Goal: Information Seeking & Learning: Learn about a topic

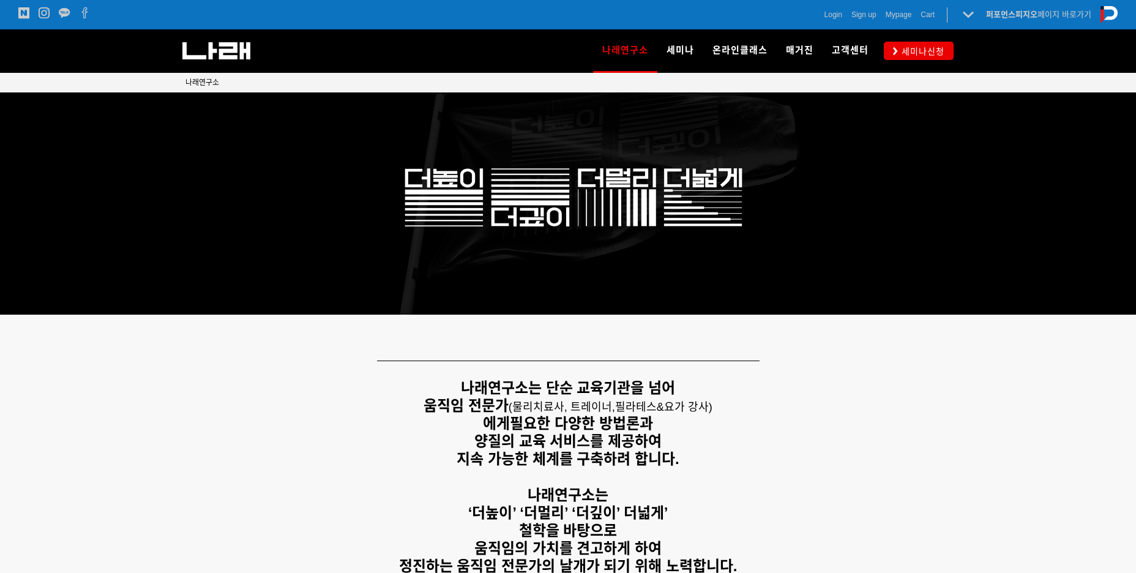
drag, startPoint x: 450, startPoint y: 391, endPoint x: 777, endPoint y: 394, distance: 326.7
click at [777, 394] on p "나래연구소는 단순 교육기관을 넘어" at bounding box center [567, 388] width 765 height 18
drag, startPoint x: 416, startPoint y: 423, endPoint x: 741, endPoint y: 416, distance: 325.0
click at [741, 416] on p "움직임 전문가 ( 물리치료사, 트레이너, 필라테스&요가 강사) 에게 필요한 다양한 방법론과" at bounding box center [567, 414] width 765 height 35
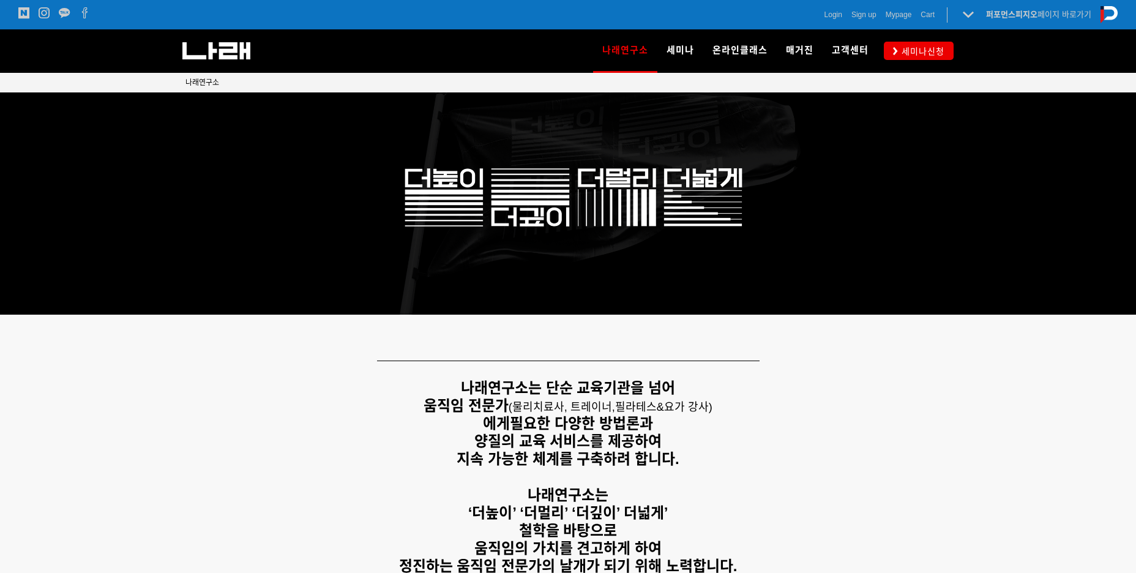
click at [754, 416] on p "움직임 전문가 ( 물리치료사, 트레이너, 필라테스&요가 강사) 에게 필요한 다양한 방법론과" at bounding box center [567, 414] width 765 height 35
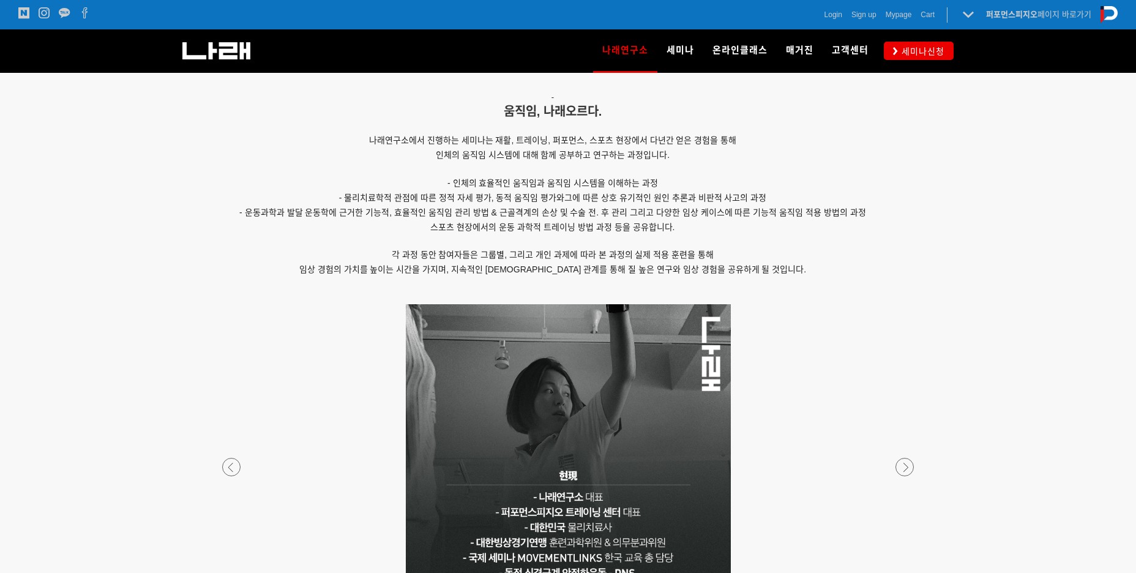
scroll to position [1036, 0]
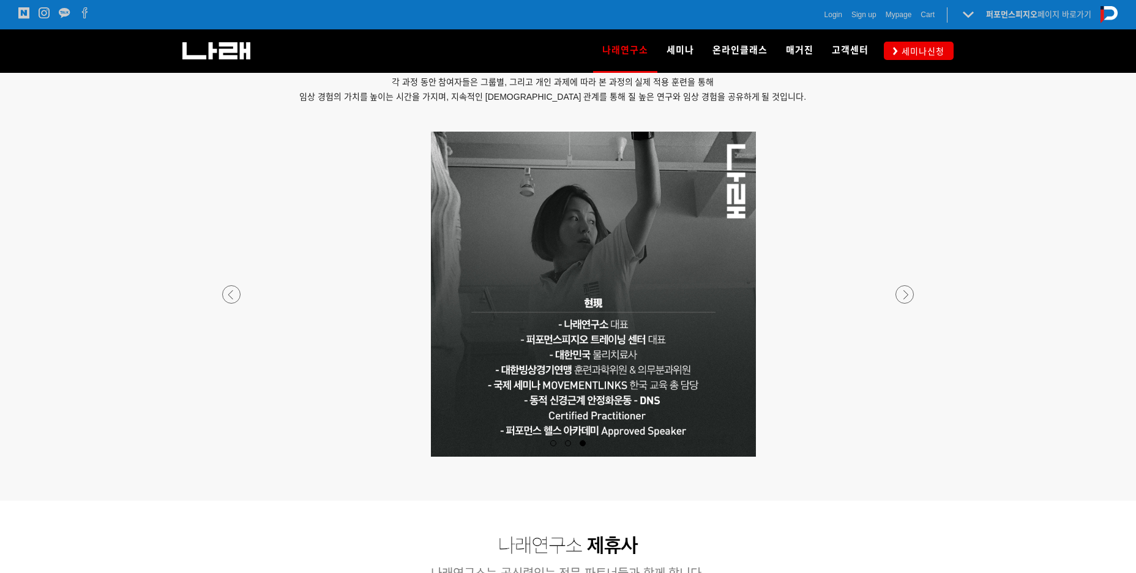
drag, startPoint x: 573, startPoint y: 400, endPoint x: 598, endPoint y: 436, distance: 43.5
click at [598, 436] on p at bounding box center [593, 294] width 722 height 325
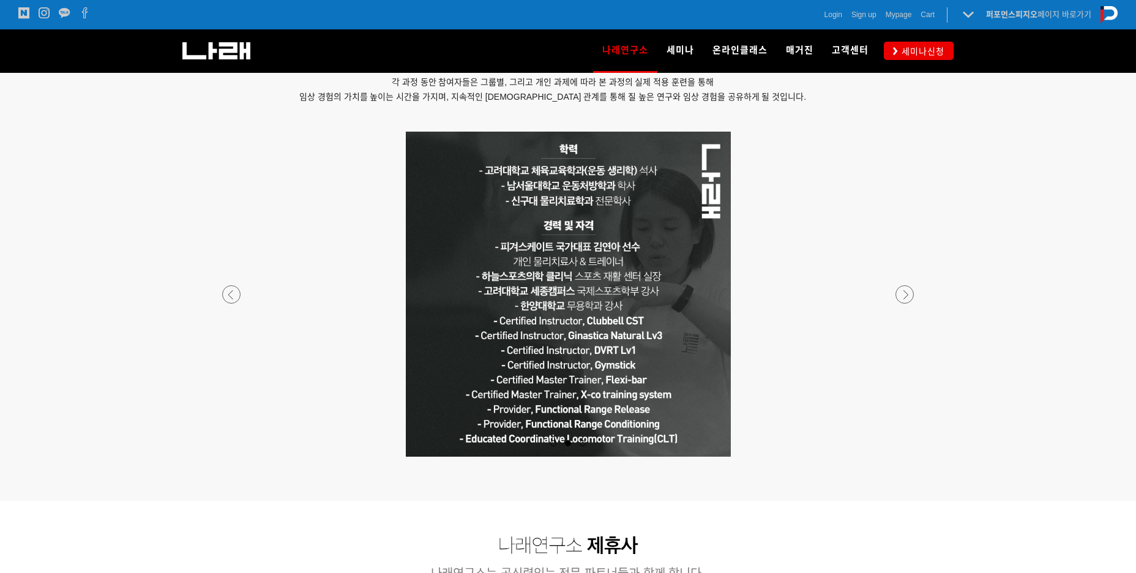
drag, startPoint x: 634, startPoint y: 278, endPoint x: 887, endPoint y: 359, distance: 265.7
click at [863, 360] on p at bounding box center [568, 294] width 722 height 325
click at [916, 355] on p at bounding box center [568, 294] width 722 height 325
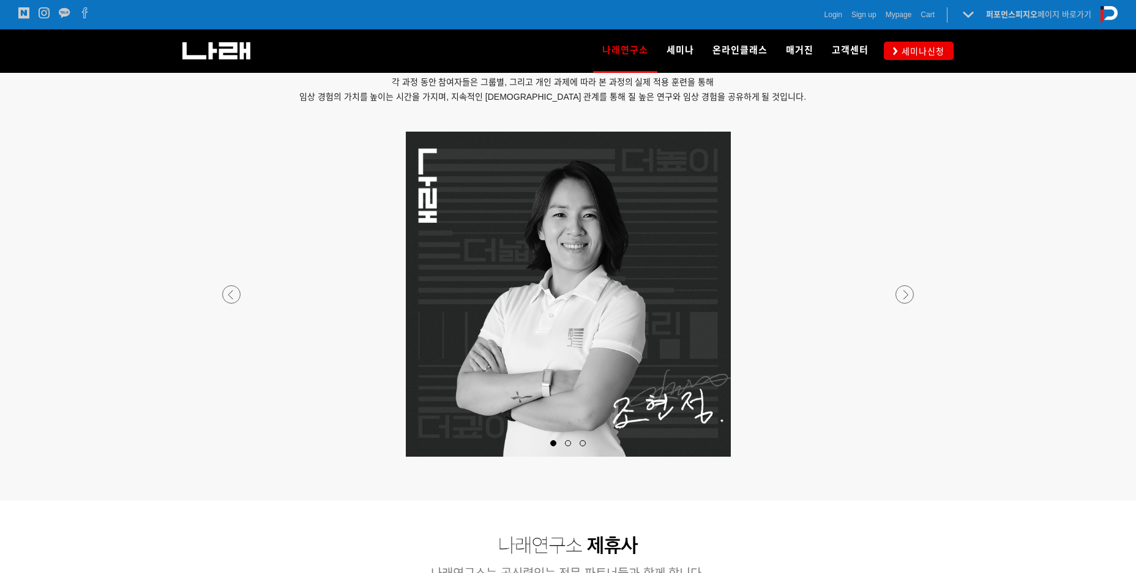
click at [921, 292] on p at bounding box center [568, 294] width 722 height 325
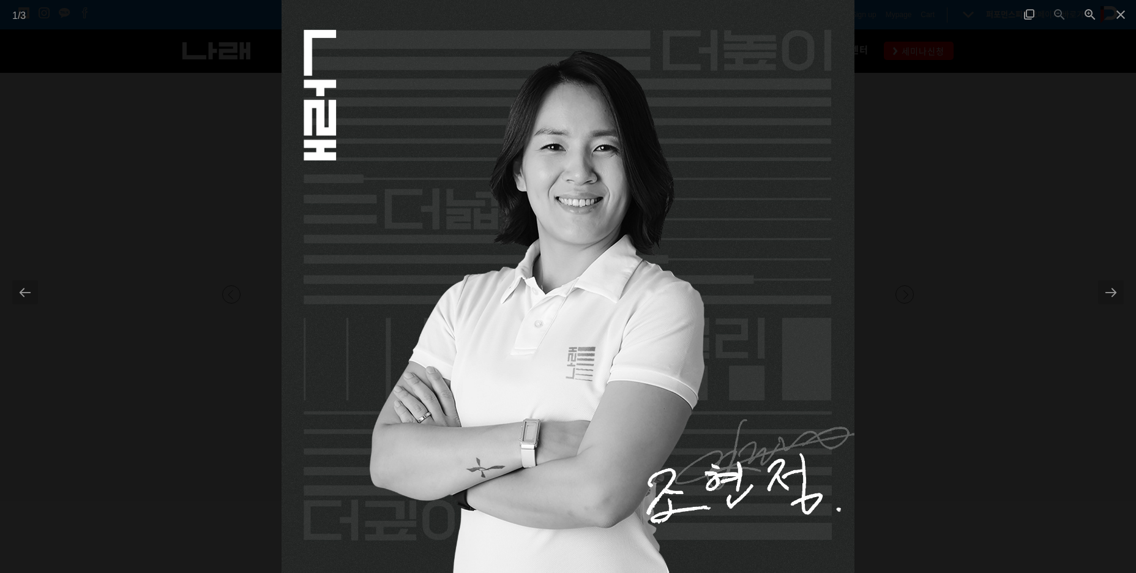
click at [921, 292] on div at bounding box center [568, 286] width 1136 height 573
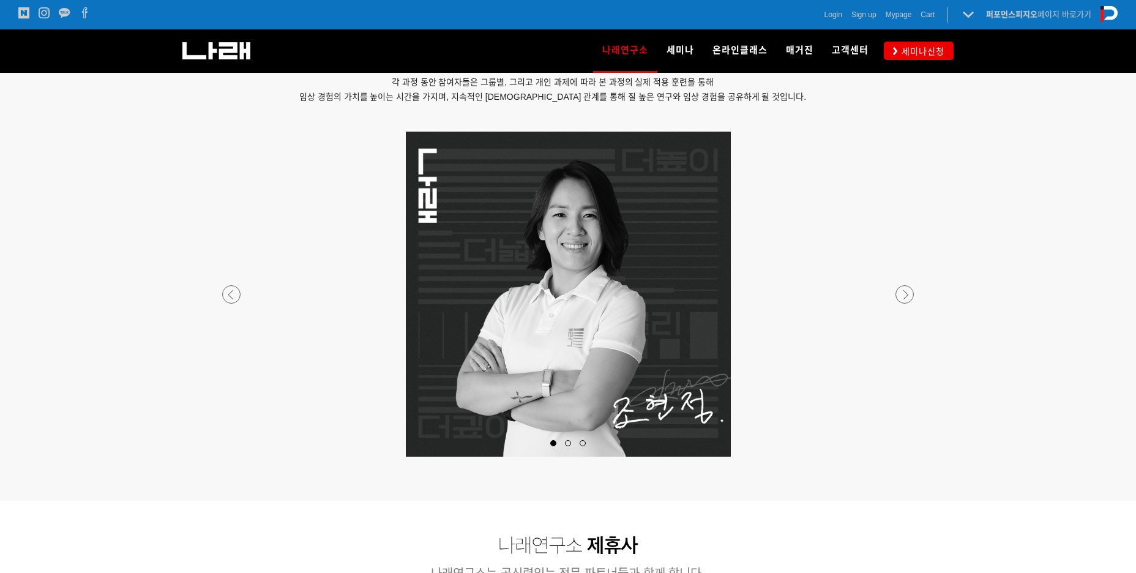
click at [913, 456] on div at bounding box center [568, 456] width 722 height 0
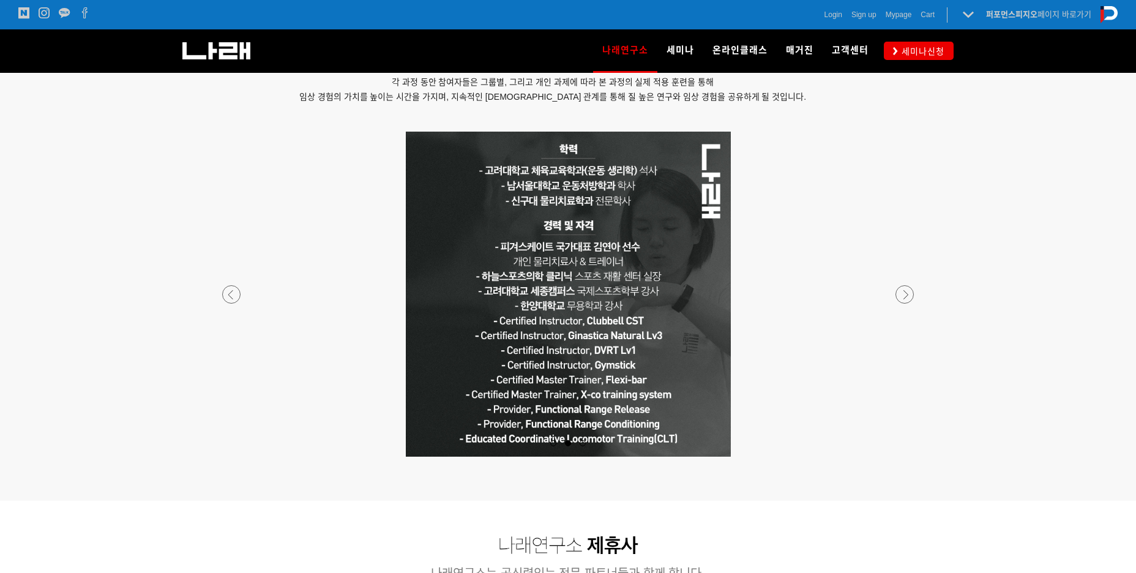
click at [222, 289] on p at bounding box center [568, 294] width 722 height 325
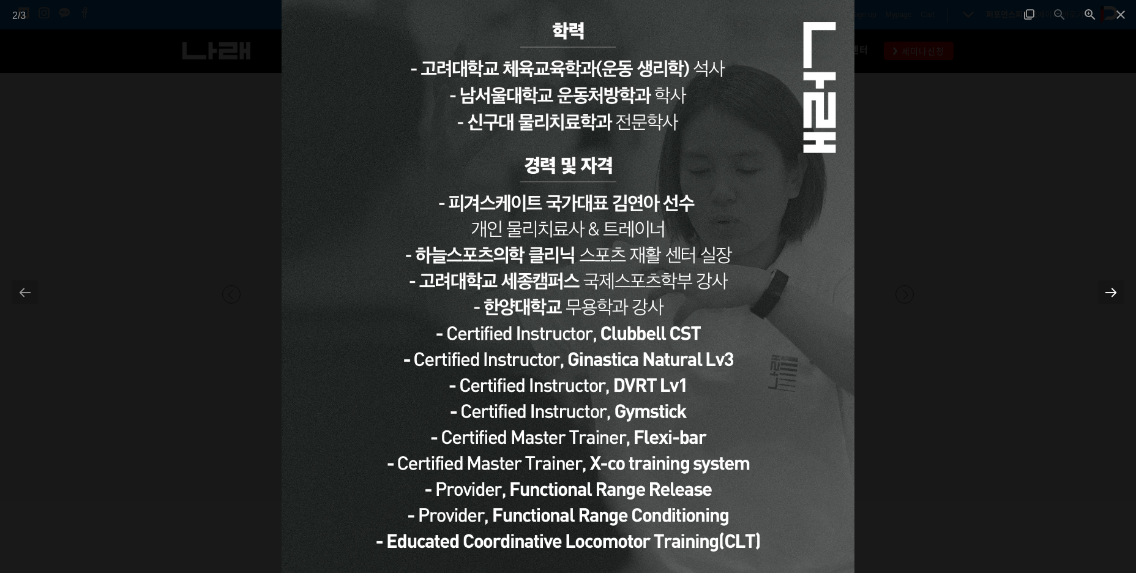
click at [1112, 292] on div at bounding box center [1111, 292] width 26 height 24
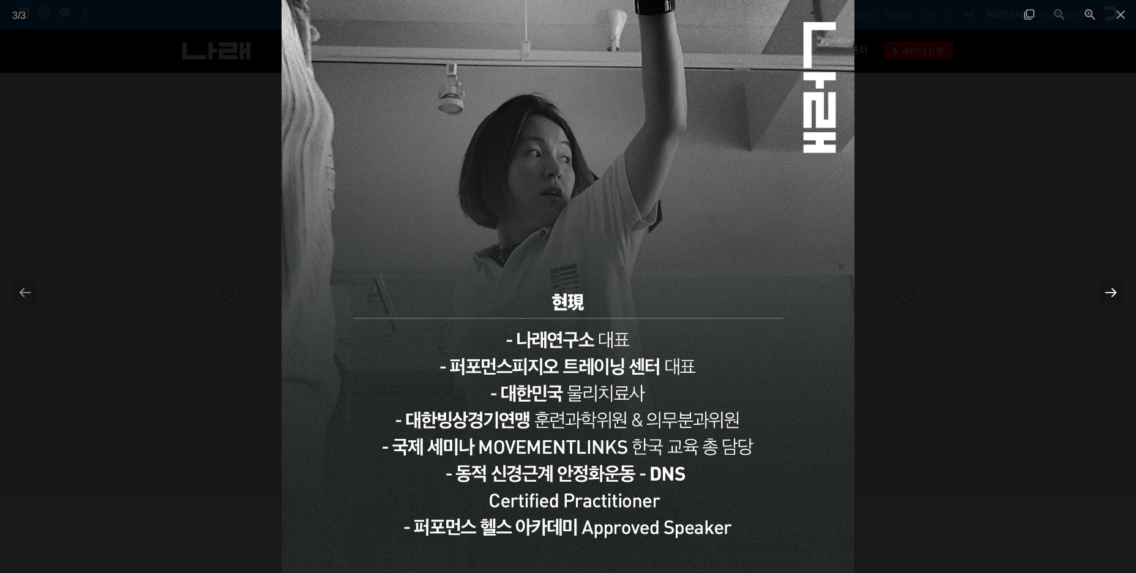
click at [1112, 292] on div at bounding box center [1111, 292] width 26 height 24
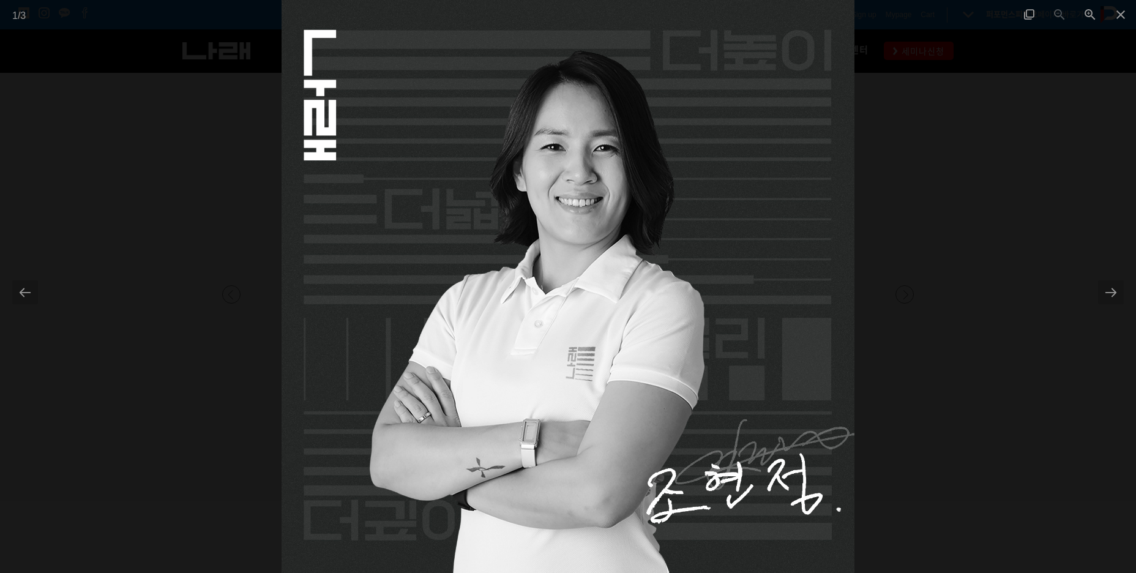
click at [1052, 261] on div at bounding box center [568, 286] width 1136 height 573
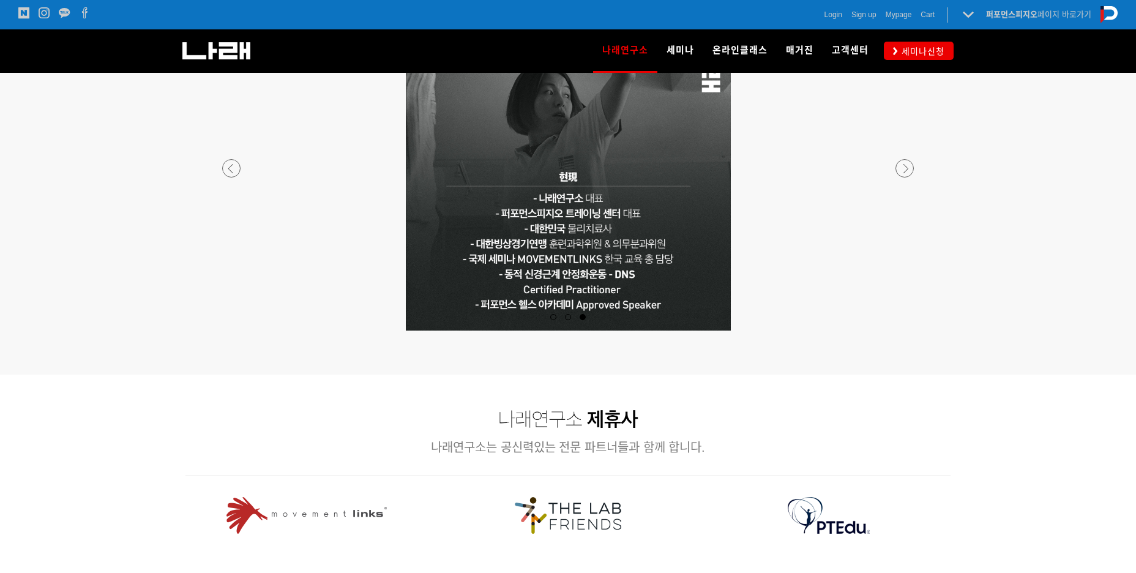
scroll to position [1219, 0]
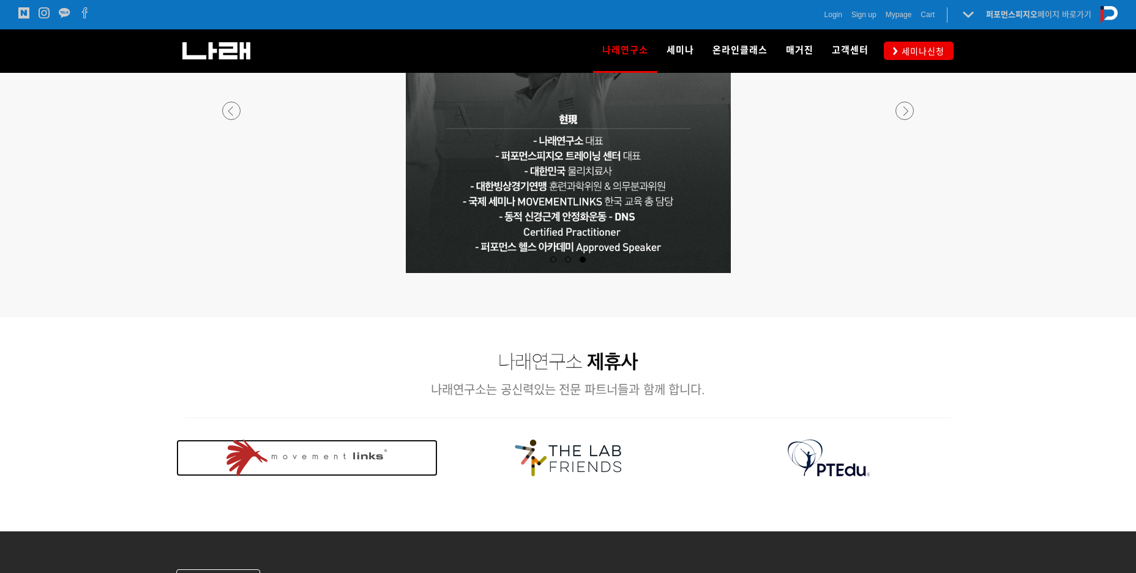
click at [307, 454] on img at bounding box center [306, 457] width 160 height 37
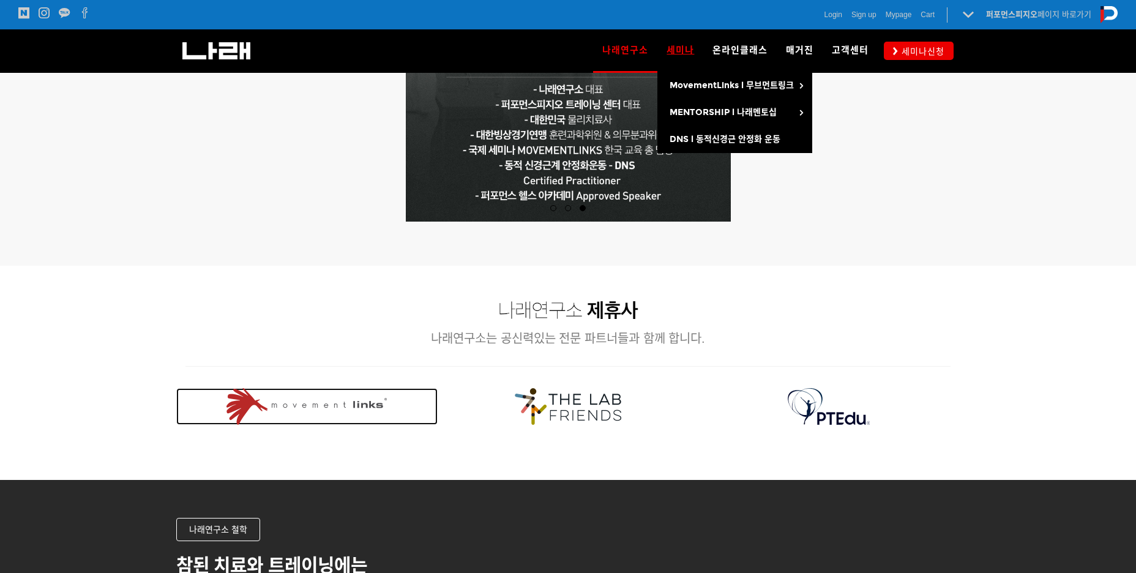
scroll to position [1281, 0]
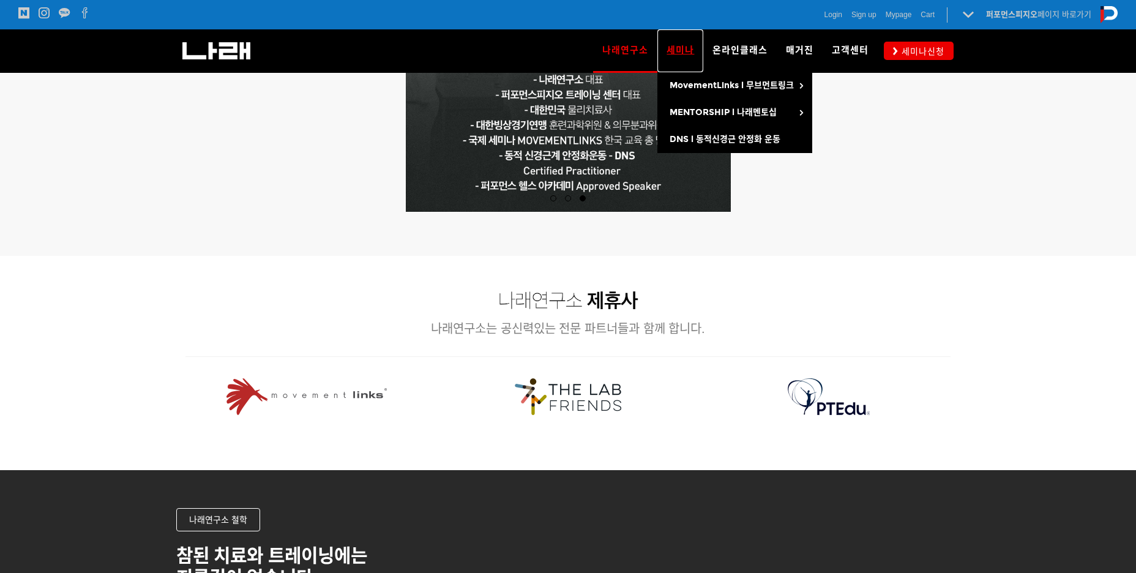
click at [678, 58] on link "세미나" at bounding box center [680, 50] width 46 height 43
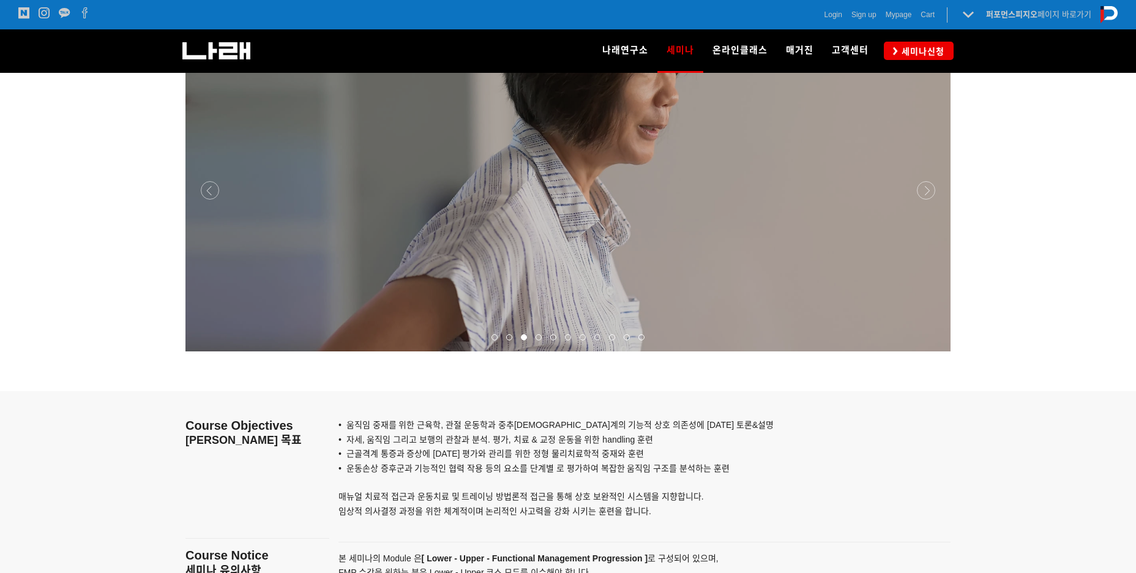
scroll to position [914, 0]
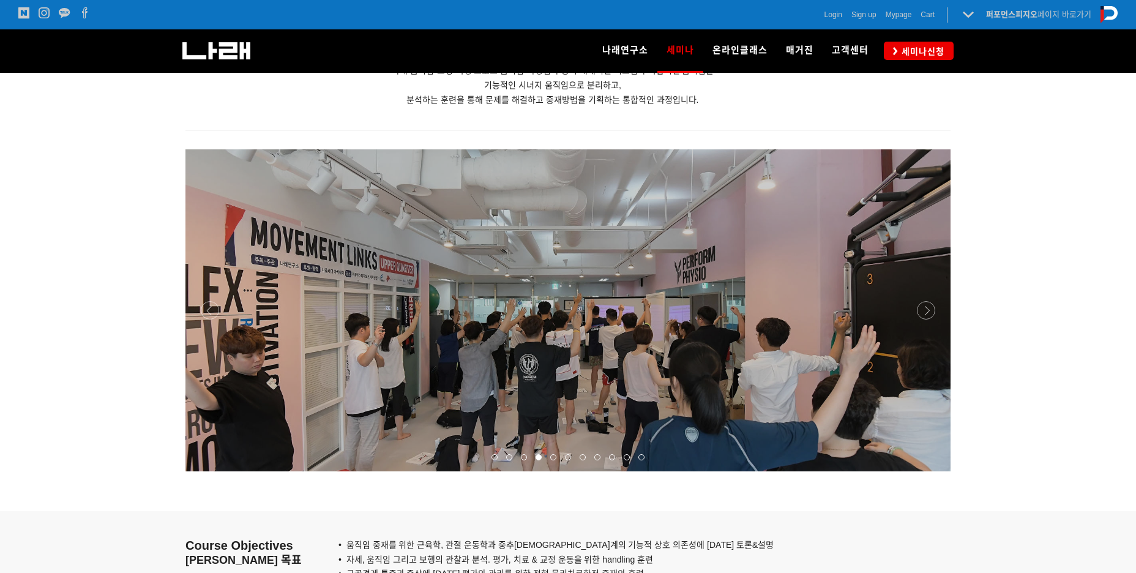
click at [924, 471] on div at bounding box center [567, 471] width 765 height 0
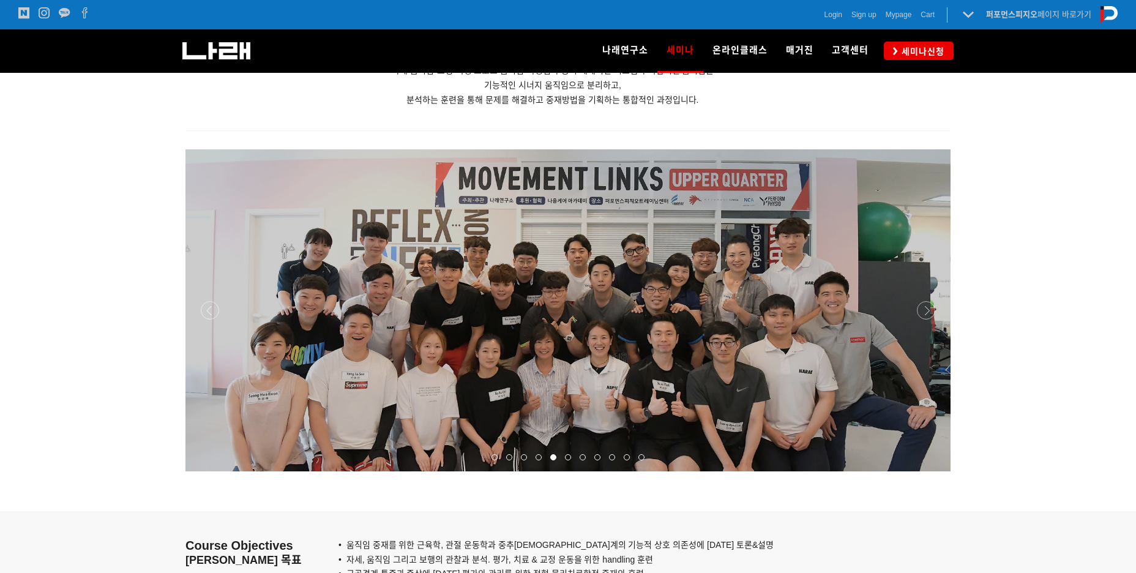
drag, startPoint x: 568, startPoint y: 314, endPoint x: 561, endPoint y: 324, distance: 11.9
click at [561, 324] on p at bounding box center [567, 310] width 765 height 322
click at [931, 471] on div at bounding box center [567, 471] width 765 height 0
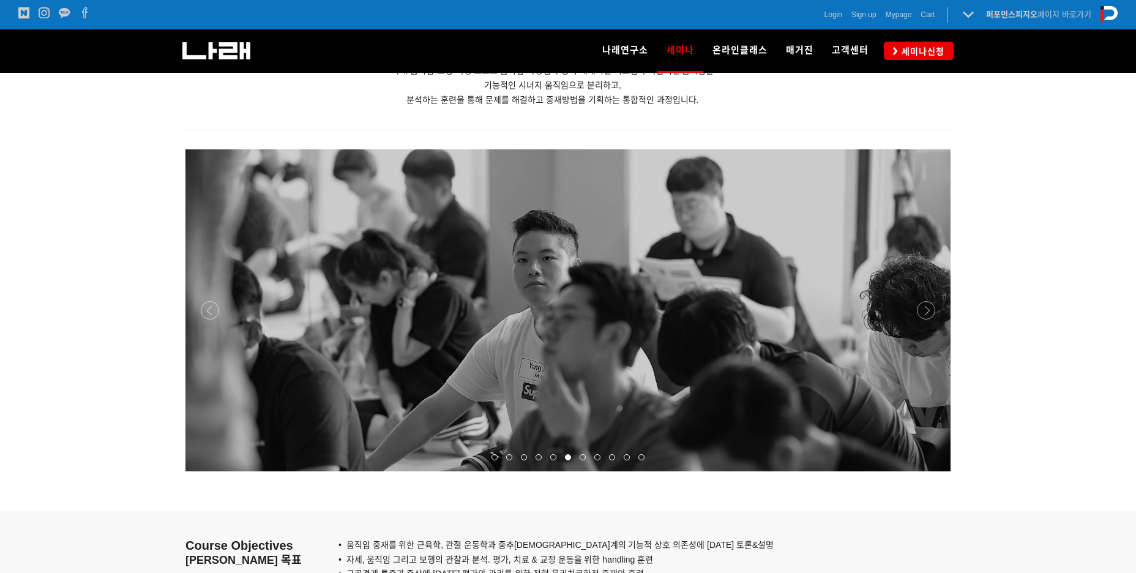
click at [930, 471] on div at bounding box center [567, 471] width 765 height 0
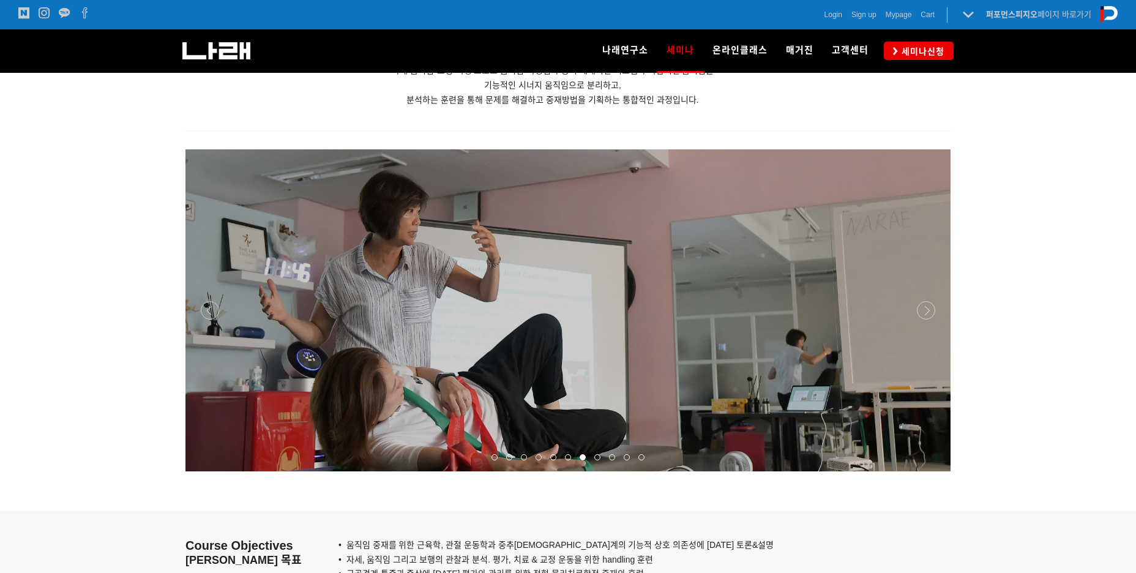
click at [930, 471] on div at bounding box center [567, 471] width 765 height 0
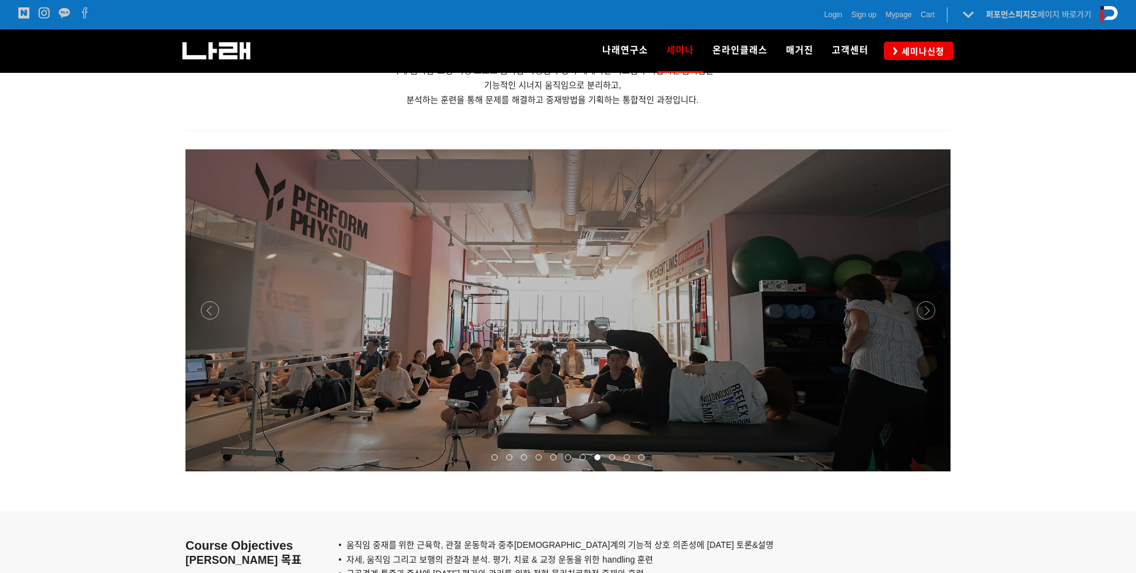
click at [930, 471] on div at bounding box center [567, 471] width 765 height 0
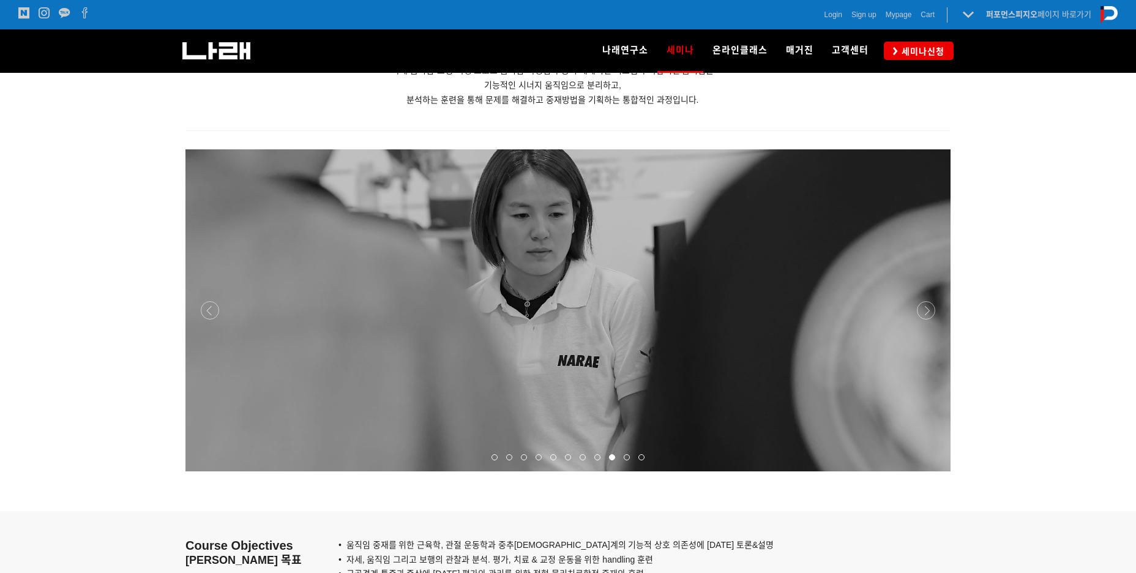
click at [930, 471] on div at bounding box center [567, 471] width 765 height 0
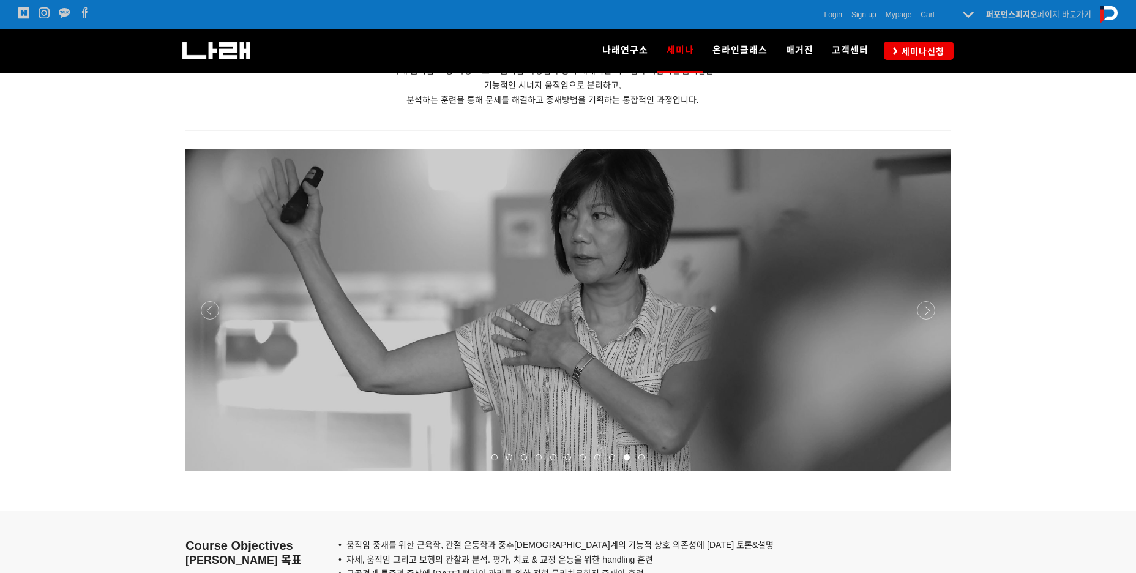
click at [930, 471] on div at bounding box center [567, 471] width 765 height 0
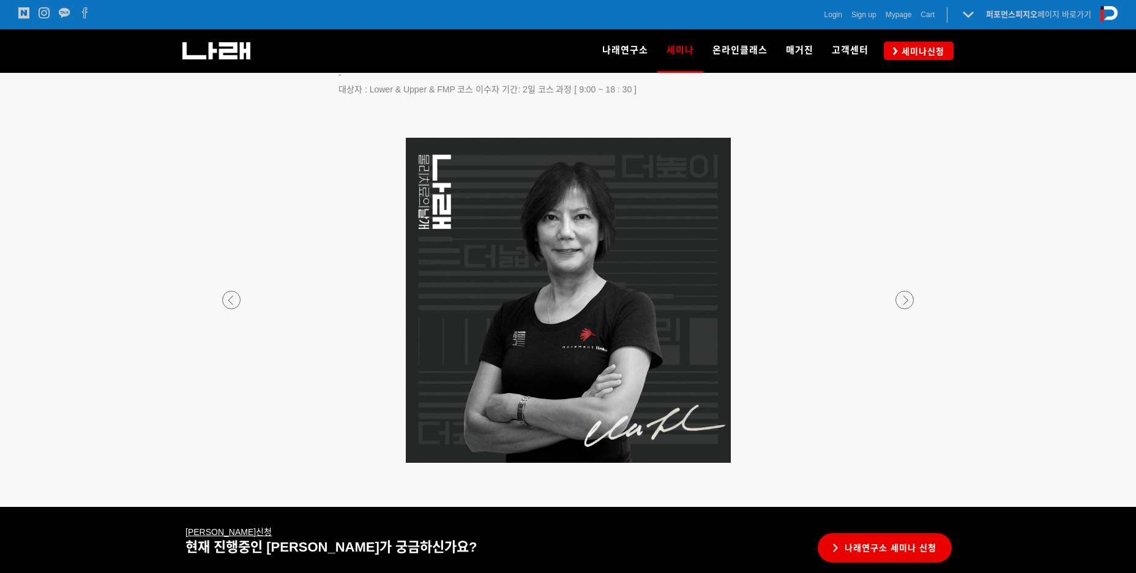
scroll to position [2132, 0]
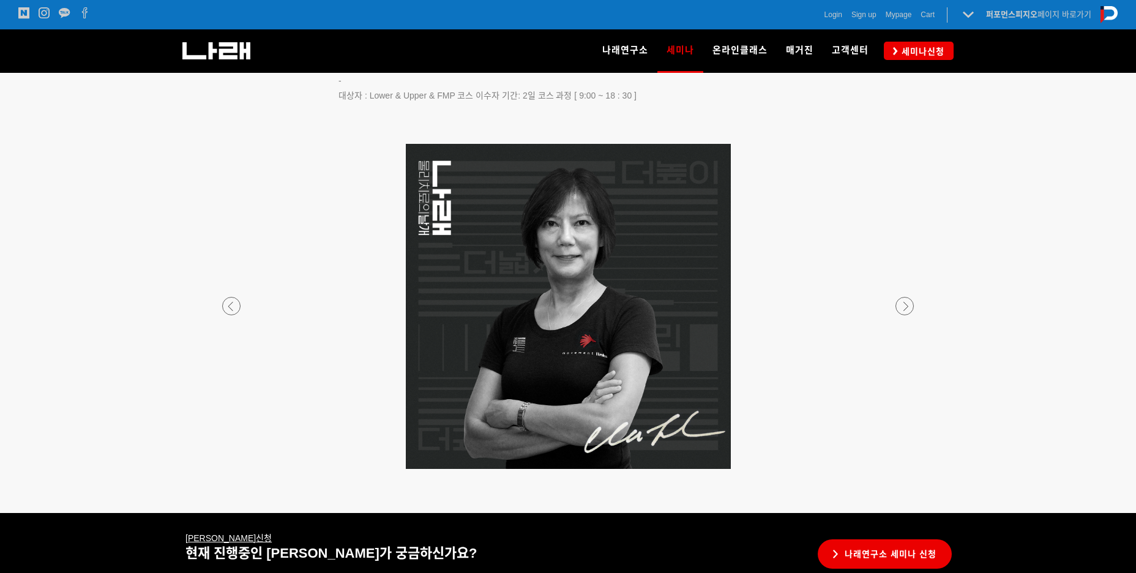
click at [244, 309] on p at bounding box center [568, 306] width 722 height 325
click at [231, 469] on div at bounding box center [568, 469] width 722 height 0
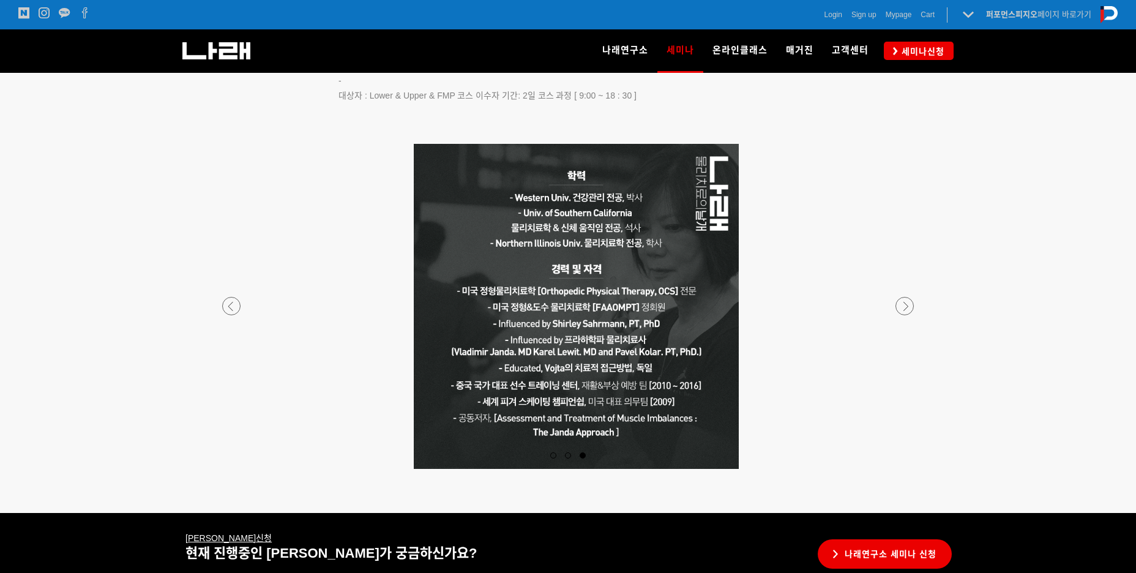
drag, startPoint x: 581, startPoint y: 259, endPoint x: 588, endPoint y: 272, distance: 14.8
click at [588, 272] on p at bounding box center [576, 306] width 722 height 325
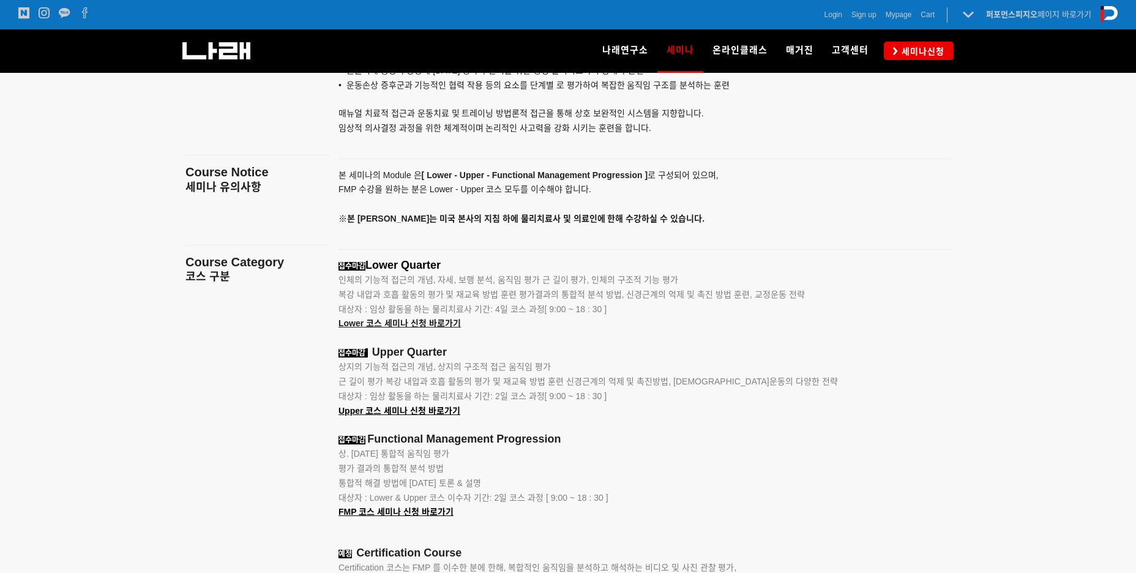
scroll to position [1404, 0]
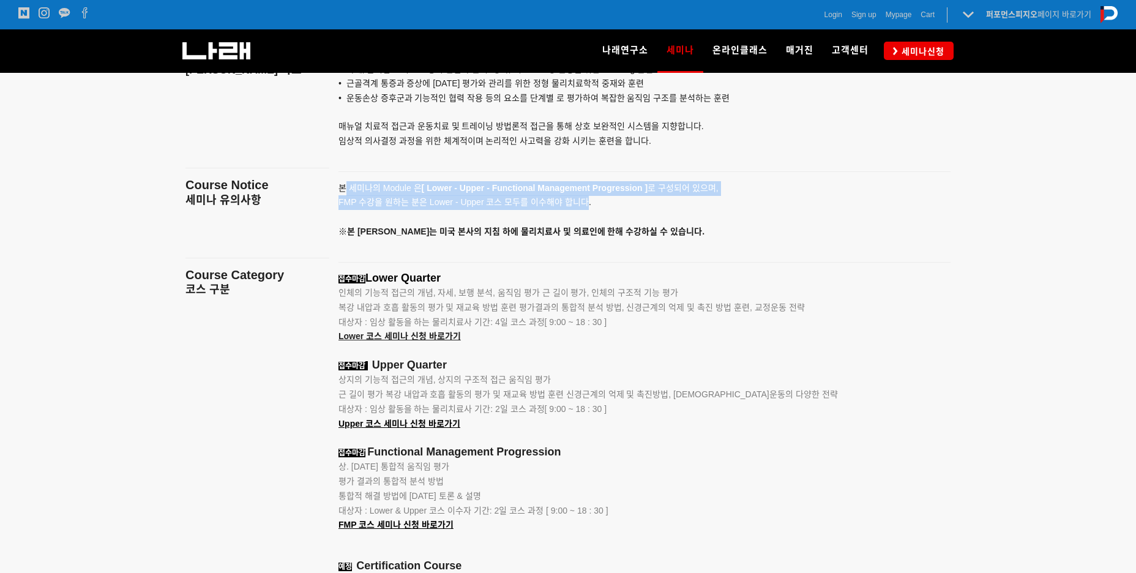
drag, startPoint x: 346, startPoint y: 189, endPoint x: 673, endPoint y: 210, distance: 328.0
click at [591, 210] on p "본 세미나의 Module 은 [ Lower - Upper - Functional Management Progression ] 로 구성되어 있으…" at bounding box center [628, 210] width 581 height 58
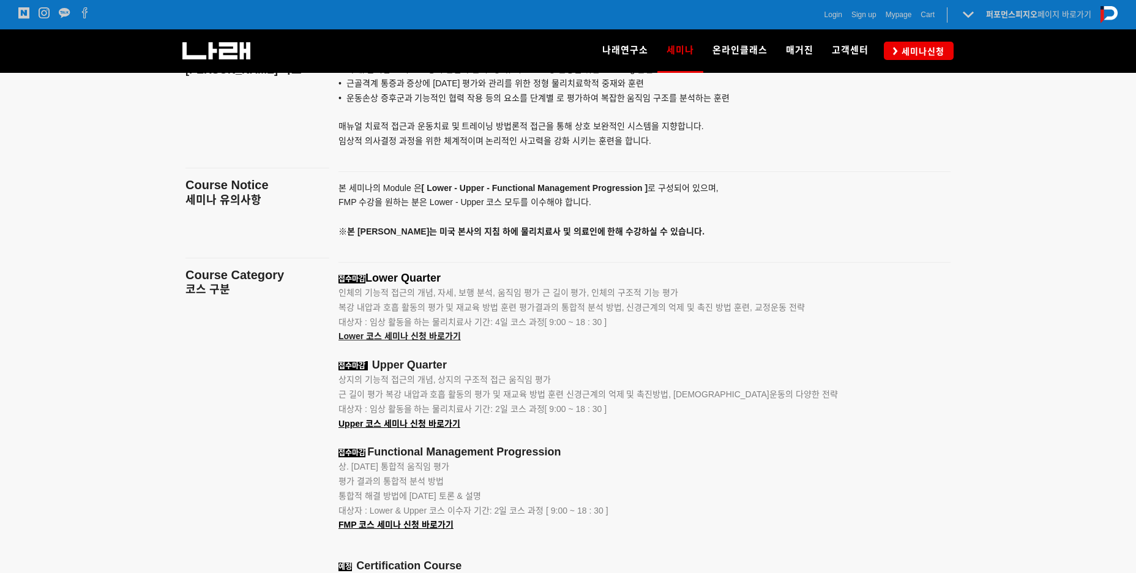
click at [673, 210] on p "본 세미나의 Module 은 [ Lower - Upper - Functional Management Progression ] 로 구성되어 있으…" at bounding box center [628, 210] width 581 height 58
drag, startPoint x: 337, startPoint y: 203, endPoint x: 653, endPoint y: 208, distance: 315.8
click at [653, 208] on div "본 세미나의 Module 은 [ Lower - Upper - Functional Management Progression ] 로 구성되어 있으…" at bounding box center [644, 217] width 630 height 72
click at [653, 208] on p "본 세미나의 Module 은 [ Lower - Upper - Functional Management Progression ] 로 구성되어 있으…" at bounding box center [628, 210] width 581 height 58
drag, startPoint x: 340, startPoint y: 233, endPoint x: 690, endPoint y: 235, distance: 350.0
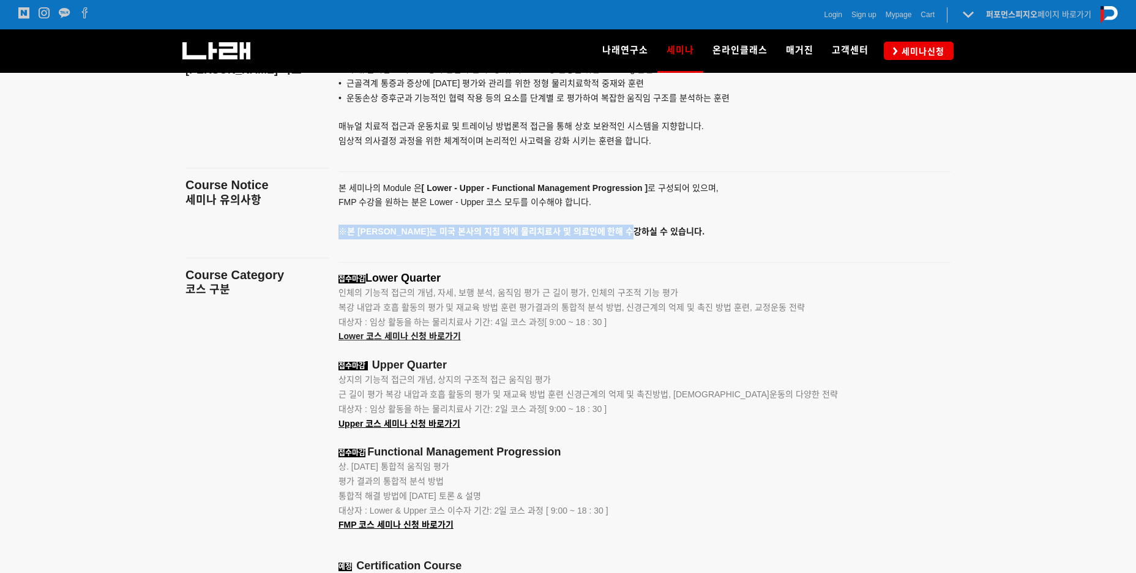
click at [690, 235] on p "본 세미나의 Module 은 [ Lower - Upper - Functional Management Progression ] 로 구성되어 있으…" at bounding box center [628, 210] width 581 height 58
drag, startPoint x: 359, startPoint y: 278, endPoint x: 631, endPoint y: 324, distance: 276.0
click at [631, 324] on div "접수마감 Lower Quarter 인체의 기능적 접근의 개념, 자세, 보행 분석, 움직임 평가 근 길이 평가, 인체의 구조적 기능 평가 복강 …" at bounding box center [628, 572] width 581 height 600
click at [631, 324] on p "대상자 : 임상 활동을 하는 물리치료사 기간: 4일 코스 과정[ 9:00 ~ 18 : 30 ]" at bounding box center [628, 322] width 581 height 15
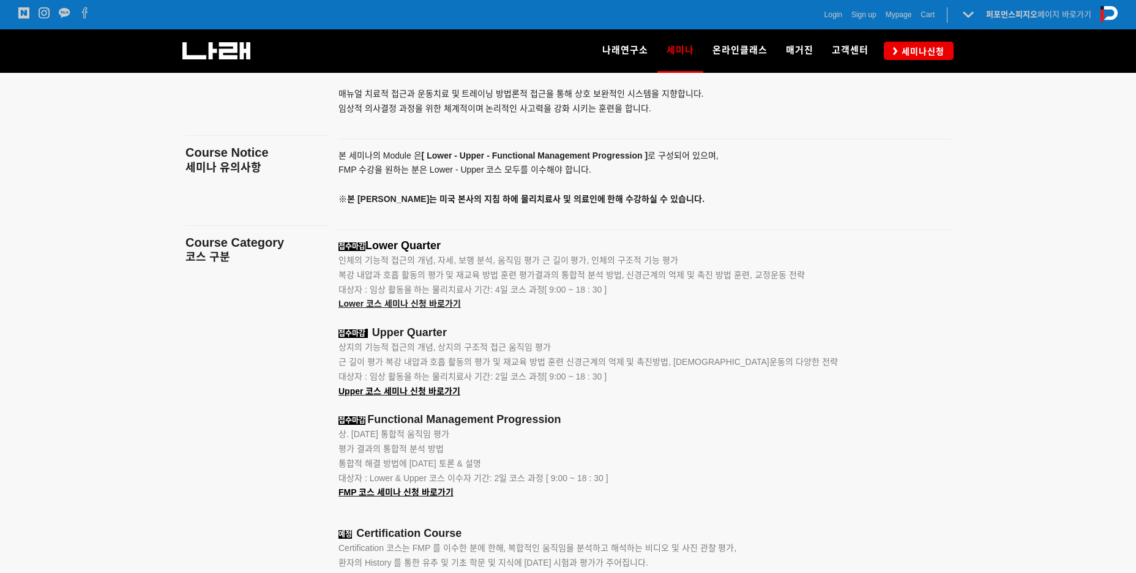
scroll to position [1465, 0]
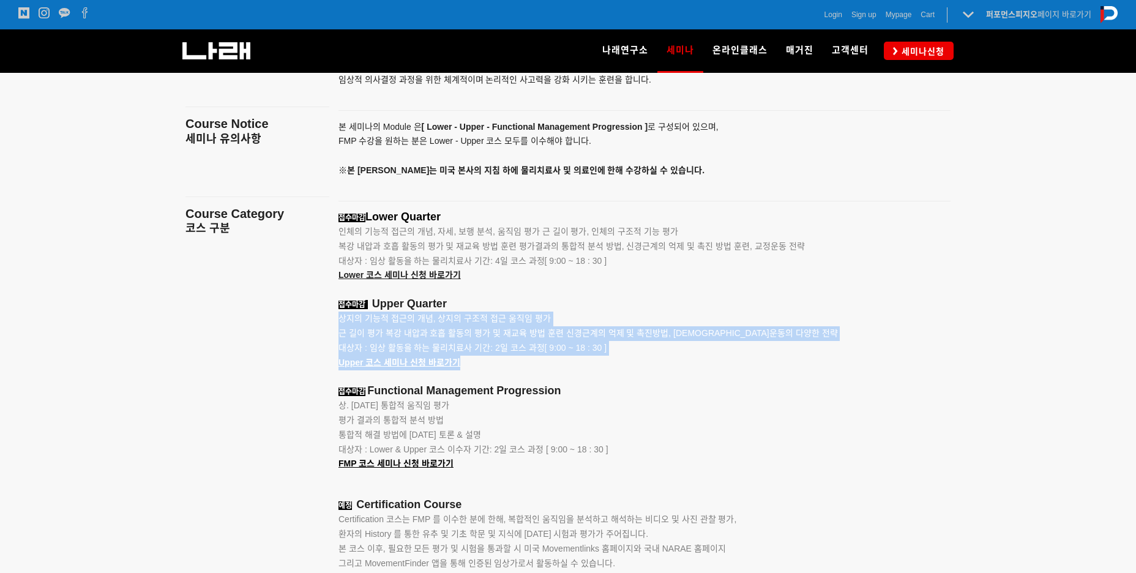
drag, startPoint x: 341, startPoint y: 316, endPoint x: 727, endPoint y: 365, distance: 389.2
click at [727, 365] on div "접수마감 Lower Quarter 인체의 기능적 접근의 개념, 자세, 보행 분석, 움직임 평가 근 길이 평가, 인체의 구조적 기능 평가 복강 …" at bounding box center [628, 510] width 581 height 600
click at [727, 365] on p "대상자 : 임상 활동을 하는 물리치료사 기간: 2일 코스 과정[ 9:00 ~ 18 : 30 ] Upper 코스 세미나 신청 바로가기" at bounding box center [628, 355] width 581 height 29
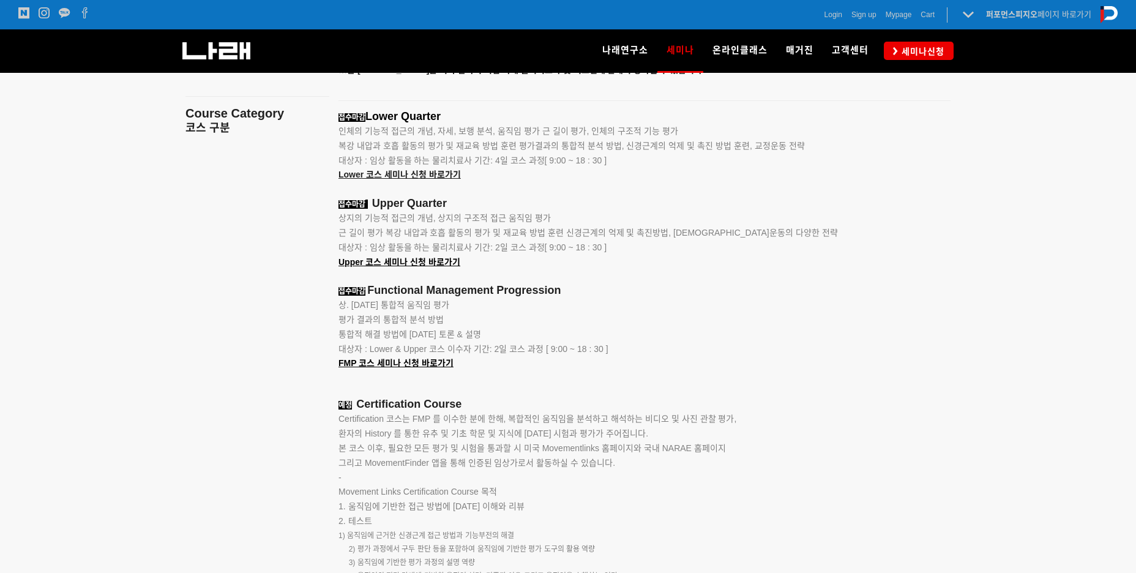
scroll to position [1588, 0]
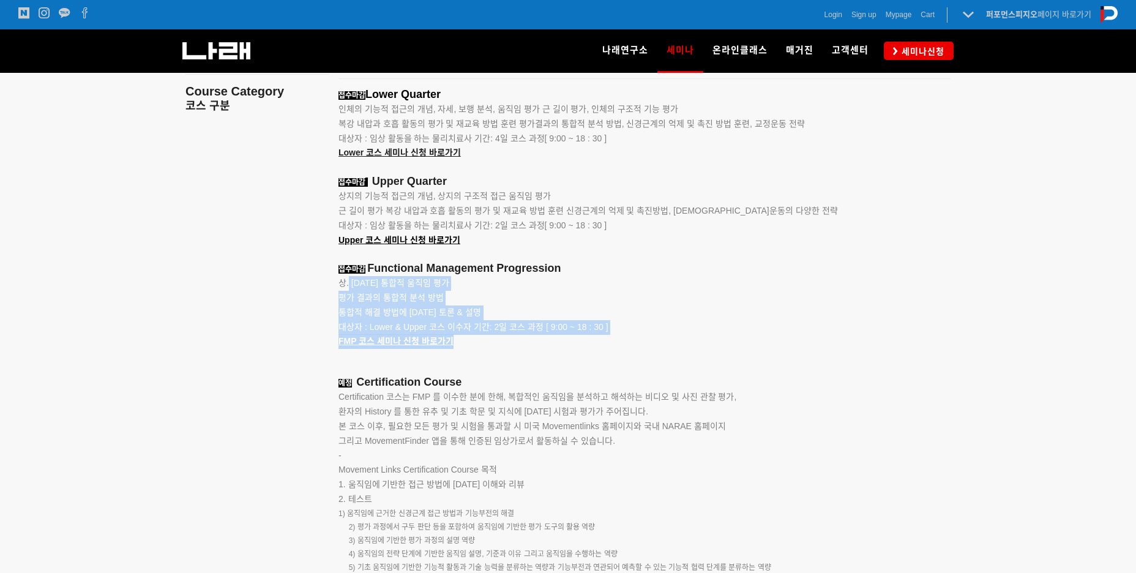
drag, startPoint x: 349, startPoint y: 285, endPoint x: 703, endPoint y: 348, distance: 359.7
click at [703, 348] on div "접수마감 Lower Quarter 인체의 기능적 접근의 개념, 자세, 보행 분석, 움직임 평가 근 길이 평가, 인체의 구조적 기능 평가 복강 …" at bounding box center [628, 388] width 581 height 600
click at [703, 348] on p "FMP 코스 세미나 신청 바로가기" at bounding box center [628, 341] width 581 height 15
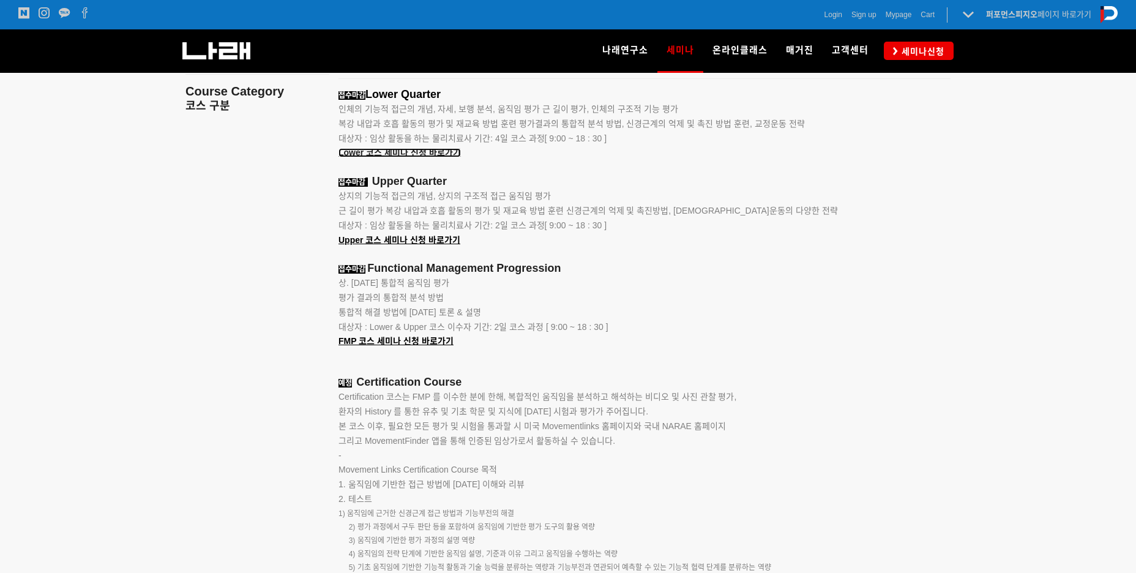
click at [399, 151] on span "Lower 코스 세미나 신청 바로가기" at bounding box center [399, 152] width 122 height 10
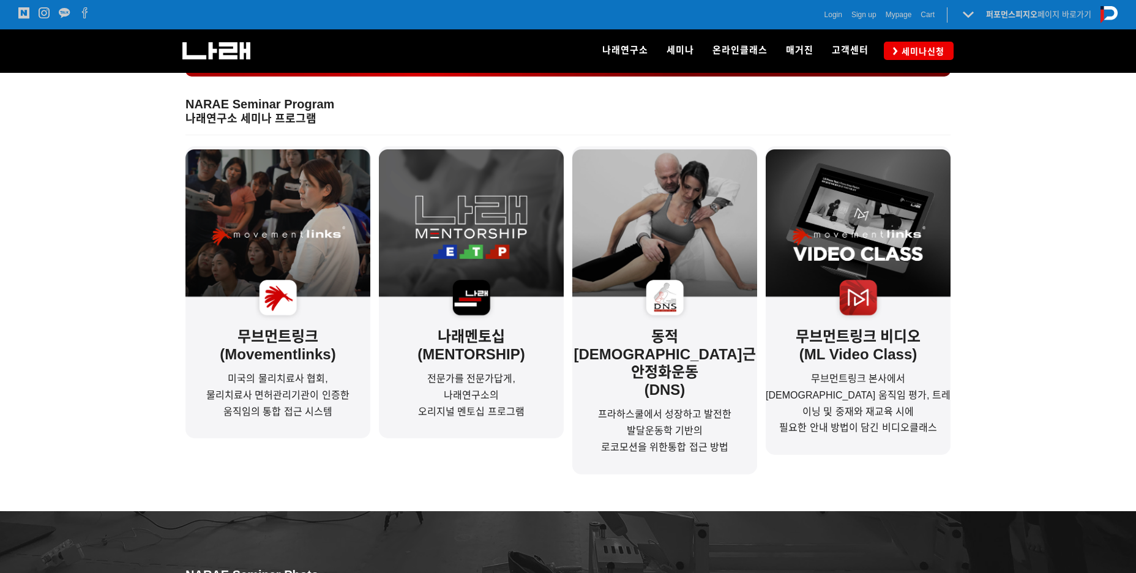
scroll to position [329, 0]
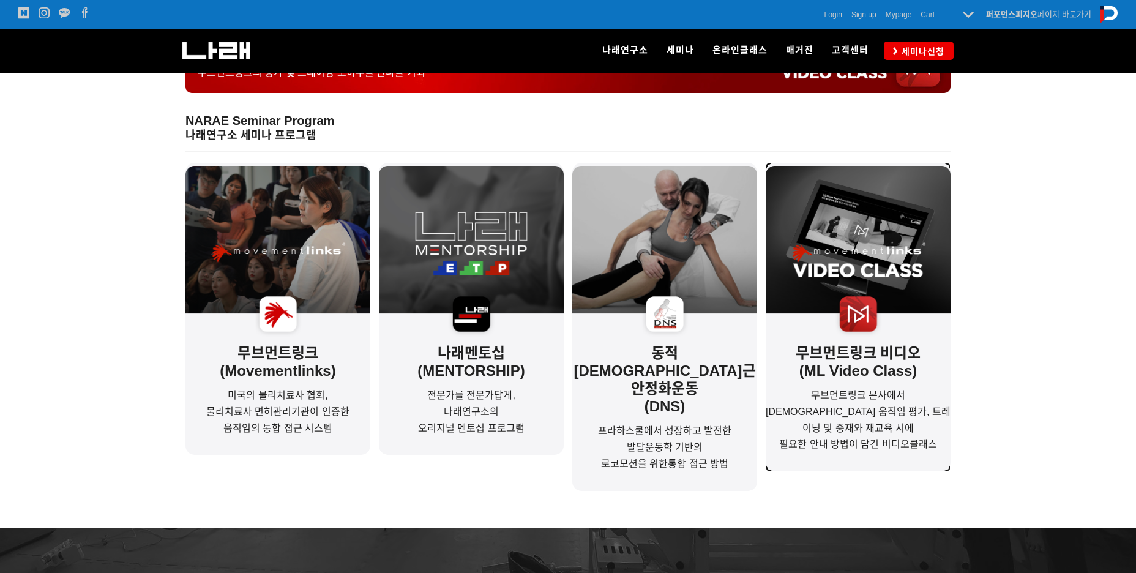
click at [898, 286] on img at bounding box center [857, 254] width 185 height 176
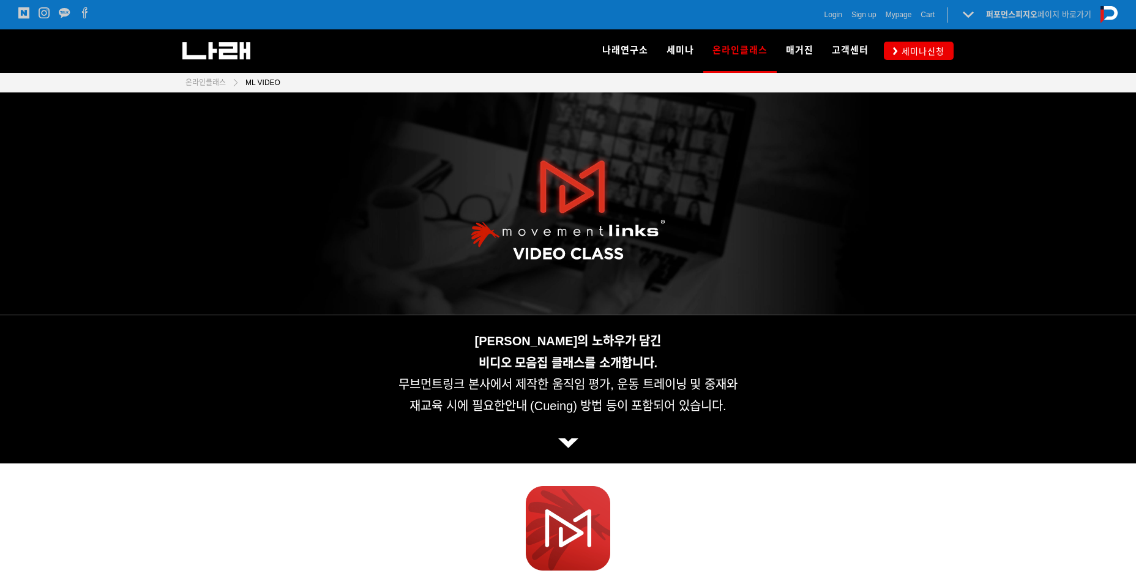
click at [573, 446] on img at bounding box center [568, 443] width 20 height 10
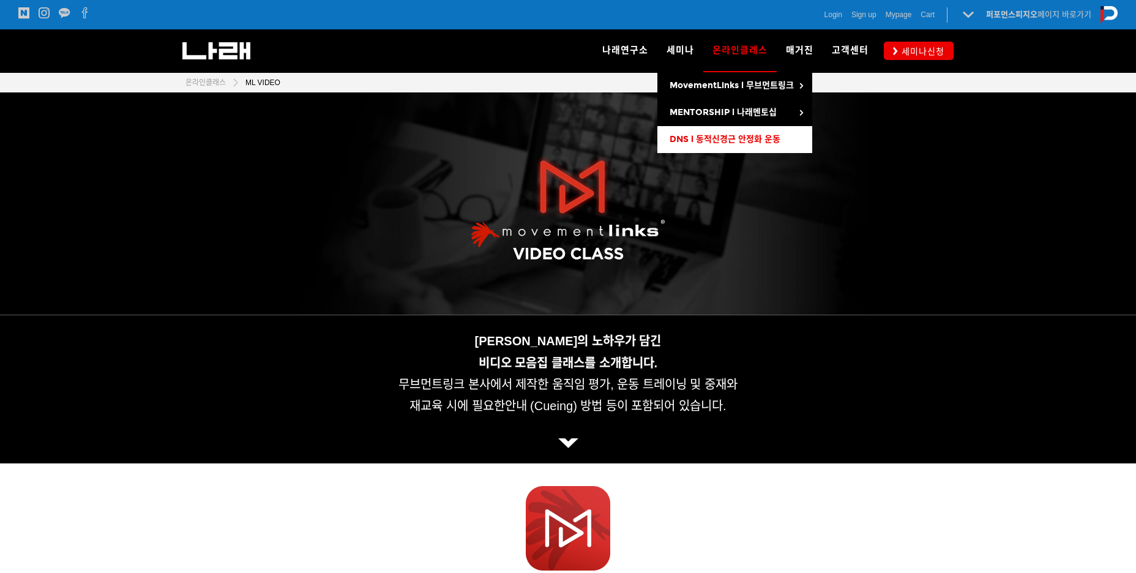
click at [713, 141] on span "DNS l 동적신경근 안정화 운동" at bounding box center [724, 139] width 111 height 10
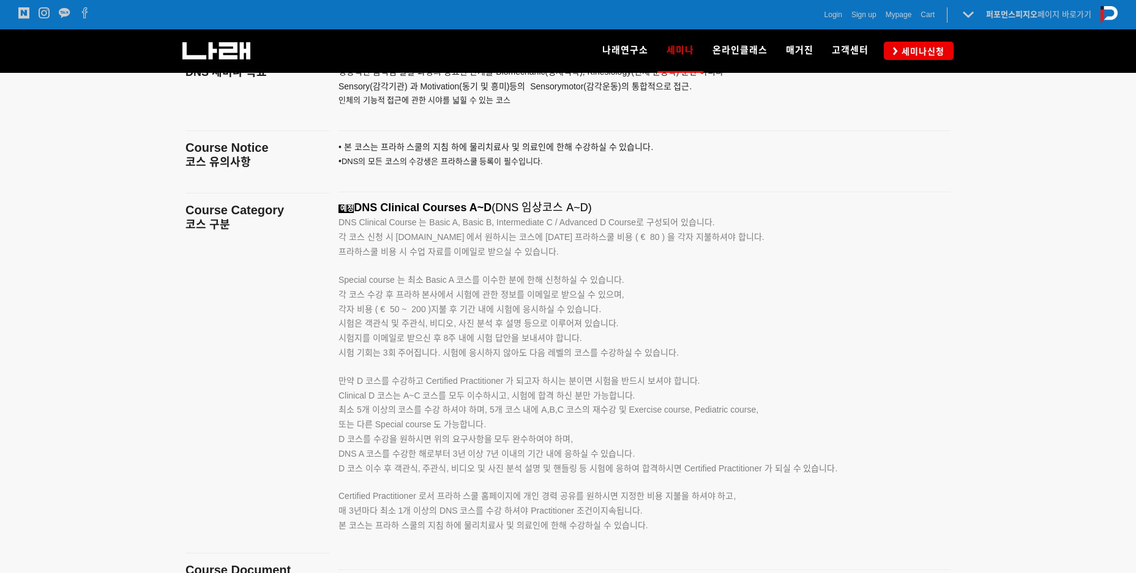
scroll to position [1881, 0]
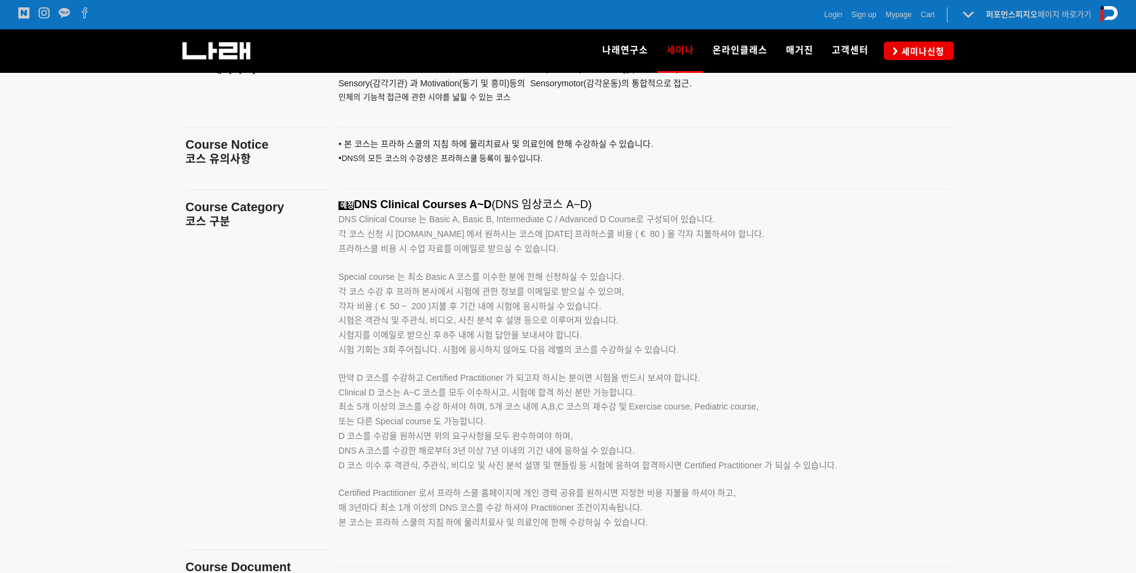
drag, startPoint x: 330, startPoint y: 273, endPoint x: 639, endPoint y: 279, distance: 309.7
click at [639, 279] on div "예정 DNS Clinical Courses A~D (DNS 임상코스 A~D) DNS Clinical Course 는 Basic A, Basic…" at bounding box center [644, 377] width 630 height 359
click at [639, 279] on p "Special course 는 최소 Basic A 코스를 이수한 분에 한해 신청하실 수 있습니다." at bounding box center [628, 270] width 581 height 28
drag, startPoint x: 331, startPoint y: 390, endPoint x: 768, endPoint y: 401, distance: 437.6
click at [768, 401] on div "예정 DNS Clinical Courses A~D (DNS 임상코스 A~D) DNS Clinical Course 는 Basic A, Basic…" at bounding box center [644, 377] width 630 height 359
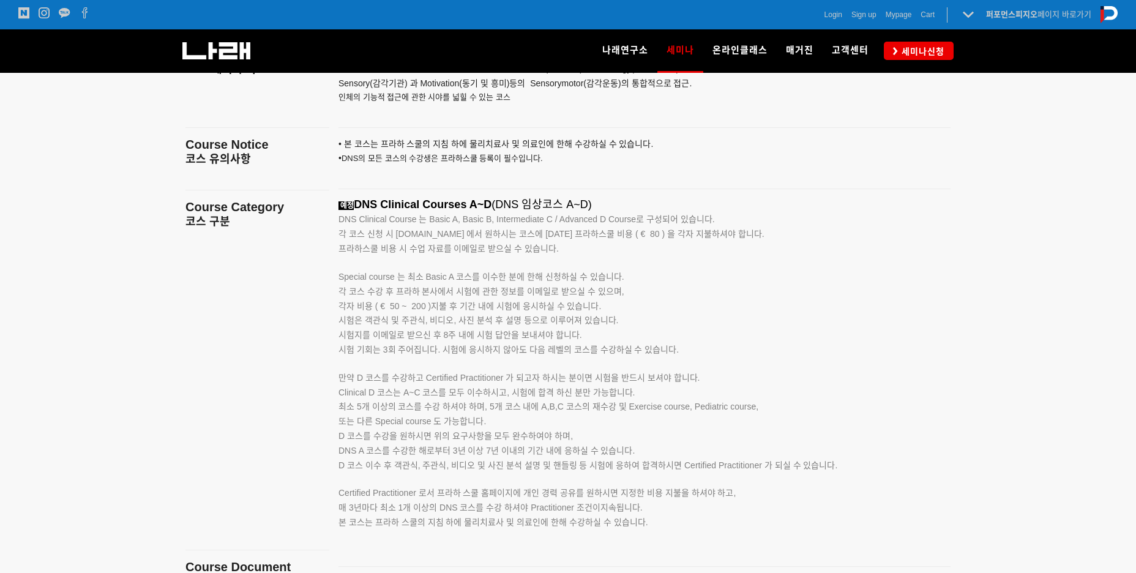
click at [791, 375] on p "시험 기회는 3회 주어집니다. 시험에 응시하지 않아도 다음 레벨의 코스를 수강하실 수 있습니다. 만약 D 코스를 수강하고 Certified P…" at bounding box center [628, 364] width 581 height 43
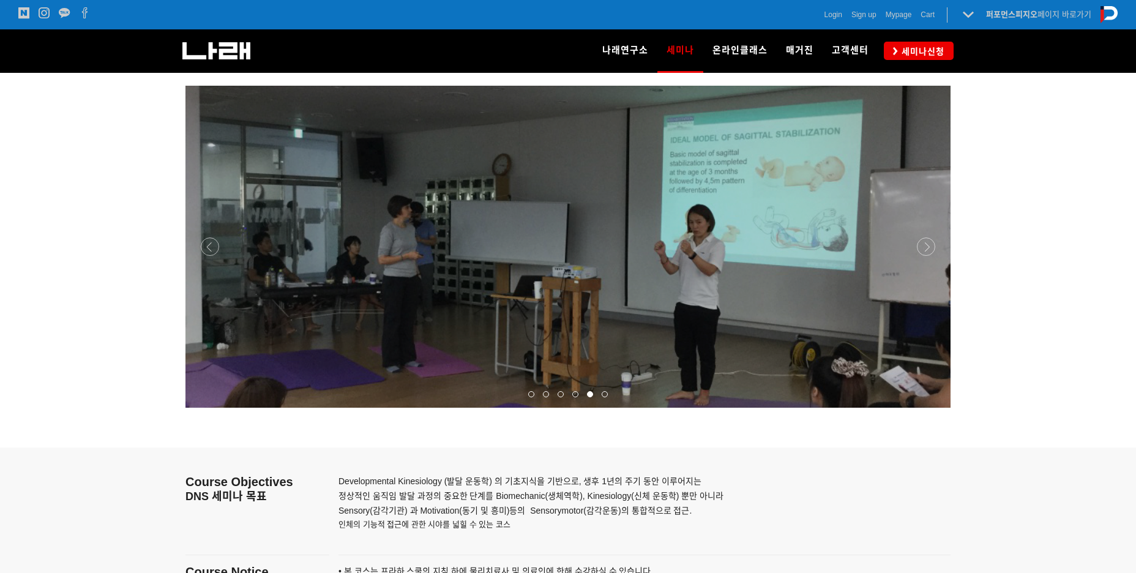
scroll to position [1423, 0]
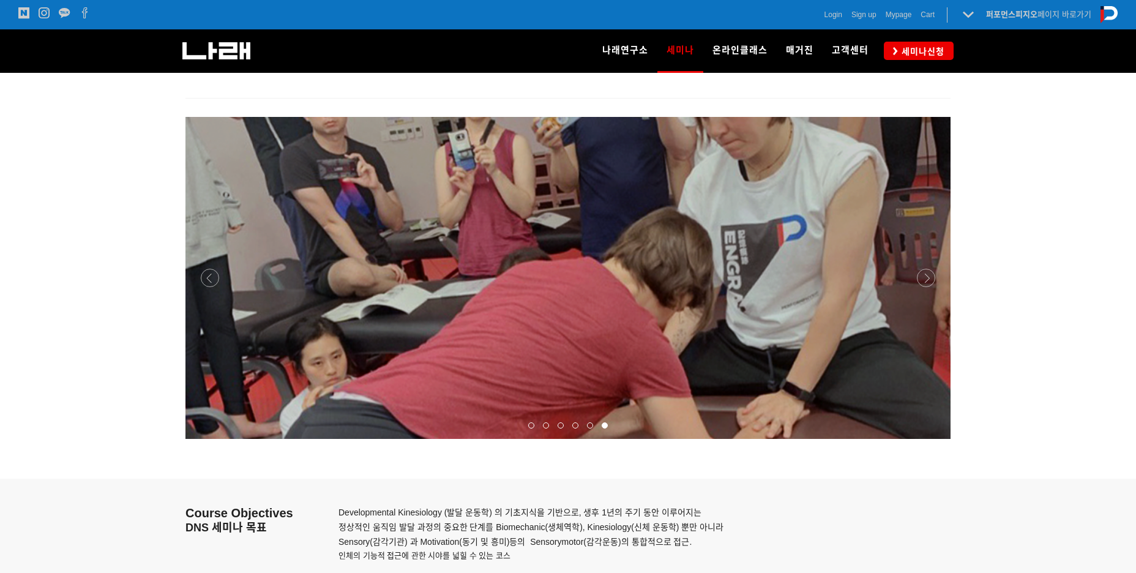
click at [923, 439] on div at bounding box center [567, 439] width 765 height 0
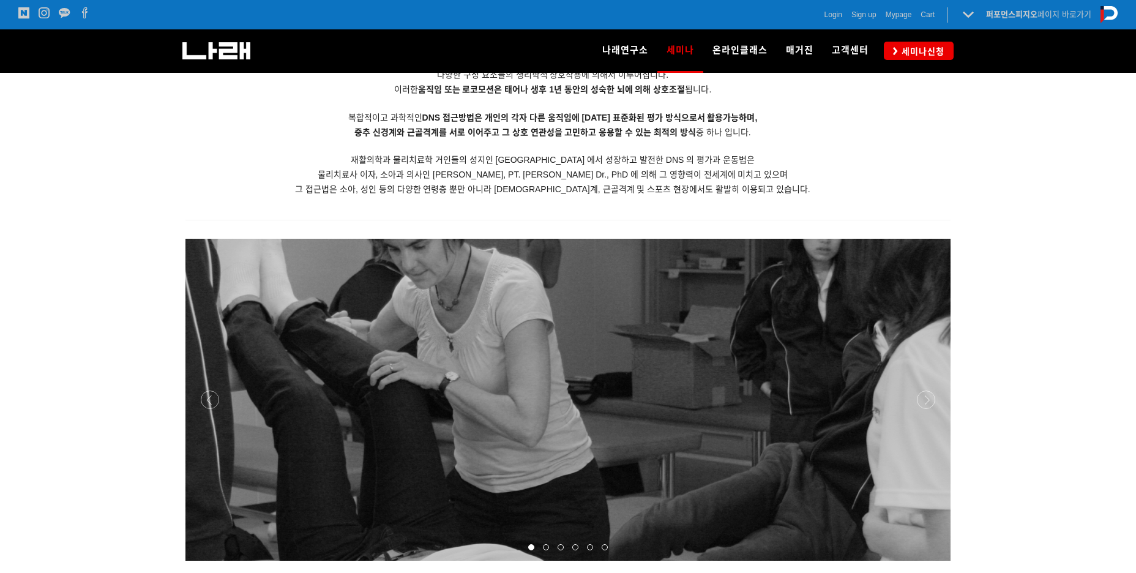
scroll to position [1300, 0]
click at [920, 561] on div at bounding box center [567, 561] width 765 height 0
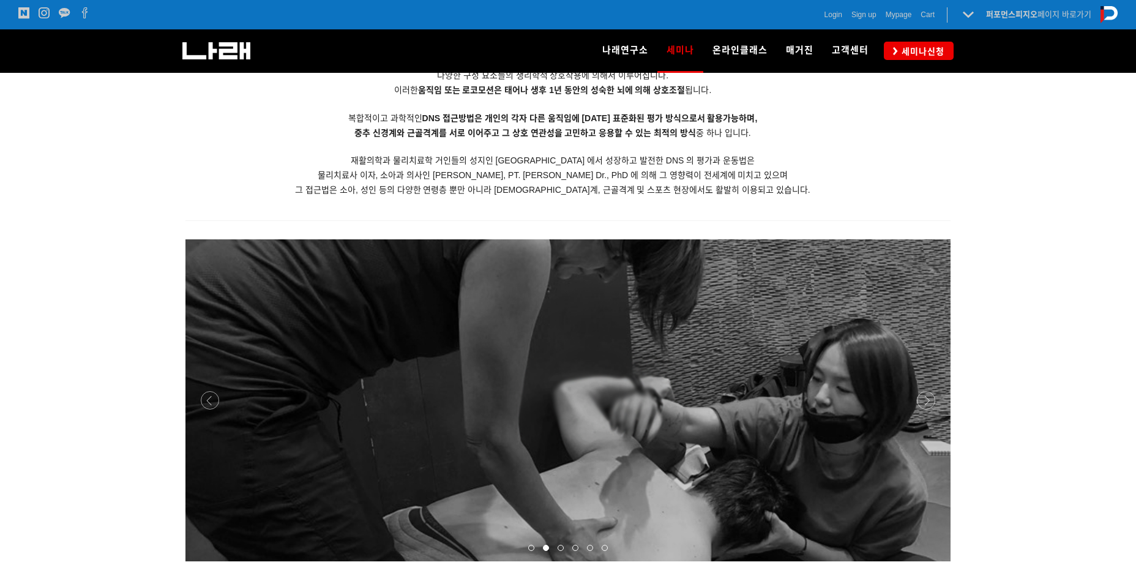
click at [920, 561] on div at bounding box center [567, 561] width 765 height 0
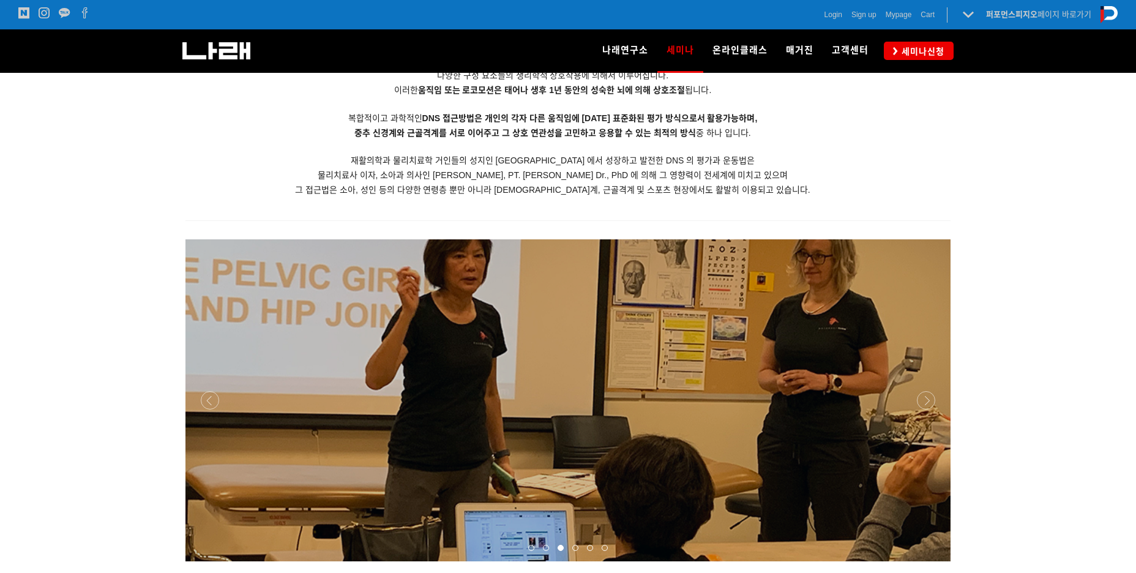
click at [920, 561] on div at bounding box center [567, 561] width 765 height 0
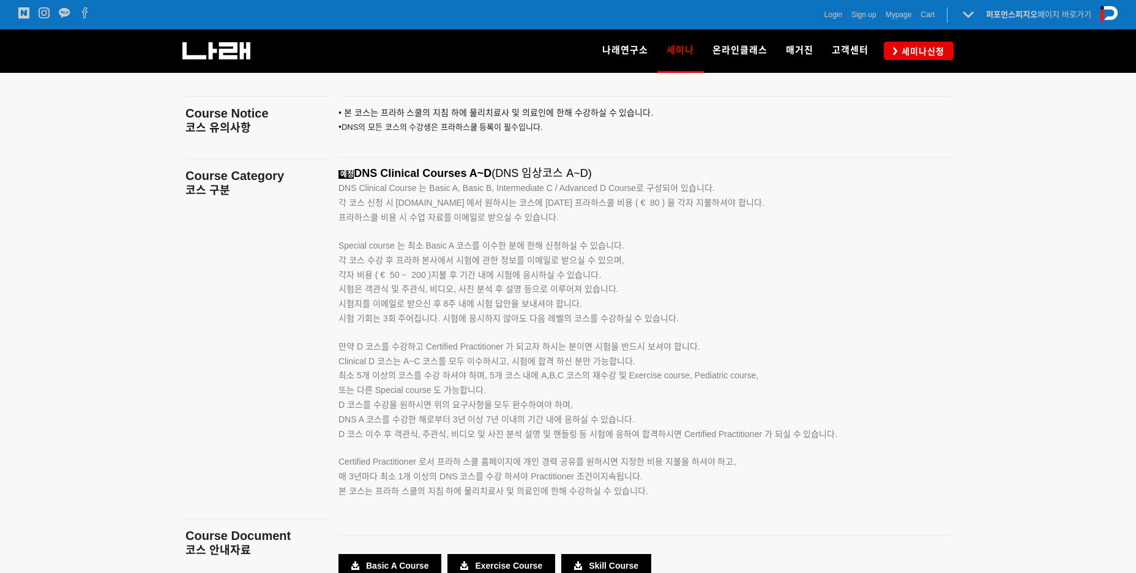
scroll to position [1936, 0]
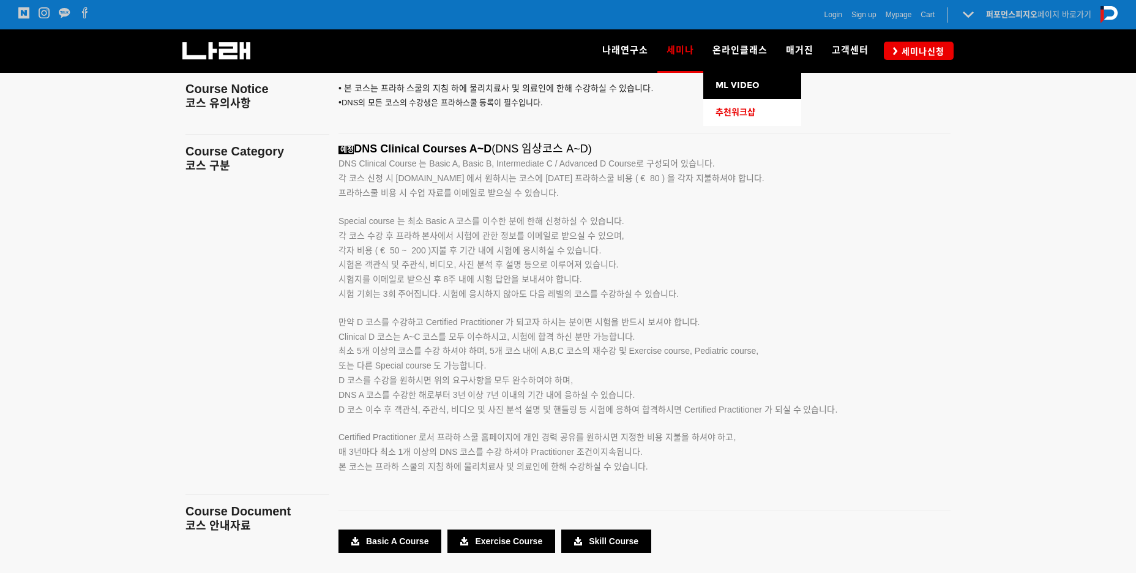
click at [737, 105] on link "추천워크샵" at bounding box center [752, 112] width 98 height 27
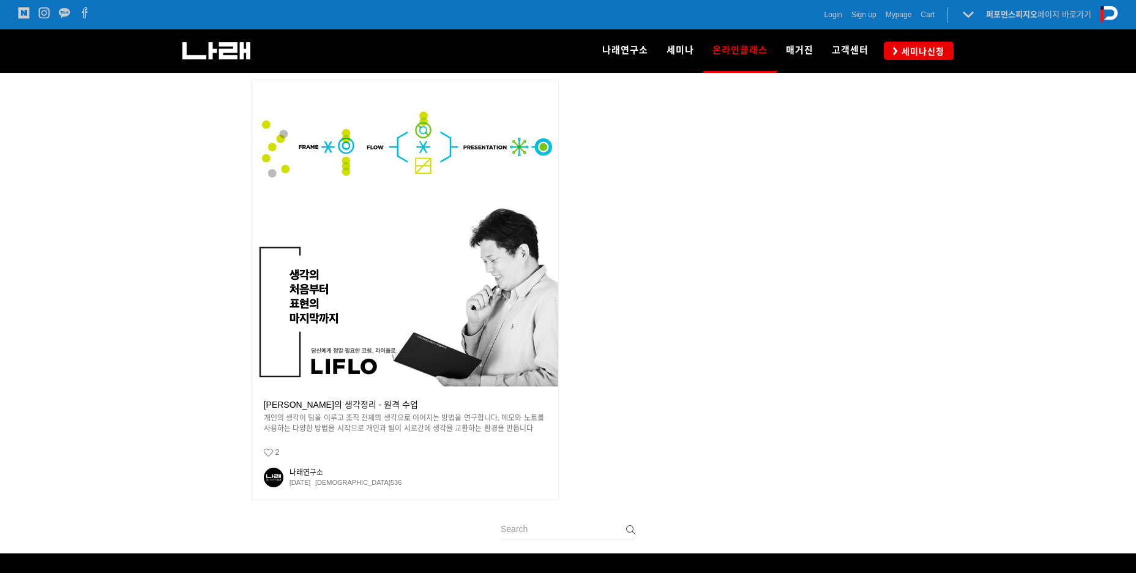
scroll to position [108, 0]
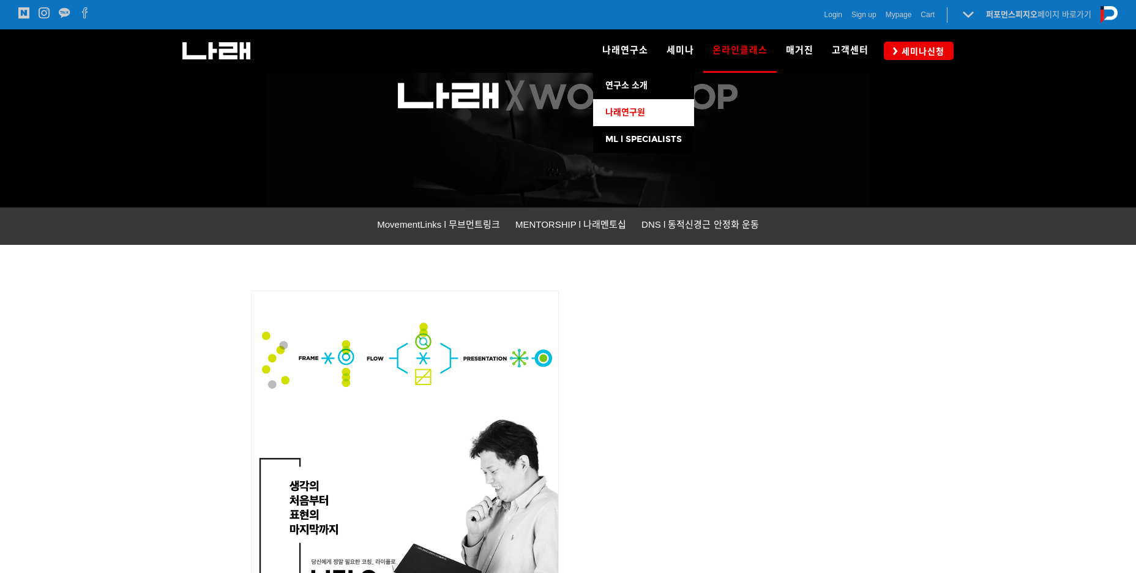
click at [627, 110] on span "나래연구원" at bounding box center [625, 112] width 40 height 10
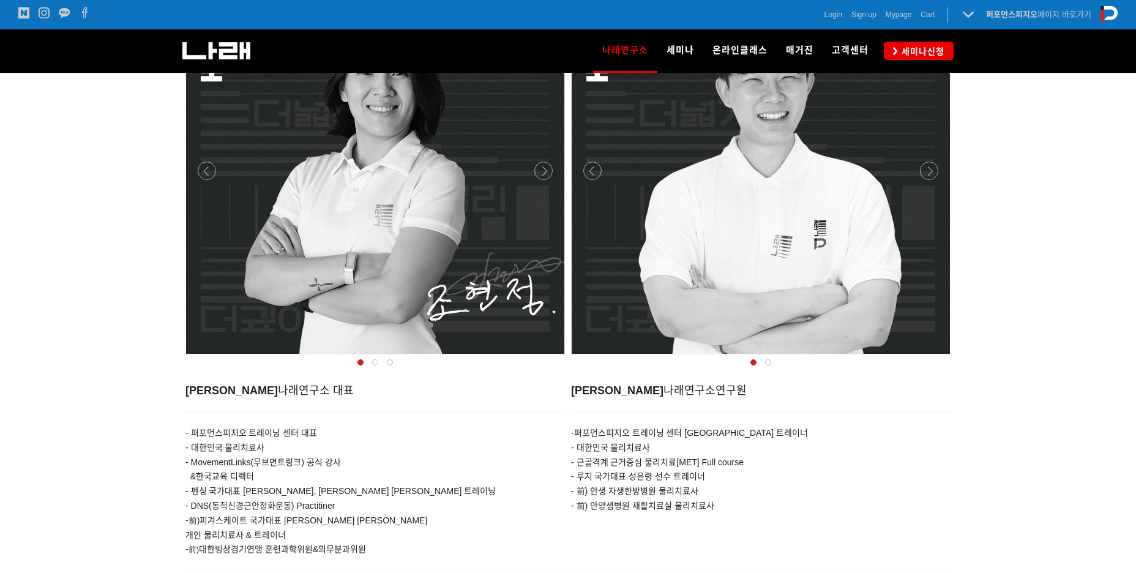
scroll to position [427, 0]
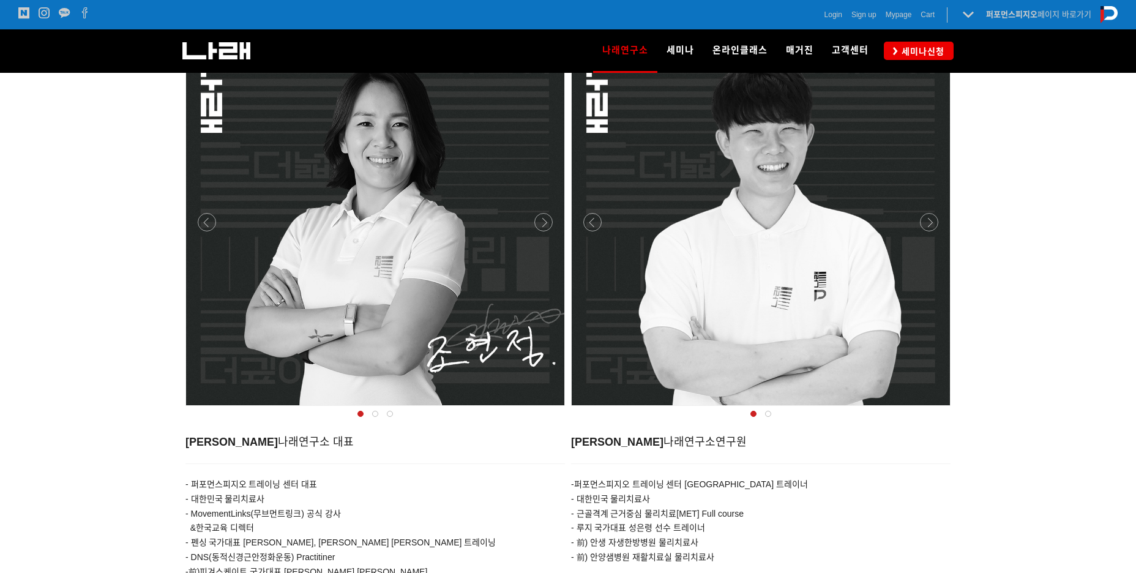
click at [927, 409] on div at bounding box center [760, 409] width 385 height 0
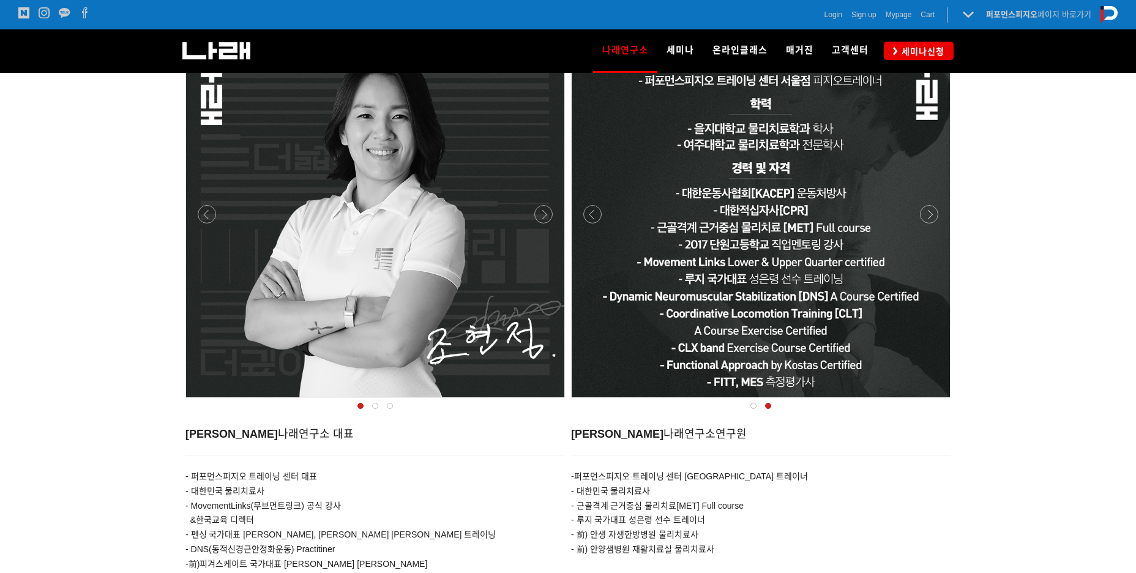
scroll to position [437, 0]
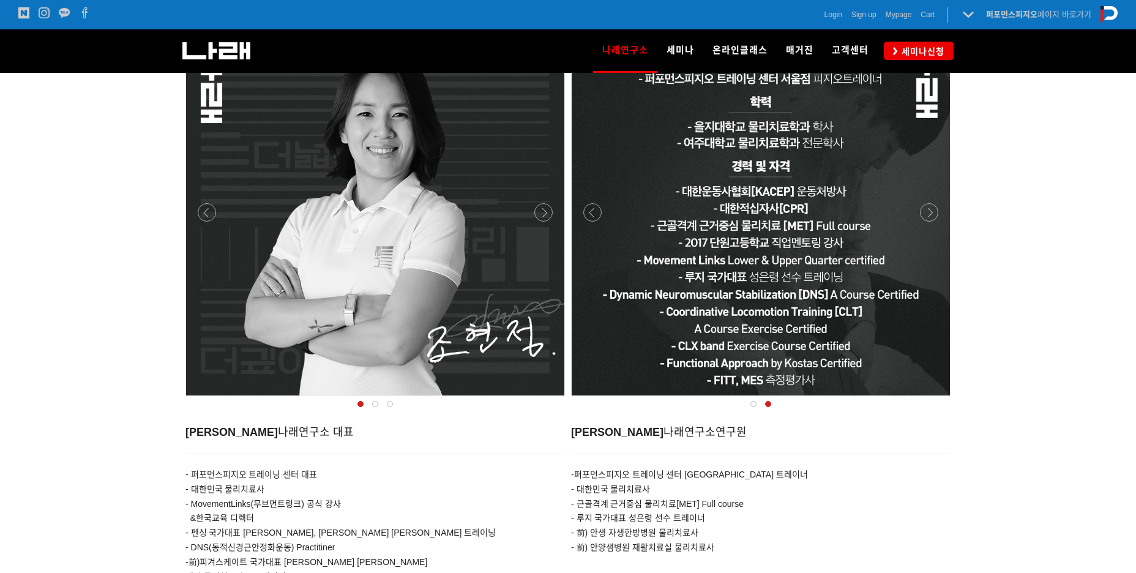
click at [532, 220] on div at bounding box center [760, 205] width 2698 height 385
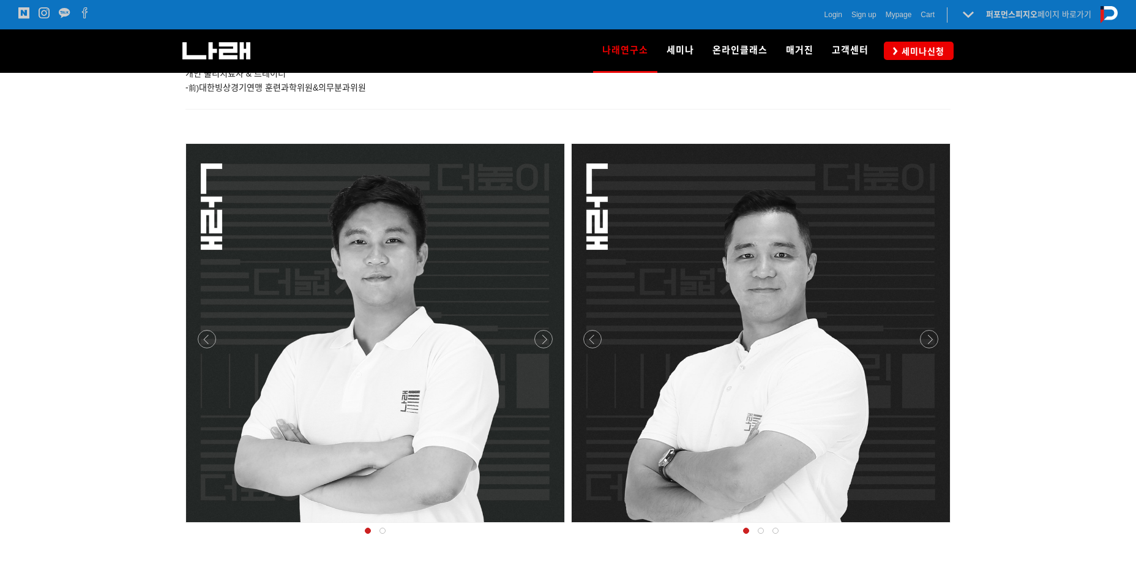
scroll to position [945, 0]
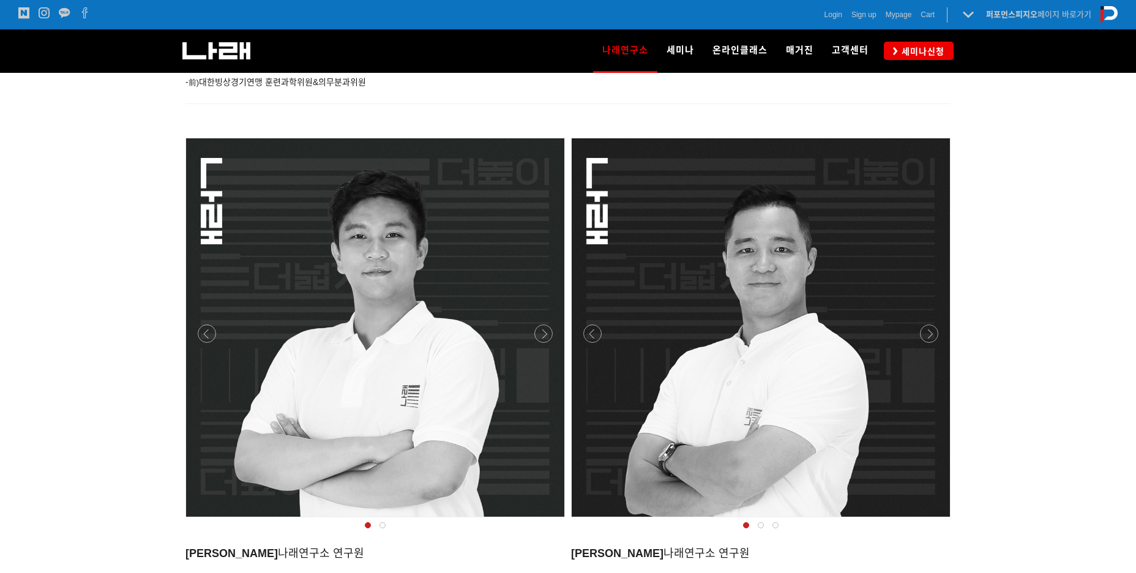
click at [924, 520] on div at bounding box center [760, 520] width 385 height 0
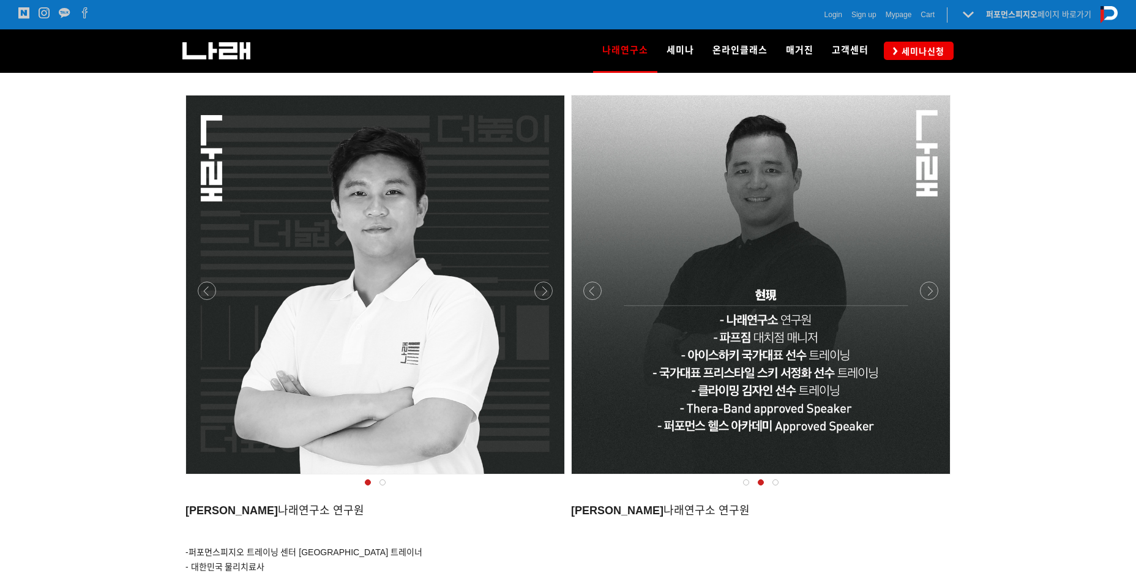
scroll to position [1006, 0]
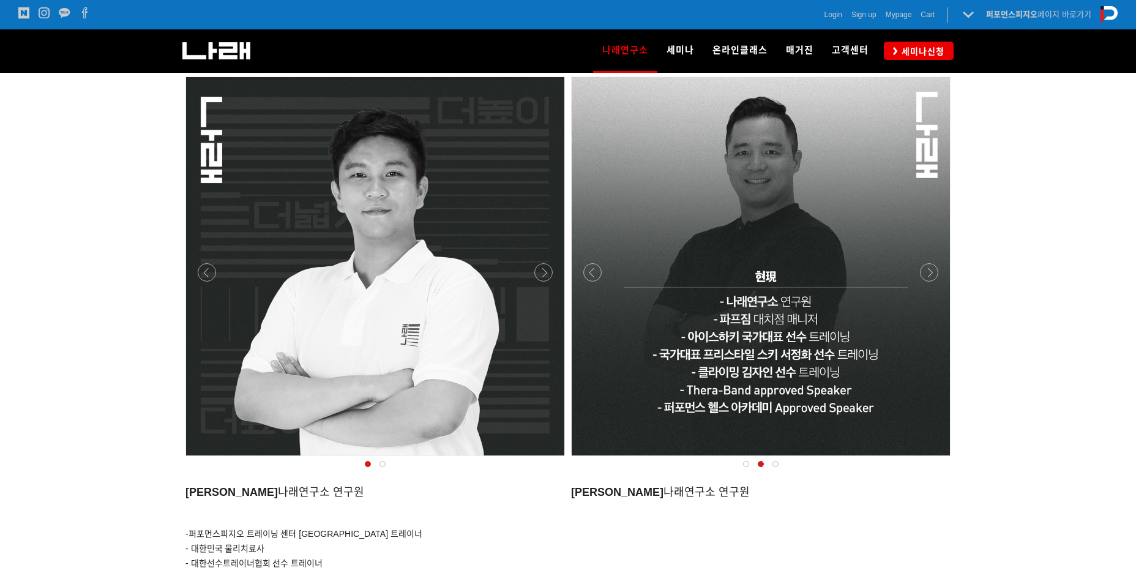
click at [536, 459] on div at bounding box center [374, 459] width 385 height 0
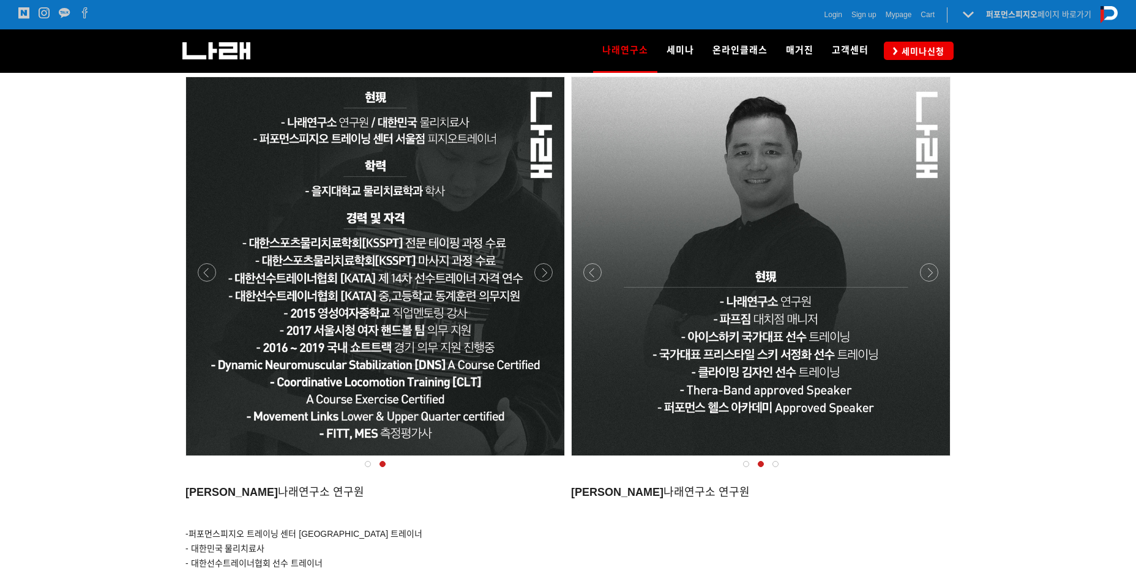
click at [547, 459] on div at bounding box center [374, 459] width 385 height 0
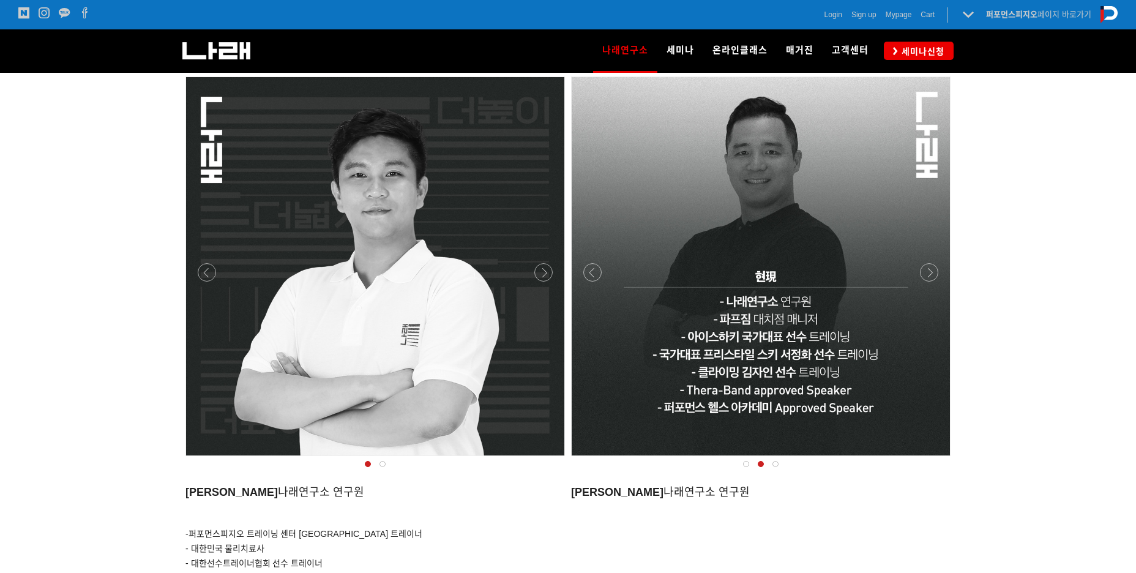
click at [547, 459] on div at bounding box center [374, 459] width 385 height 0
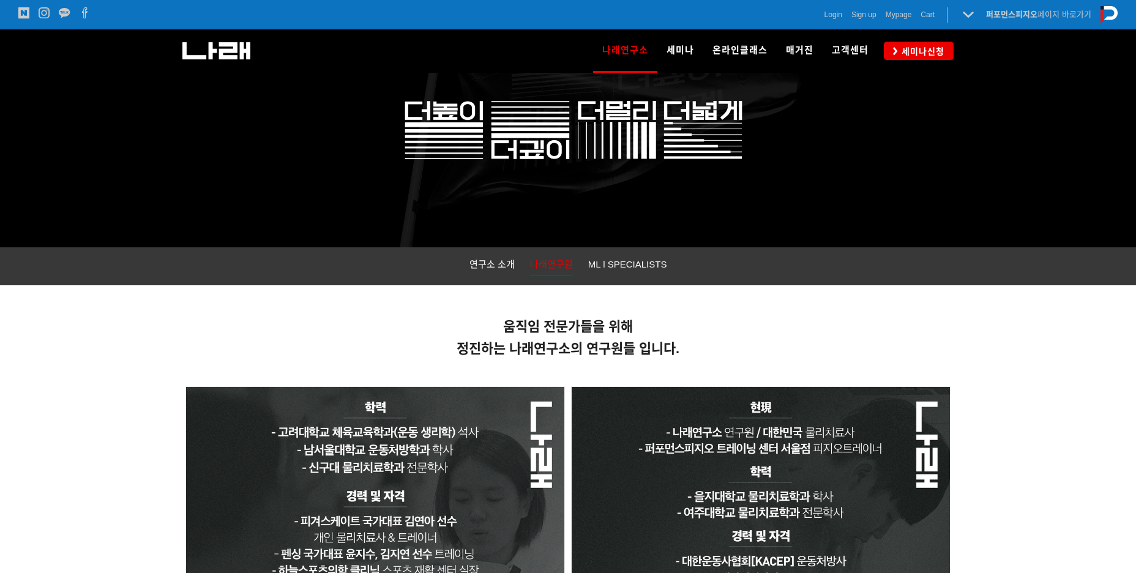
scroll to position [0, 0]
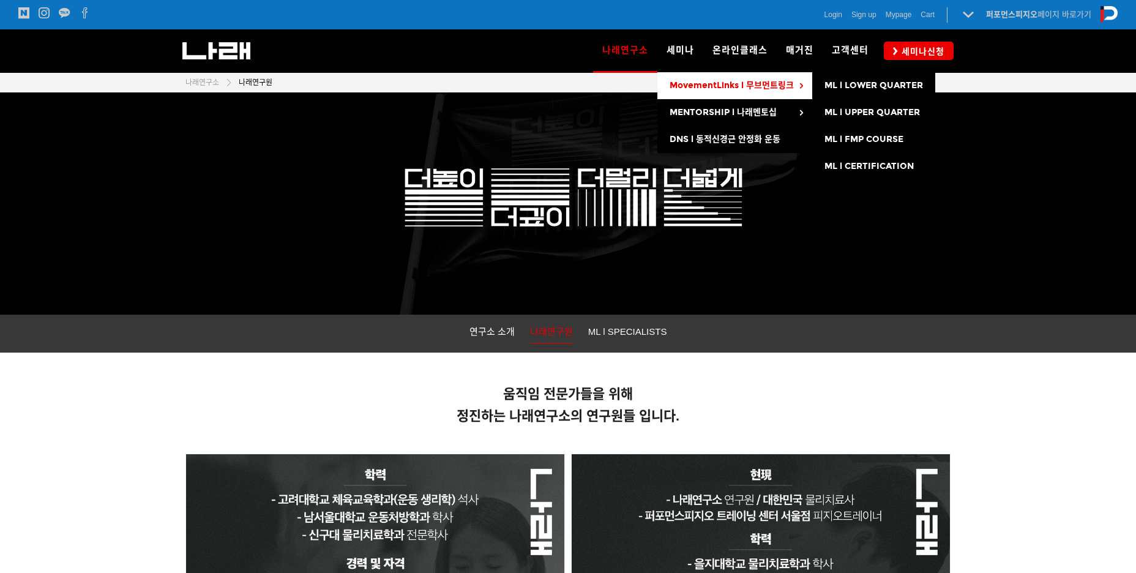
click at [729, 81] on span "MovementLinks l 무브먼트링크" at bounding box center [731, 85] width 124 height 10
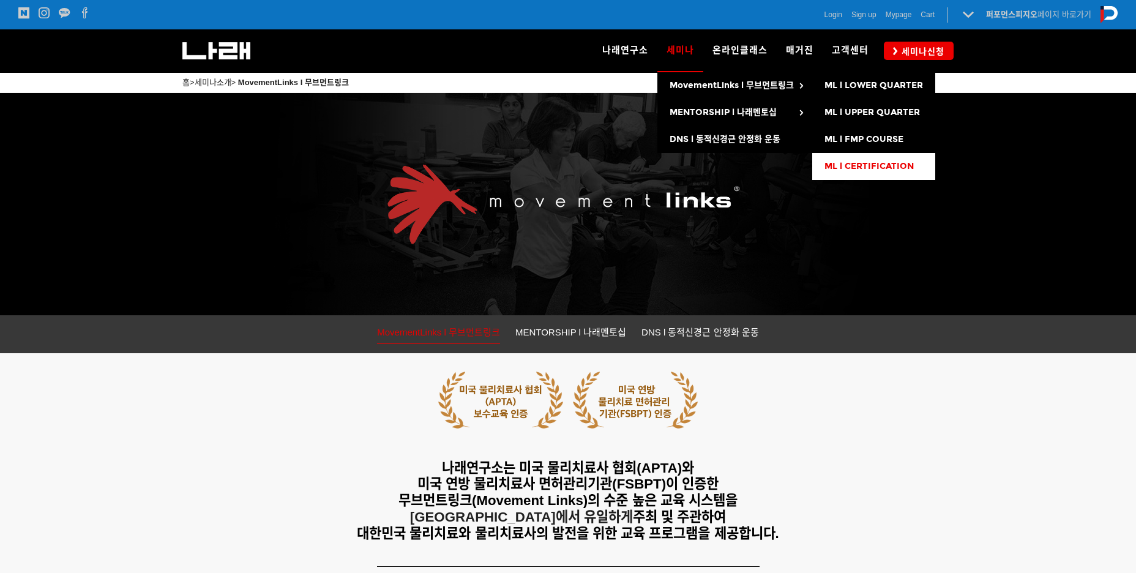
click at [859, 163] on span "ML l CERTIFICATION" at bounding box center [868, 166] width 89 height 10
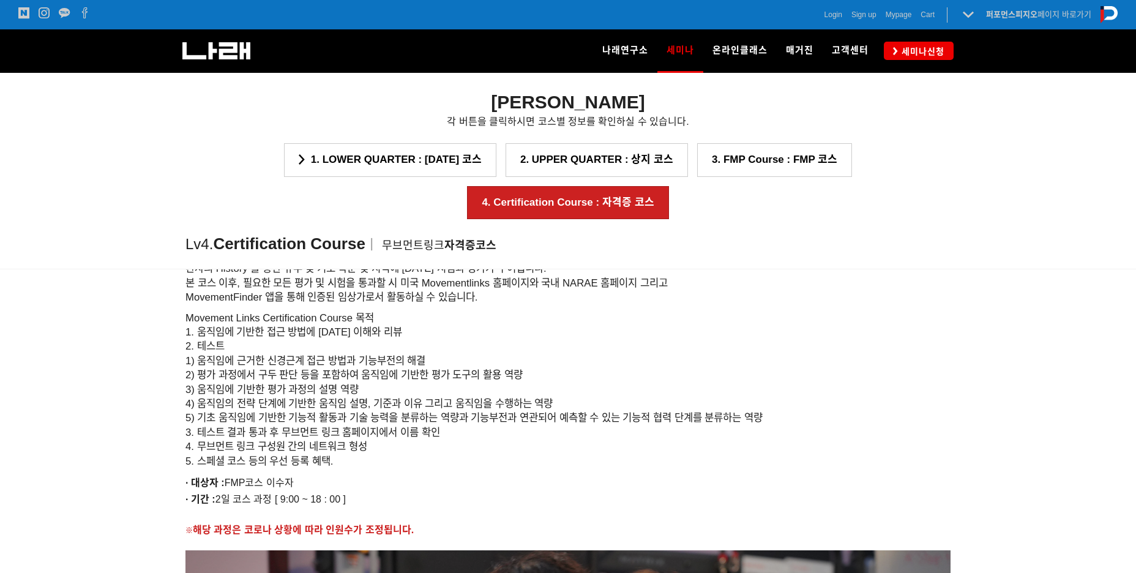
scroll to position [1202, 0]
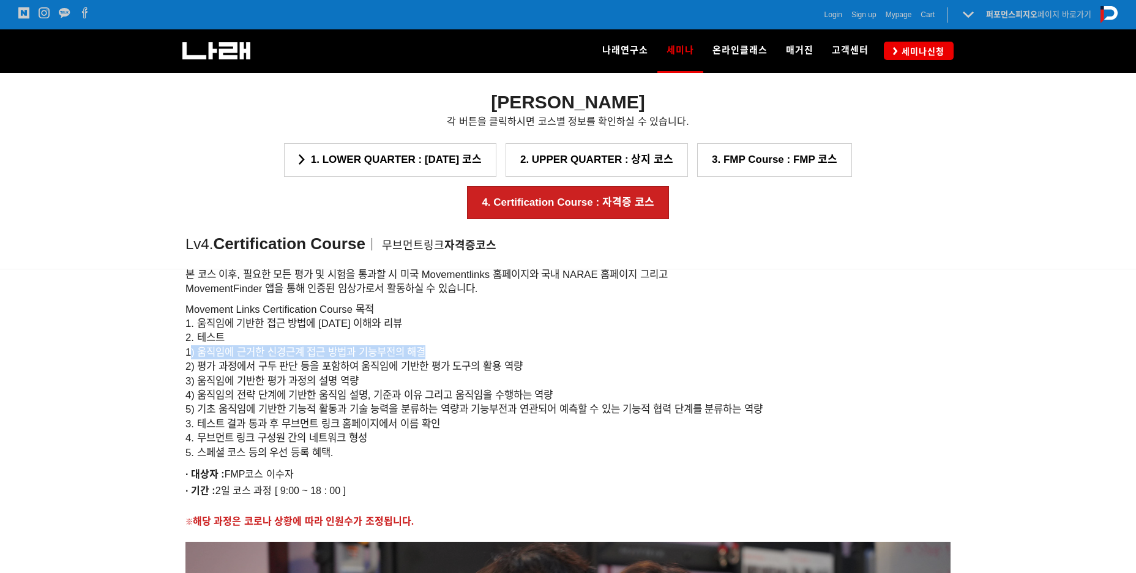
drag, startPoint x: 207, startPoint y: 346, endPoint x: 448, endPoint y: 349, distance: 240.5
click at [448, 349] on h6 "Movement Links Certification Course 목적 1. 움직임에 기반한 접근 방법에 [DATE] 이해와 리뷰 2. 테스트 …" at bounding box center [567, 380] width 765 height 157
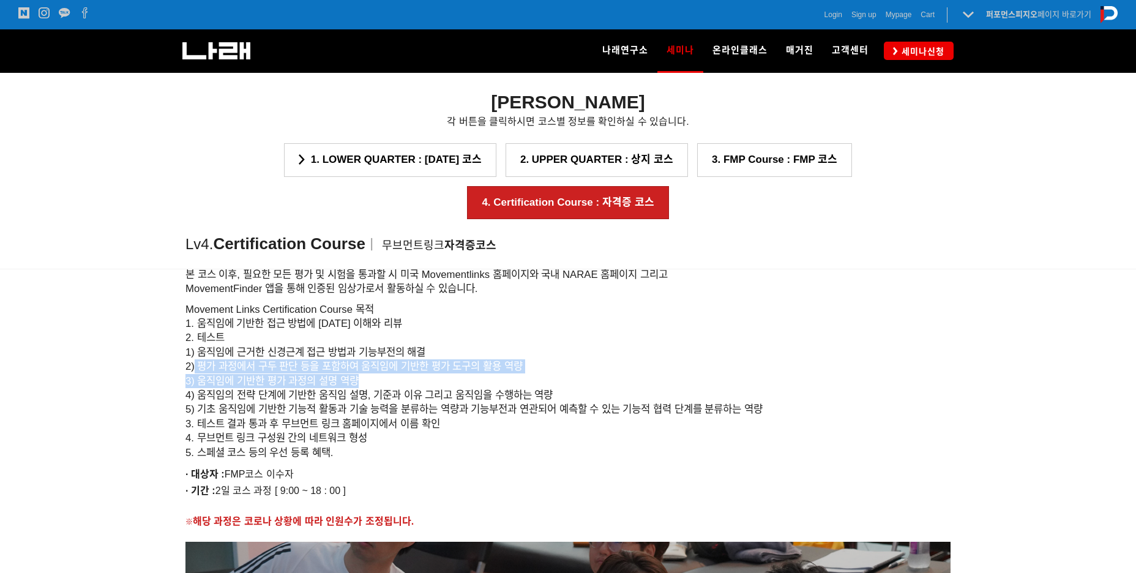
drag, startPoint x: 194, startPoint y: 368, endPoint x: 560, endPoint y: 379, distance: 366.7
click at [560, 379] on h6 "Movement Links Certification Course 목적 1. 움직임에 기반한 접근 방법에 [DATE] 이해와 리뷰 2. 테스트 …" at bounding box center [567, 380] width 765 height 157
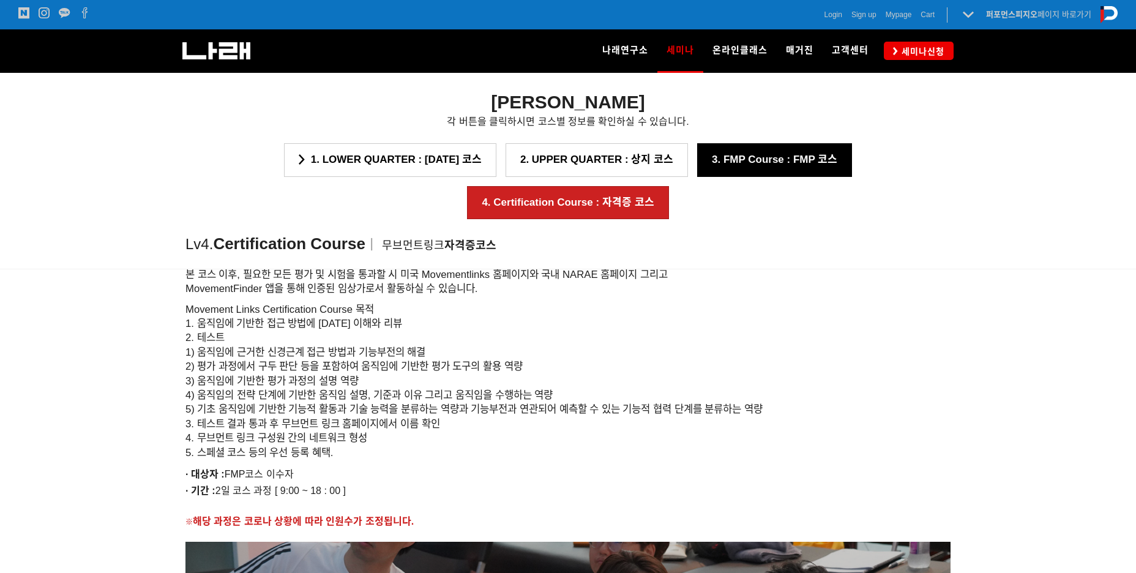
click at [697, 163] on link "3. FMP Course : FMP 코스" at bounding box center [774, 159] width 155 height 33
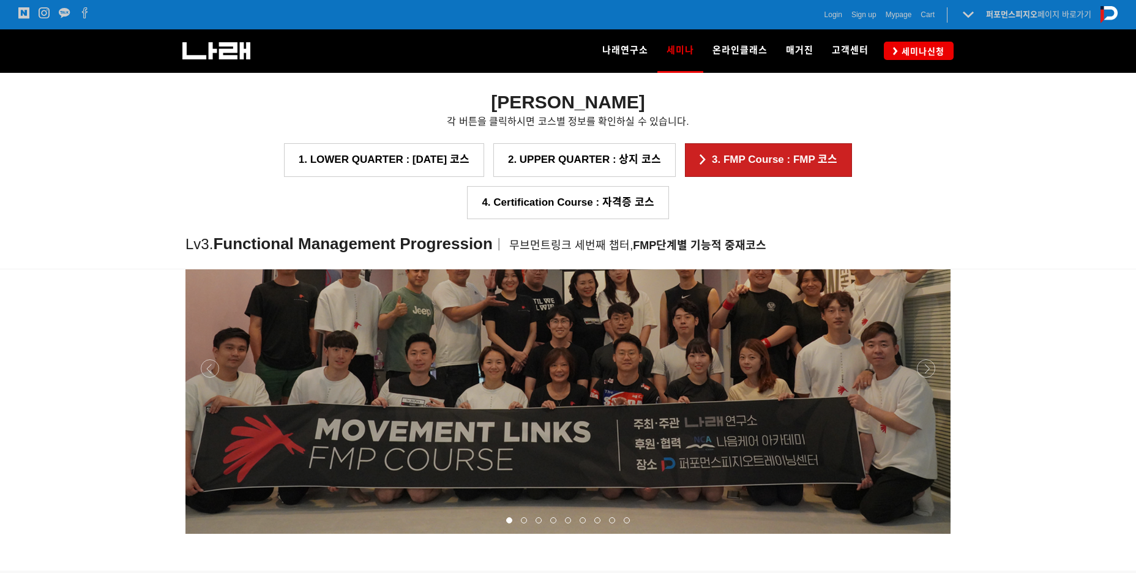
scroll to position [1372, 0]
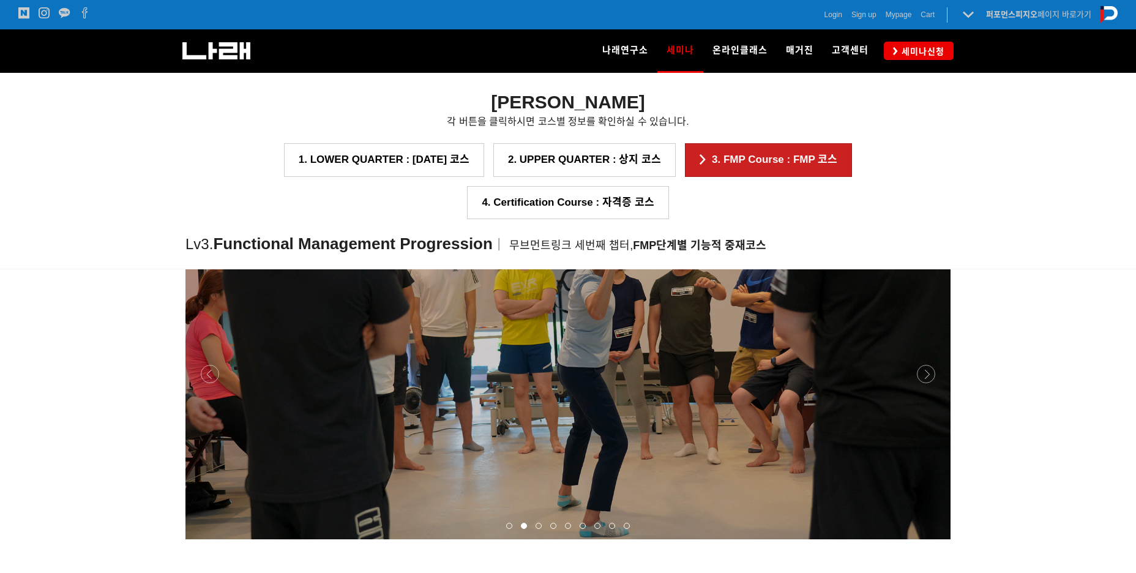
click at [207, 539] on div at bounding box center [567, 539] width 765 height 0
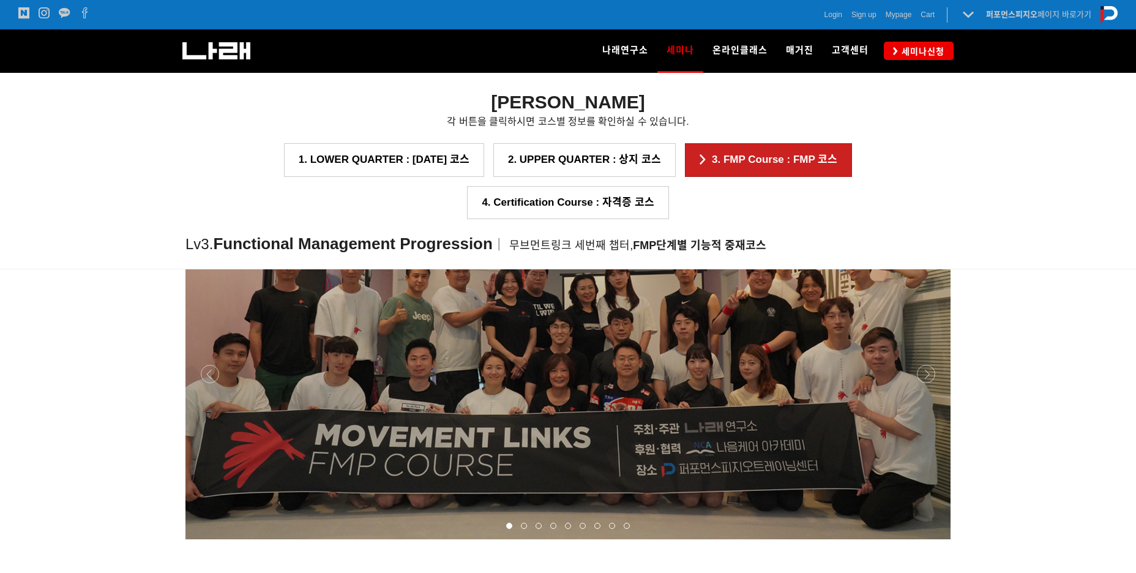
drag, startPoint x: 565, startPoint y: 321, endPoint x: 570, endPoint y: 332, distance: 12.1
click at [570, 332] on p at bounding box center [567, 374] width 765 height 330
click at [926, 539] on div at bounding box center [567, 539] width 765 height 0
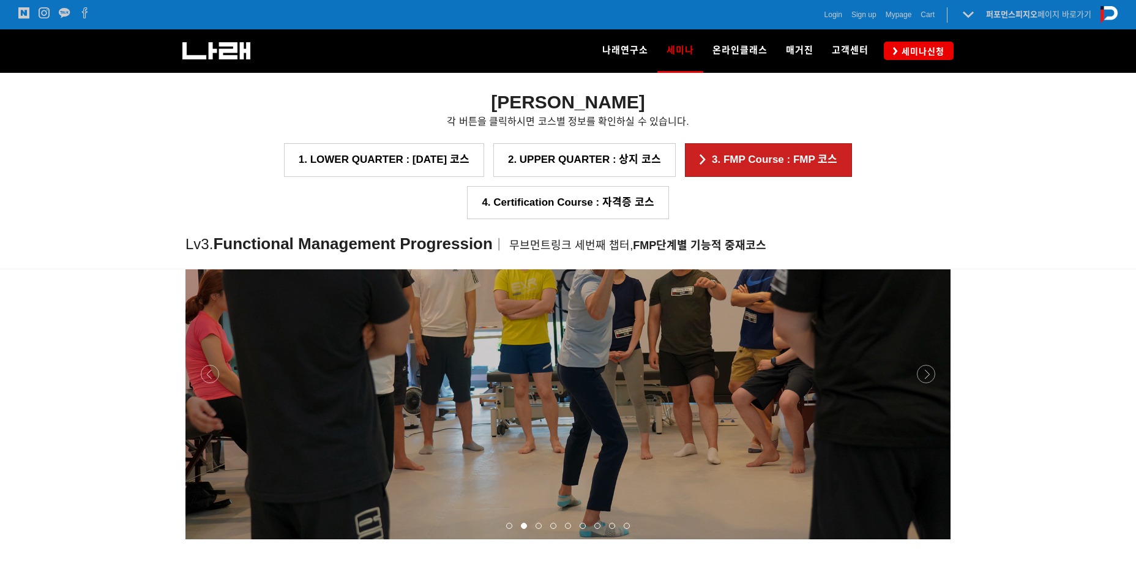
click at [924, 539] on div at bounding box center [567, 539] width 765 height 0
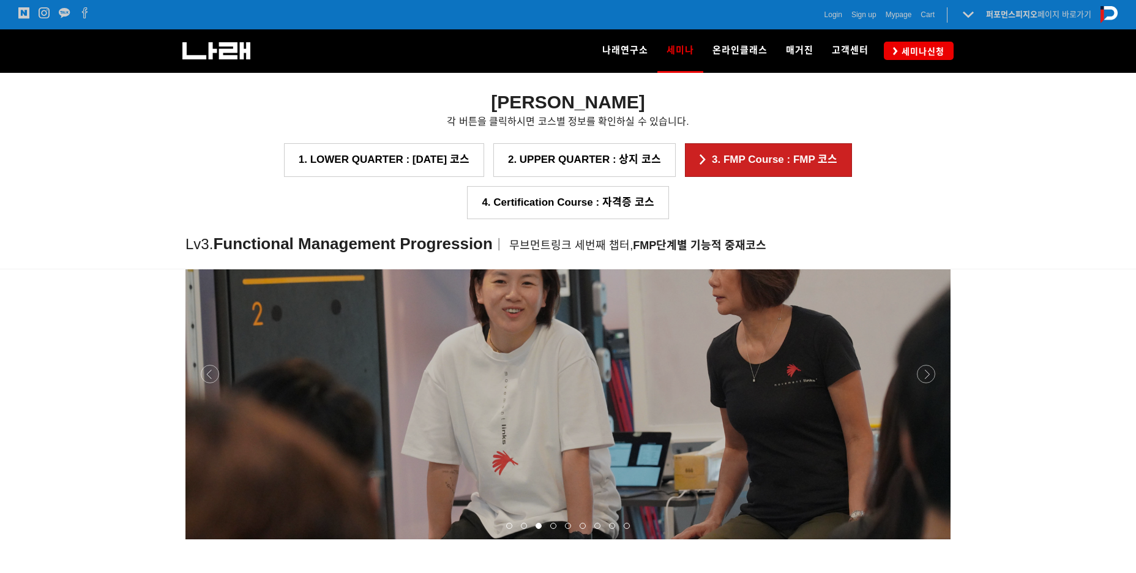
click at [924, 539] on div at bounding box center [567, 539] width 765 height 0
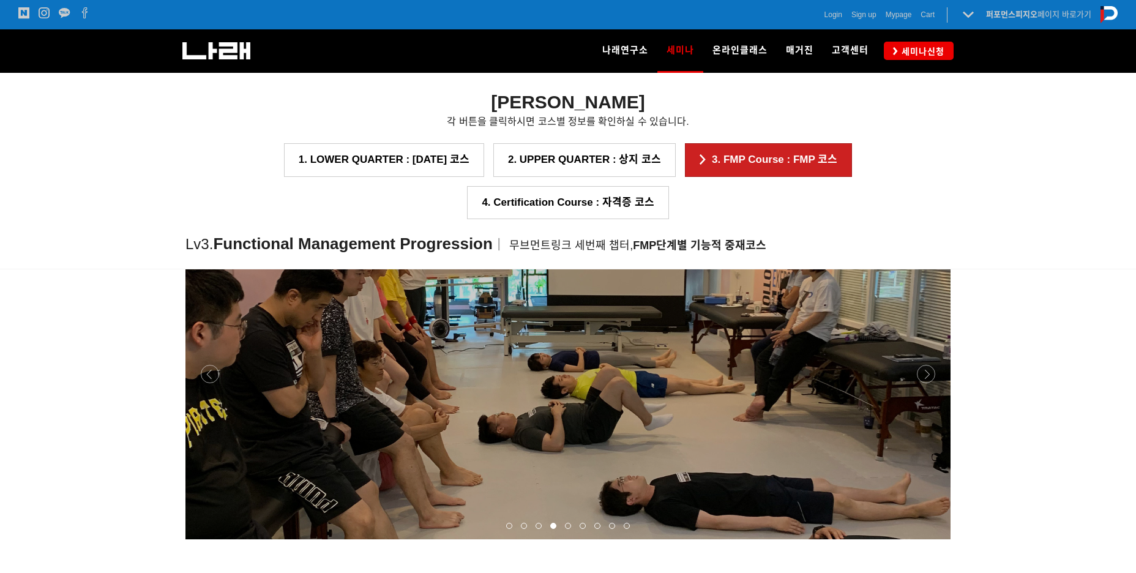
click at [924, 539] on div at bounding box center [567, 539] width 765 height 0
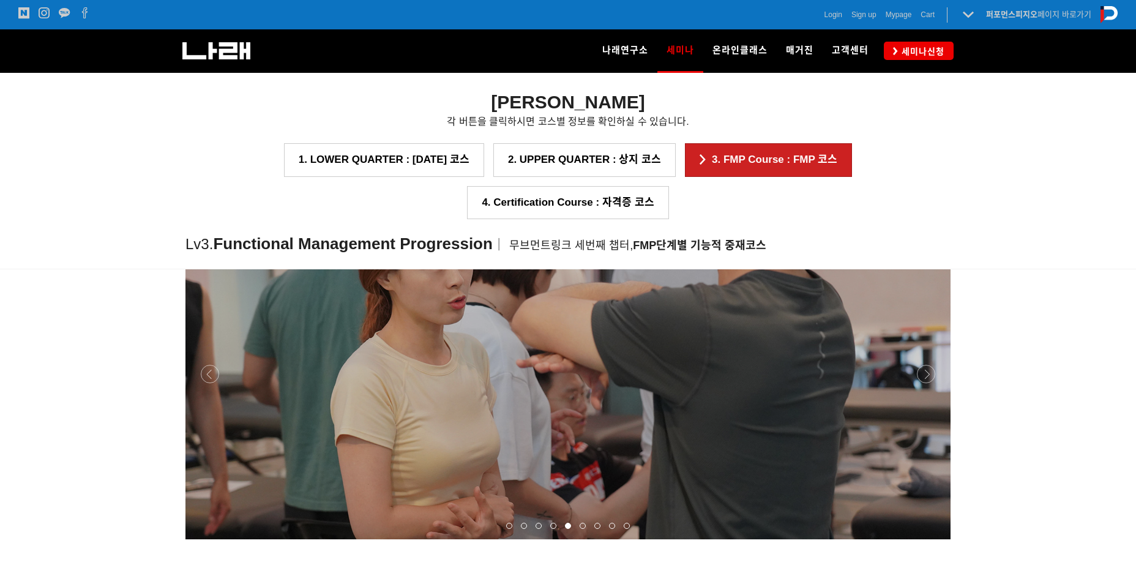
click at [924, 539] on div at bounding box center [567, 539] width 765 height 0
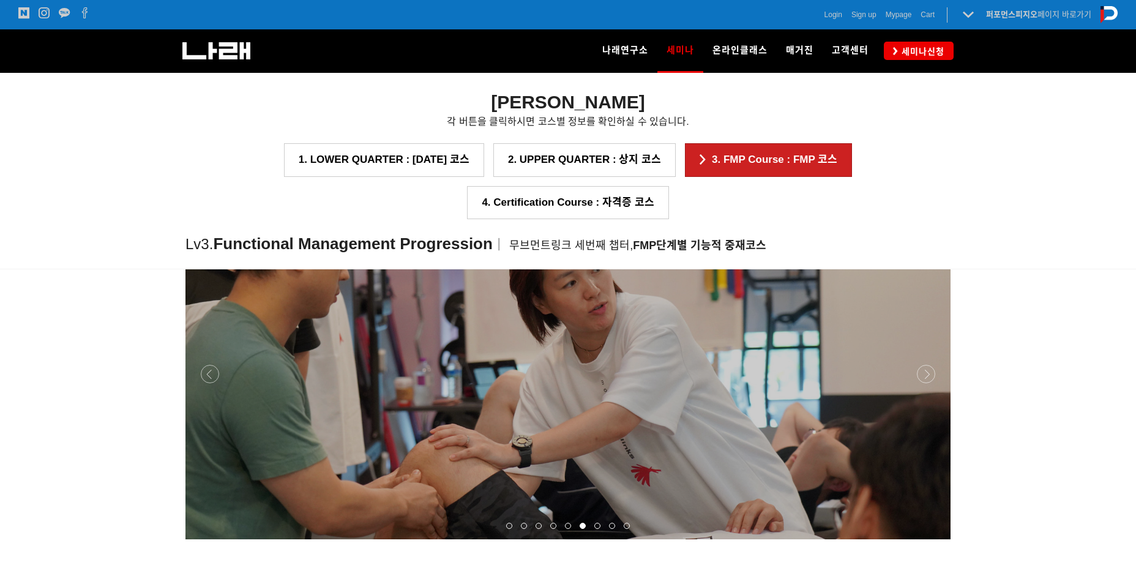
click at [924, 539] on div at bounding box center [567, 539] width 765 height 0
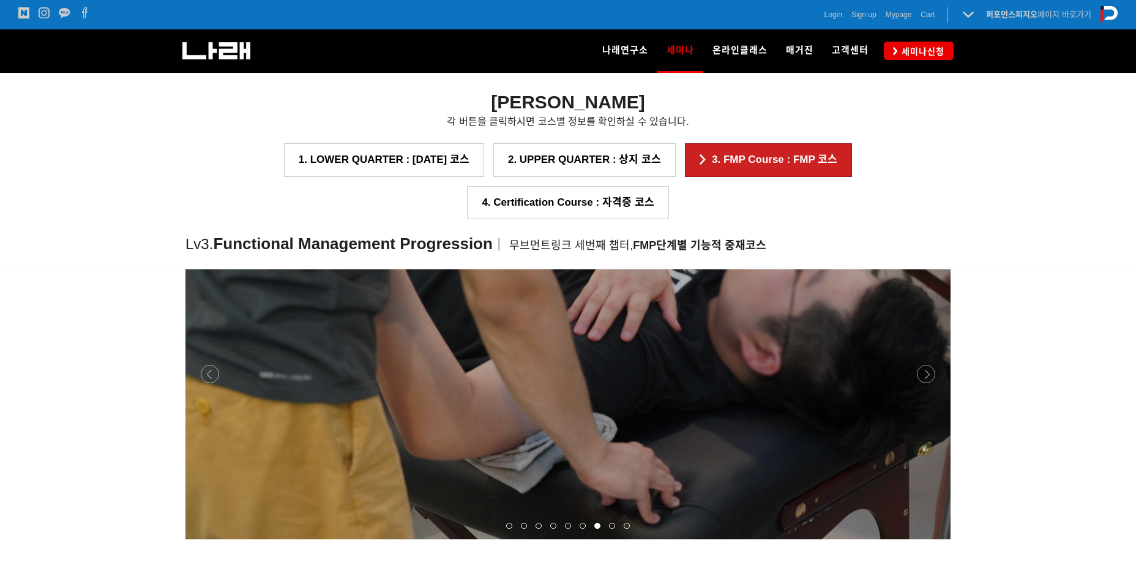
click at [924, 539] on div at bounding box center [567, 539] width 765 height 0
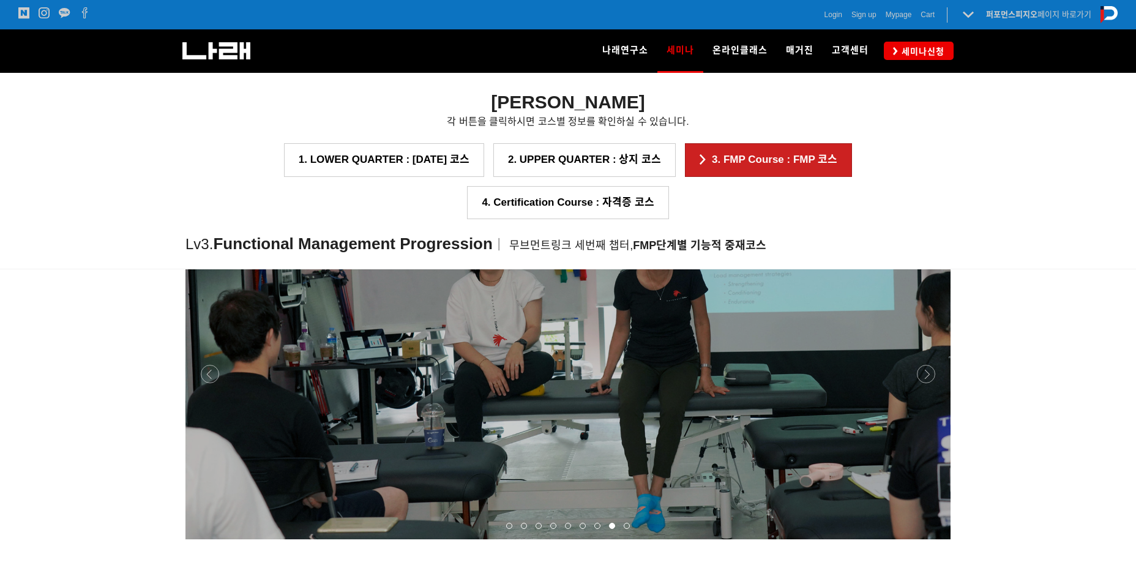
click at [924, 539] on div at bounding box center [567, 539] width 765 height 0
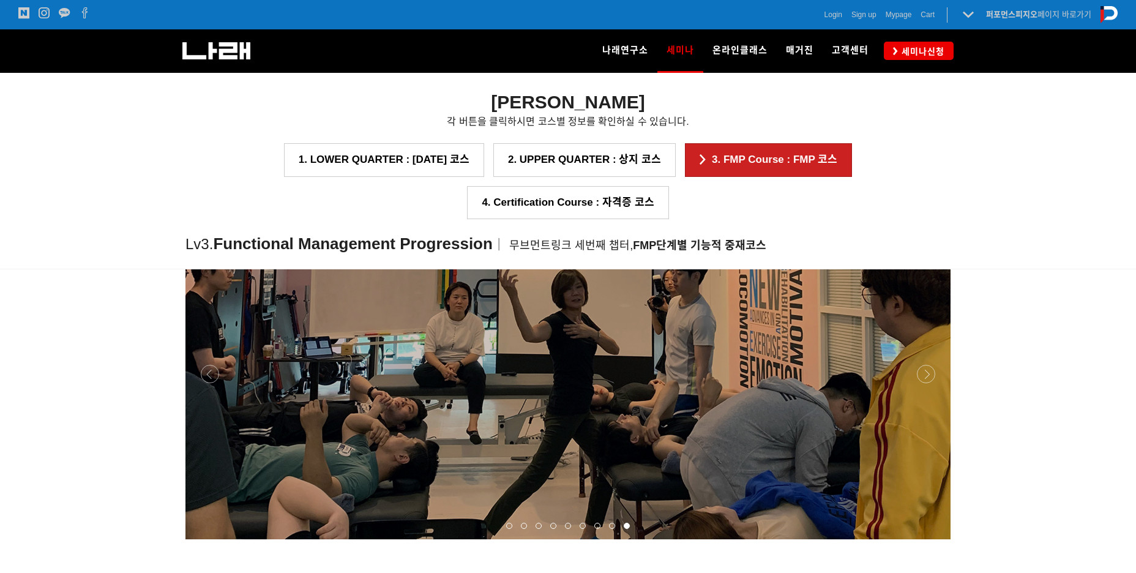
click at [924, 539] on div at bounding box center [567, 539] width 765 height 0
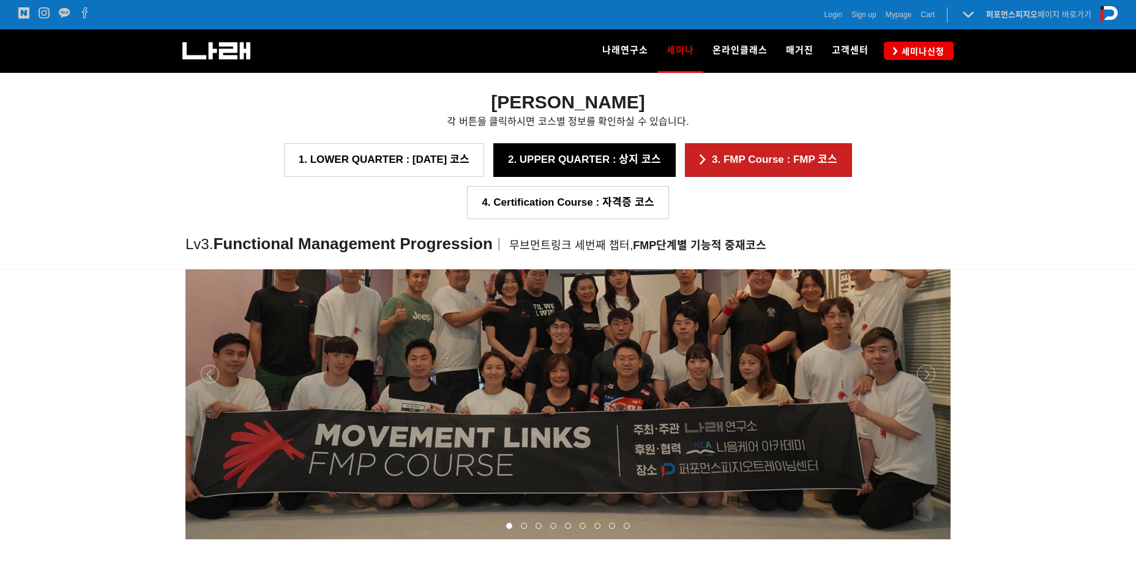
click at [509, 157] on link "2. UPPER QUARTER : 상지 코스" at bounding box center [584, 159] width 182 height 33
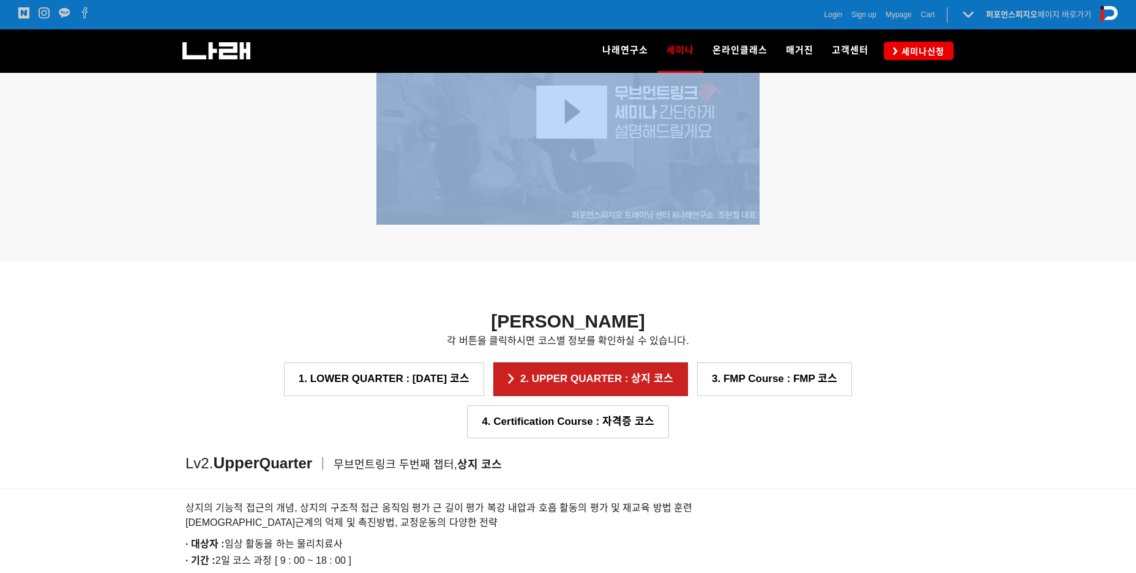
drag, startPoint x: 1136, startPoint y: 259, endPoint x: 1136, endPoint y: 272, distance: 12.8
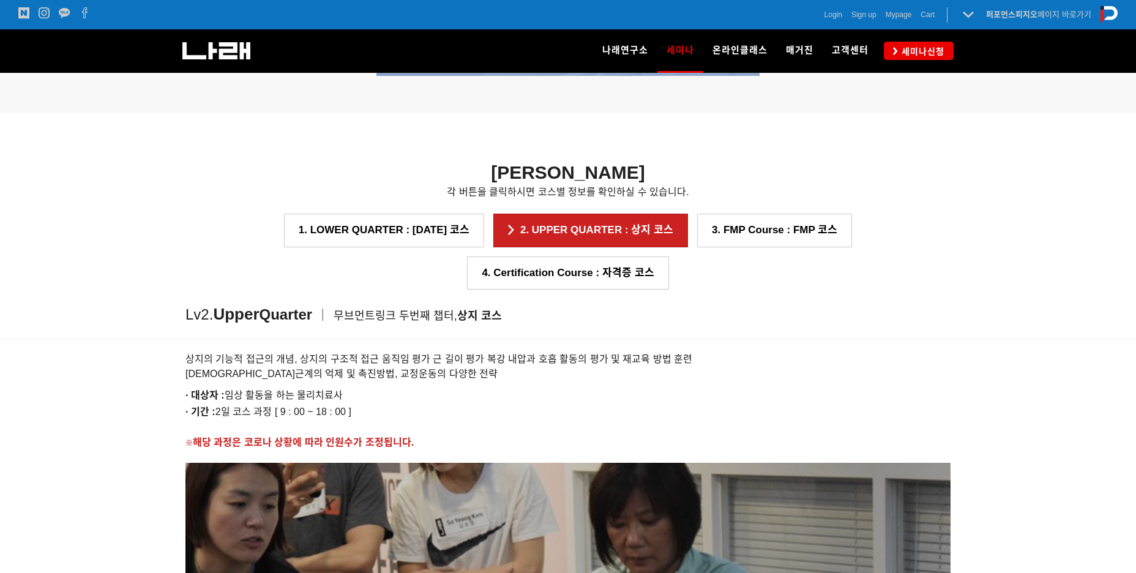
scroll to position [1128, 0]
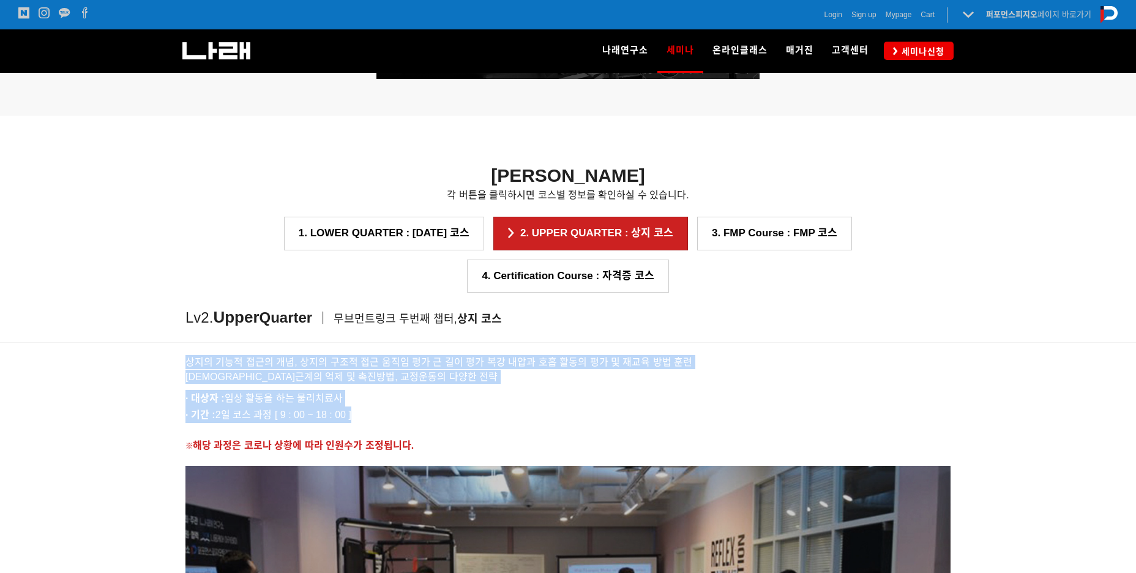
drag, startPoint x: 184, startPoint y: 319, endPoint x: 492, endPoint y: 371, distance: 312.6
click at [492, 406] on p "· 기간 : 2일 코스 과정 [ 9 : 00 ~ 18 : 00 ]" at bounding box center [567, 414] width 765 height 17
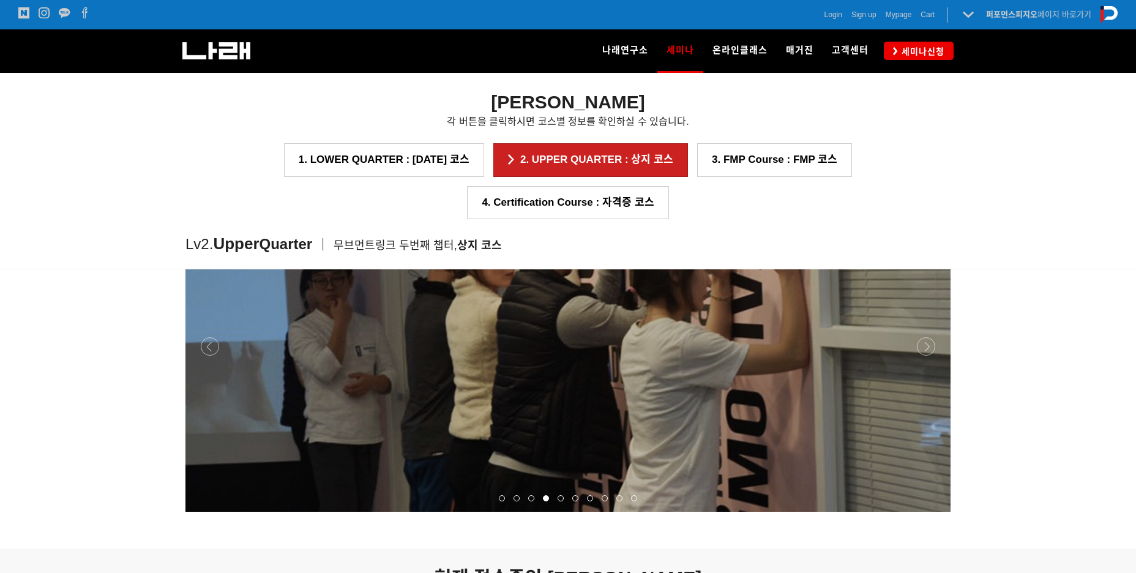
scroll to position [1311, 0]
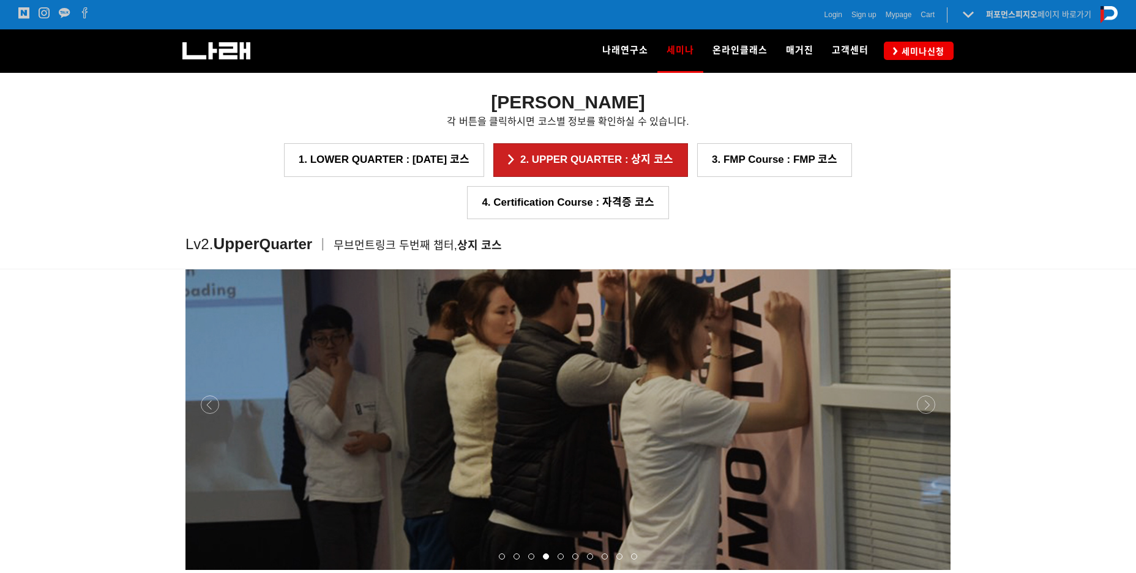
click at [928, 570] on div at bounding box center [567, 570] width 765 height 0
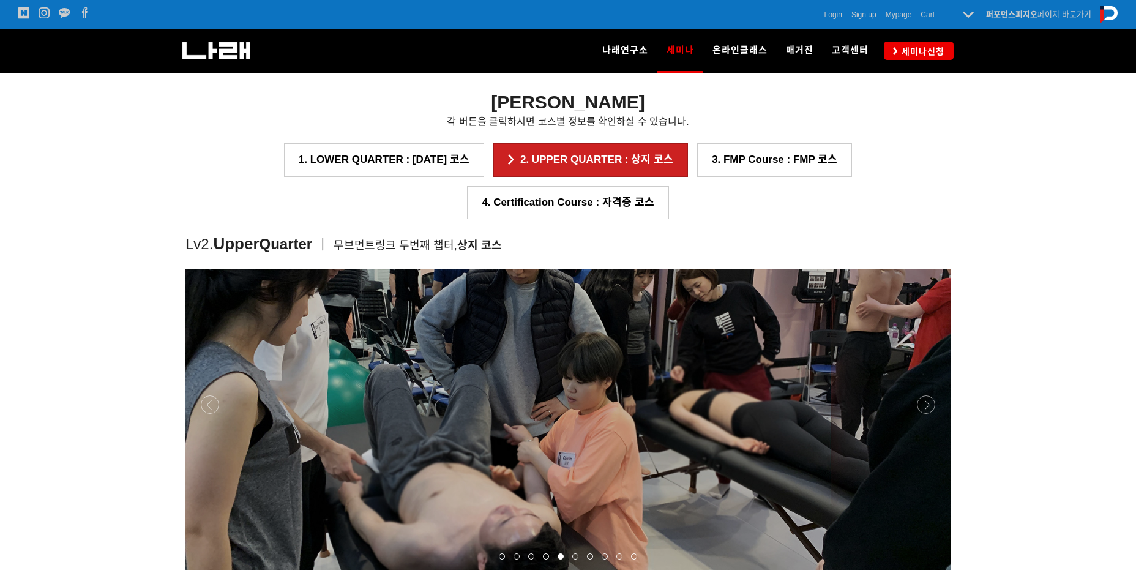
click at [928, 570] on div at bounding box center [567, 570] width 765 height 0
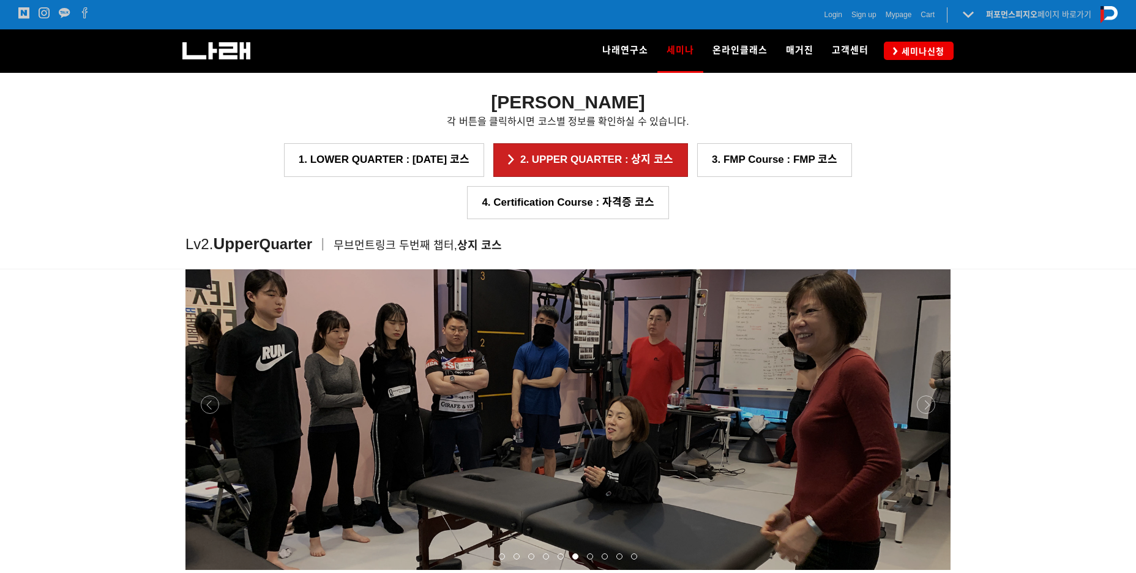
click at [928, 570] on div at bounding box center [567, 570] width 765 height 0
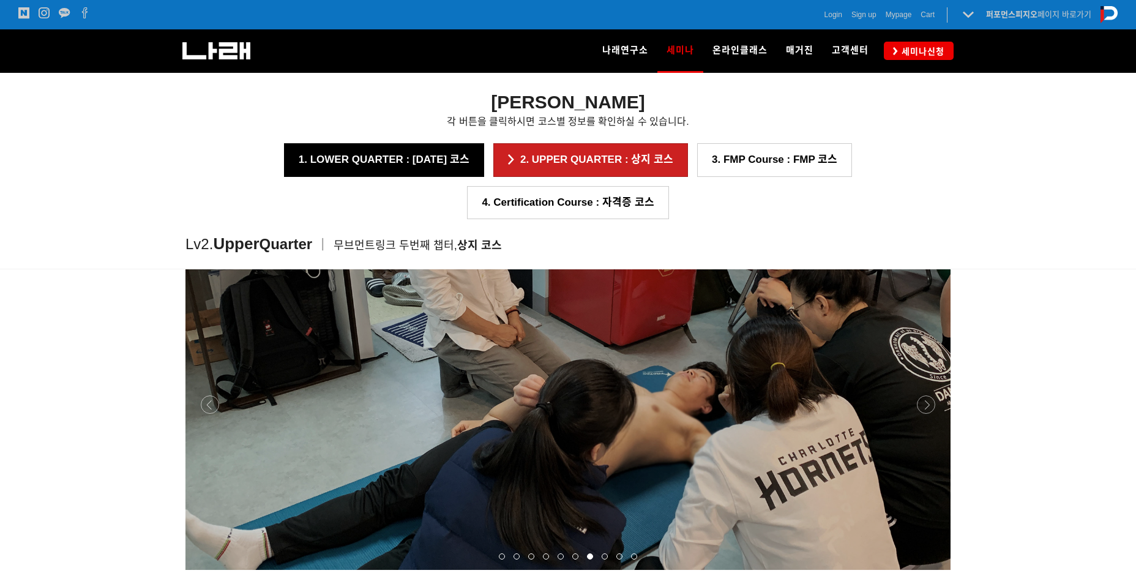
click at [290, 165] on link "1. LOWER QUARTER : [DATE] 코스" at bounding box center [384, 159] width 200 height 33
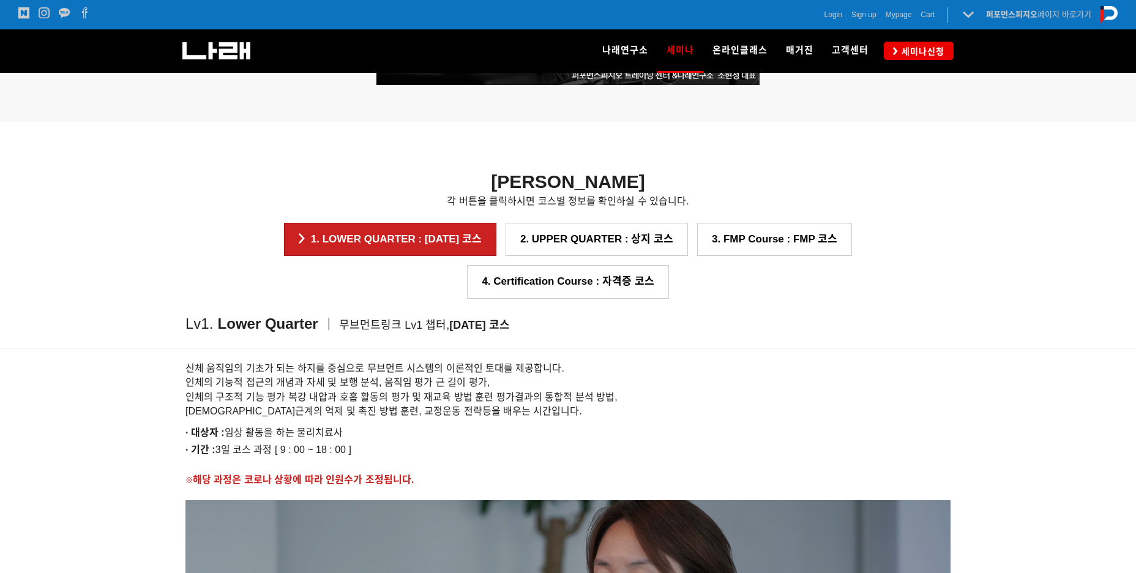
scroll to position [981, 0]
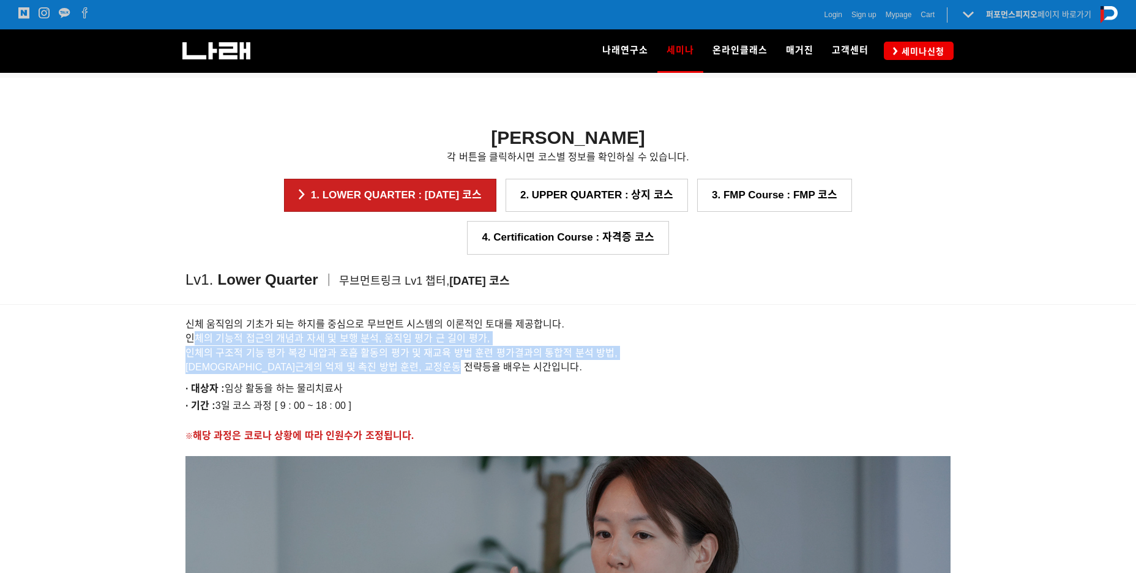
drag, startPoint x: 192, startPoint y: 292, endPoint x: 508, endPoint y: 322, distance: 317.1
click at [508, 322] on h6 "신체 움직임의 기초가 되는 하지를 중심으로 무브먼트 시스템의 이론적인 토대를 제공합니다. 인체의 기능적 접근의 개념과 자세 및 보행 분석, 움…" at bounding box center [567, 346] width 765 height 58
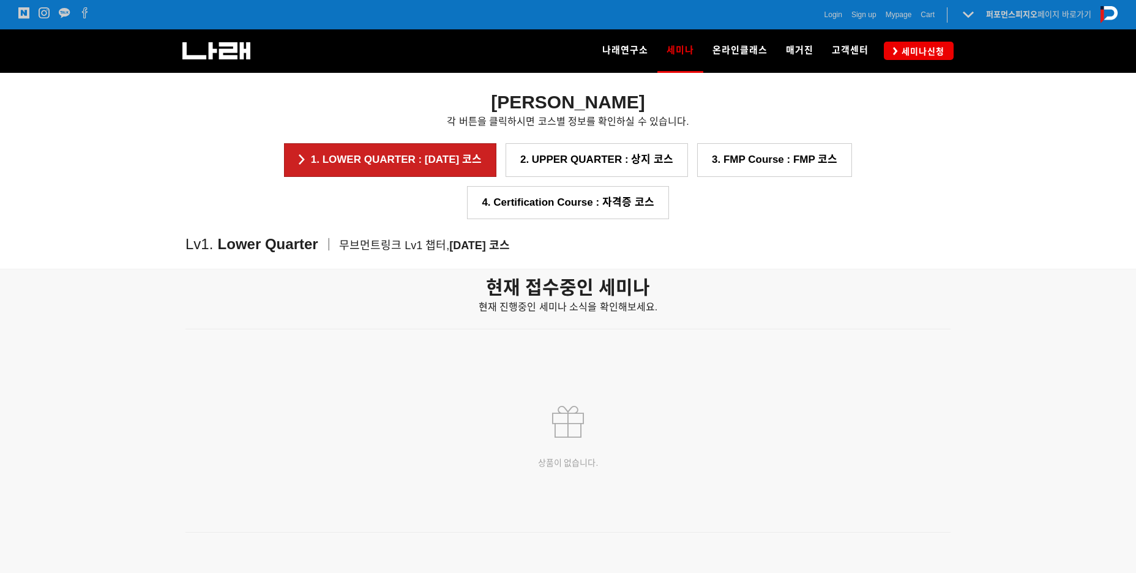
scroll to position [1532, 0]
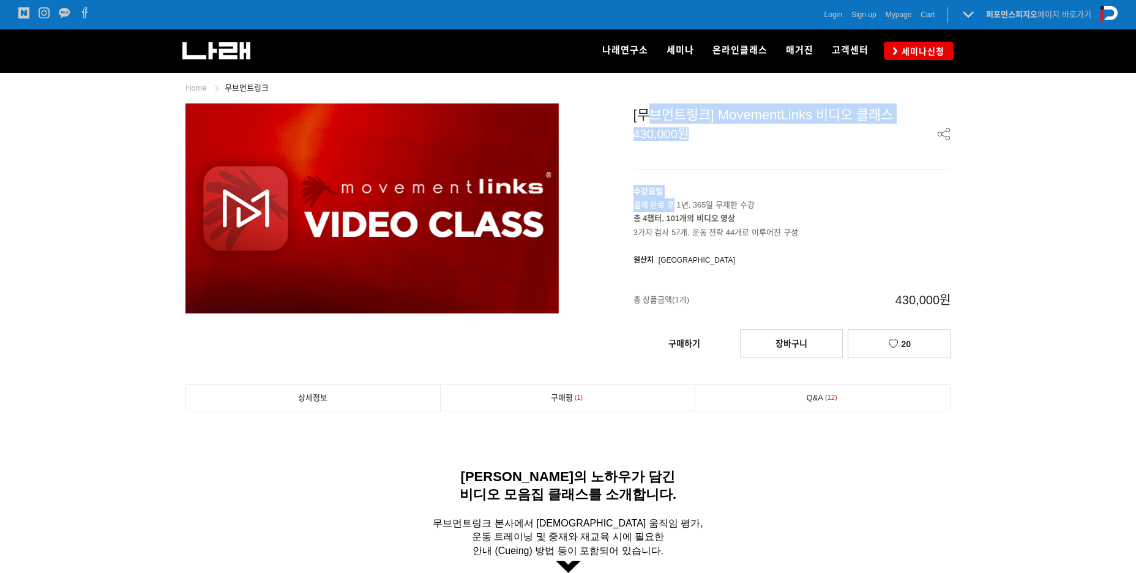
drag, startPoint x: 653, startPoint y: 116, endPoint x: 674, endPoint y: 202, distance: 88.1
click at [674, 202] on div "[무브먼트링크] MovementLinks 비디오 클래스 430,000원 수강요일 결제 완료 후 1년, 365일 무제한 수강 총 4챕터, 101…" at bounding box center [763, 232] width 373 height 259
click at [674, 202] on p "수강요일 결제 완료 후 1년, 365일 무제한 수강" at bounding box center [792, 198] width 318 height 27
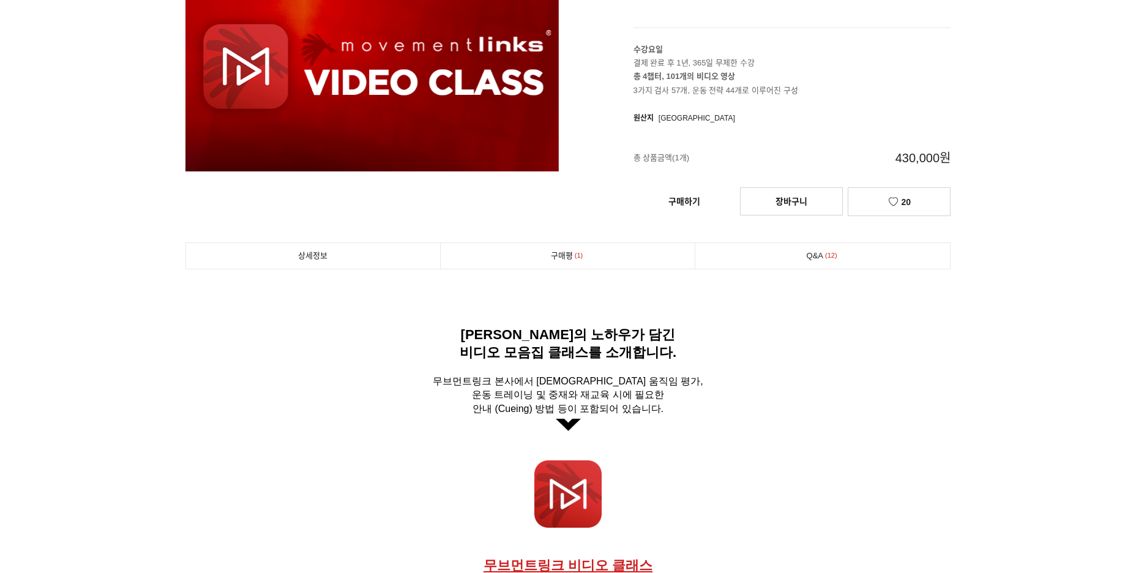
scroll to position [184, 0]
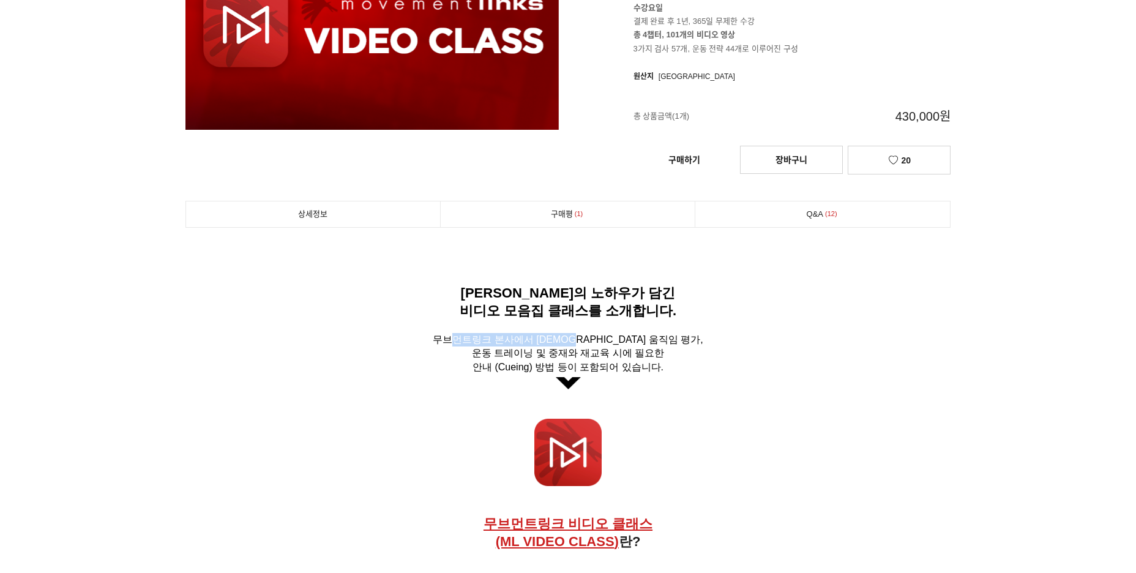
drag, startPoint x: 498, startPoint y: 340, endPoint x: 620, endPoint y: 345, distance: 122.5
click at [620, 344] on span "무브먼트링크 본사에서 [DEMOGRAPHIC_DATA] 움직임 평가," at bounding box center [568, 339] width 270 height 10
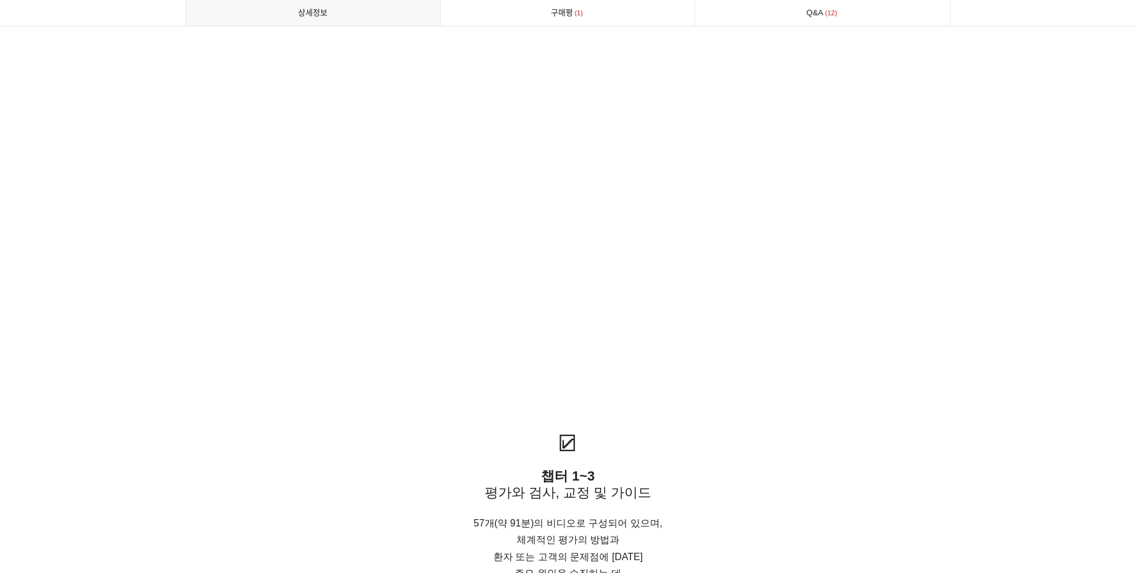
scroll to position [2326, 0]
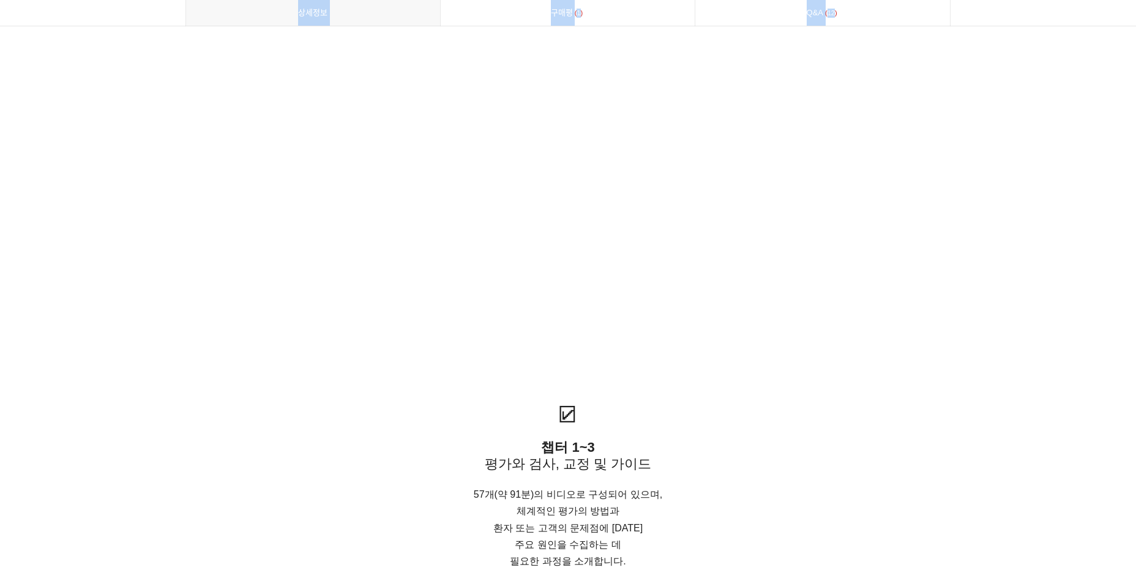
drag, startPoint x: 1134, startPoint y: 156, endPoint x: 1140, endPoint y: 198, distance: 42.0
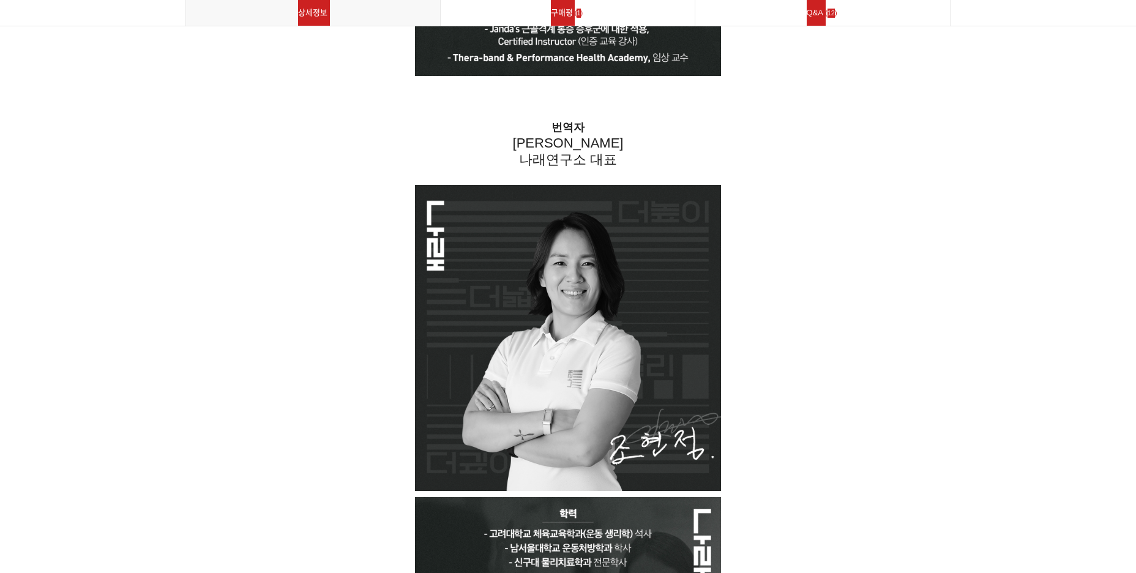
scroll to position [7117, 0]
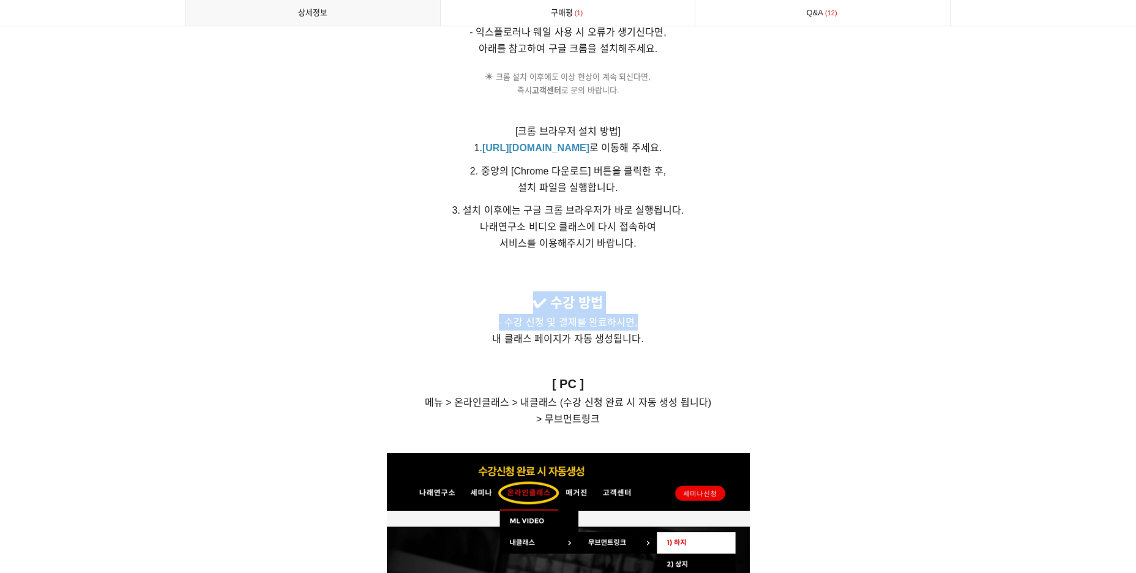
drag, startPoint x: 497, startPoint y: 365, endPoint x: 655, endPoint y: 370, distance: 157.9
click at [655, 348] on p "✔︎ 수강 방법 - 수강 신청 및 결제를 완료하시면, 내 클래스 페이지가 자동 생성됩니다." at bounding box center [567, 319] width 765 height 56
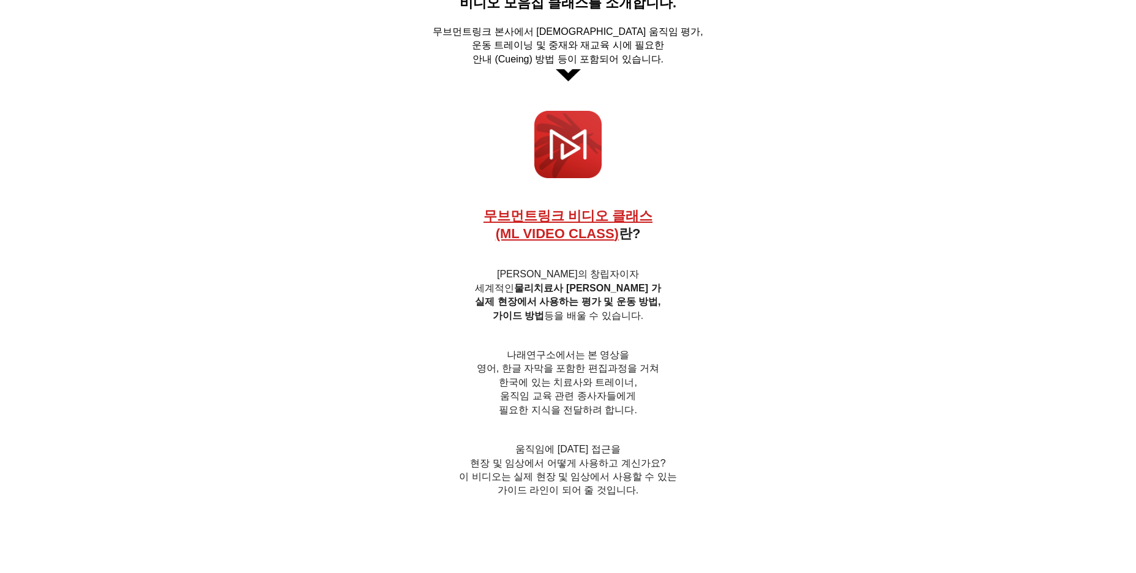
scroll to position [0, 0]
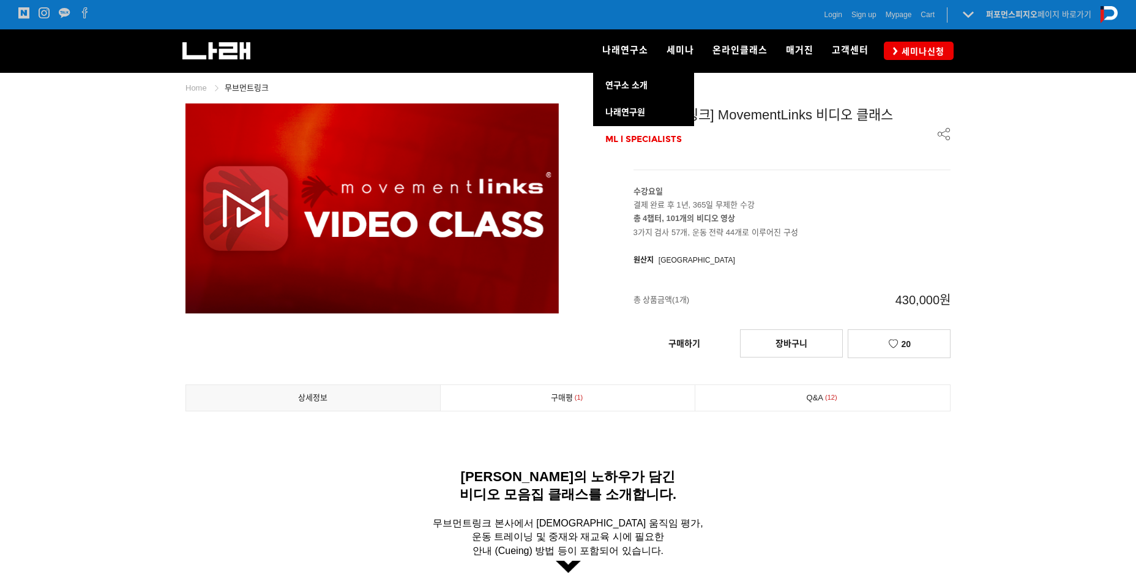
click at [659, 136] on span "ML l SPECIALISTS" at bounding box center [643, 139] width 76 height 10
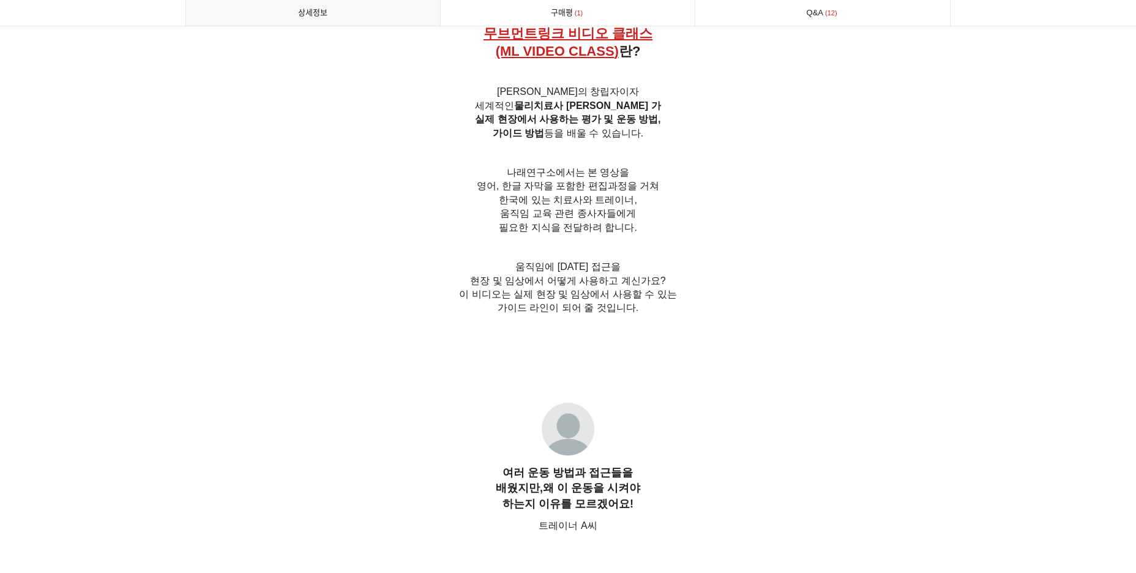
scroll to position [1359, 0]
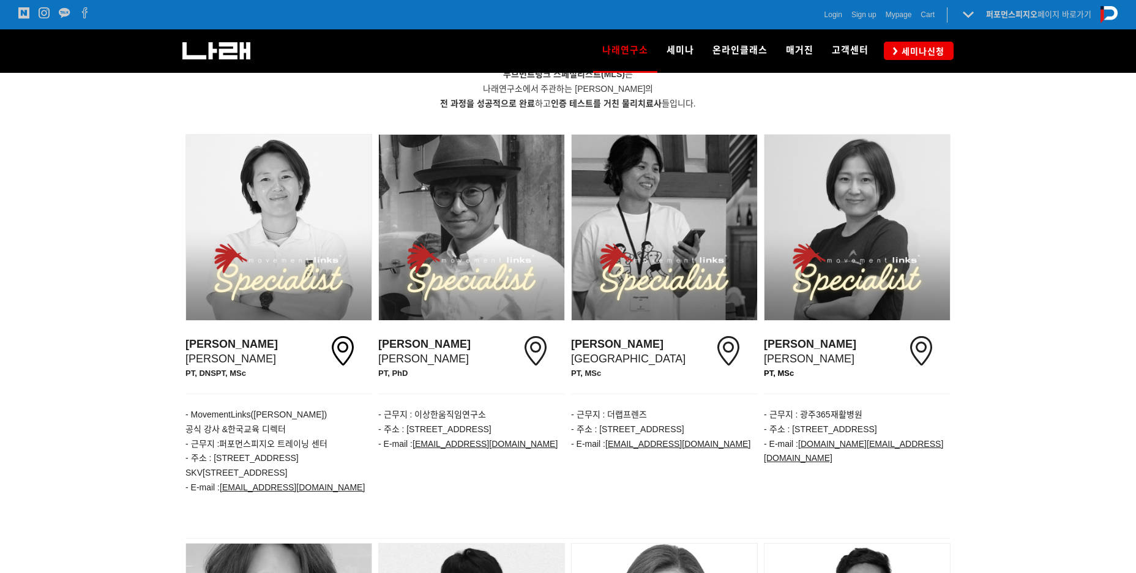
scroll to position [139, 0]
